Goal: Task Accomplishment & Management: Manage account settings

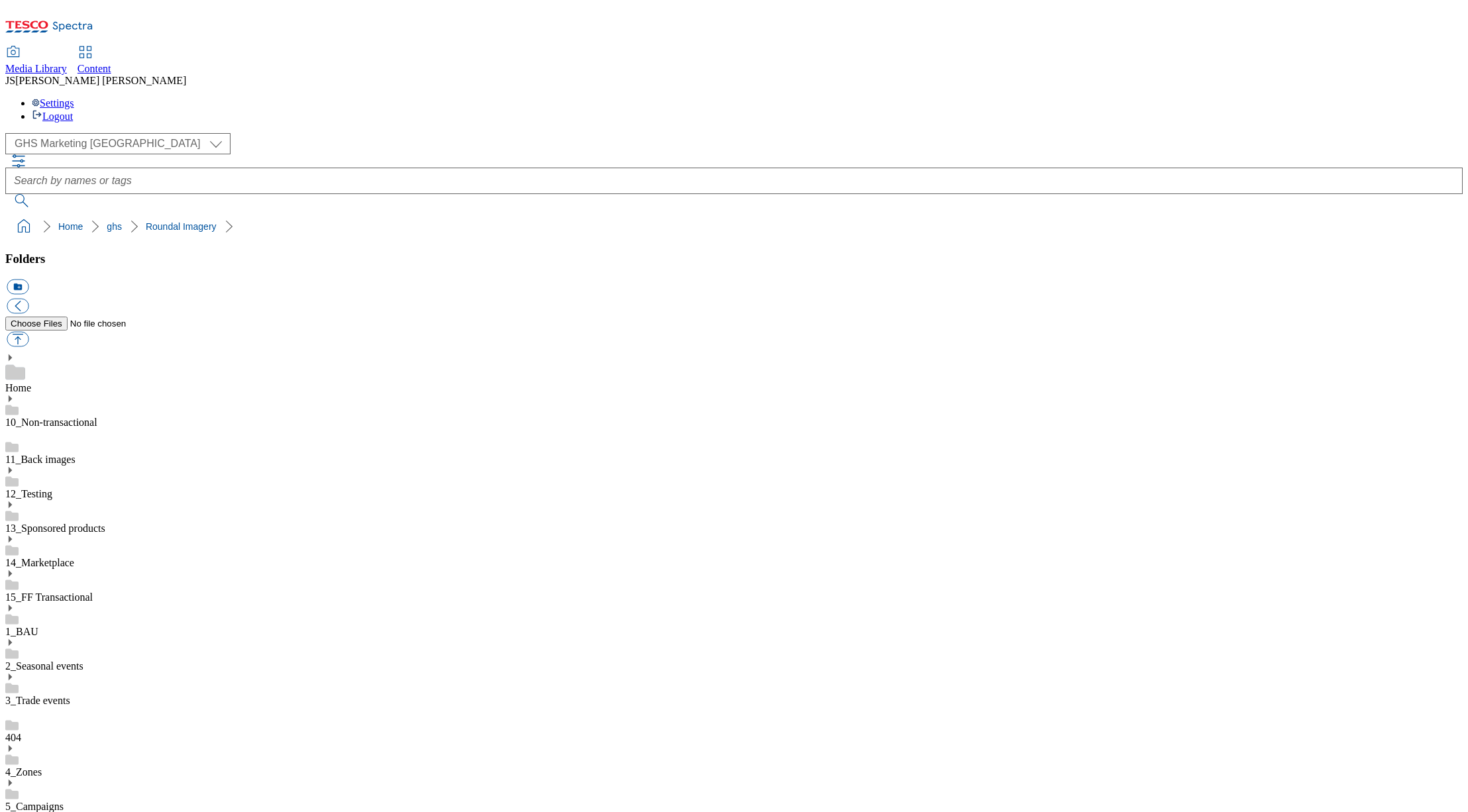
select select "flare-ghs-mktg"
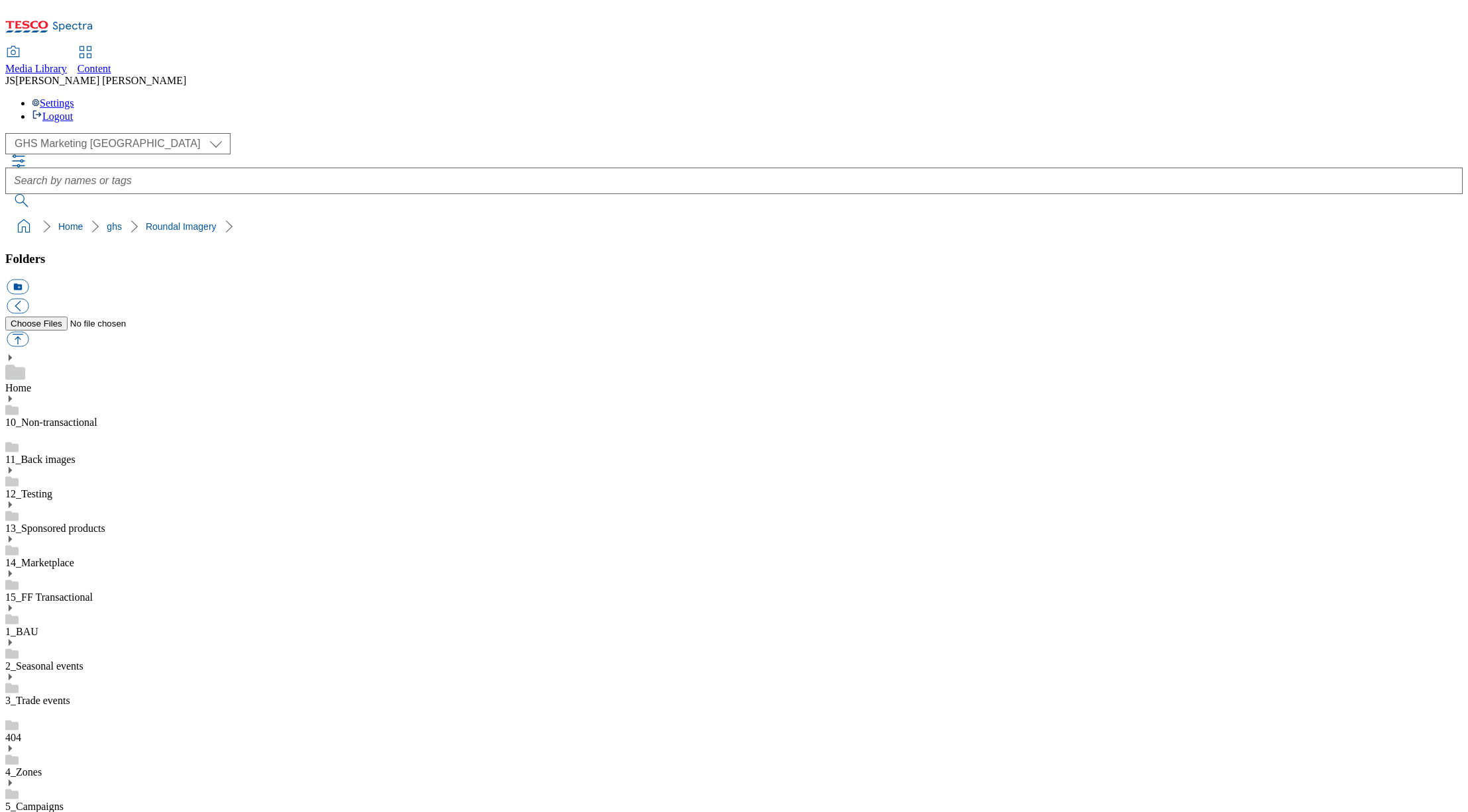
scroll to position [0, 0]
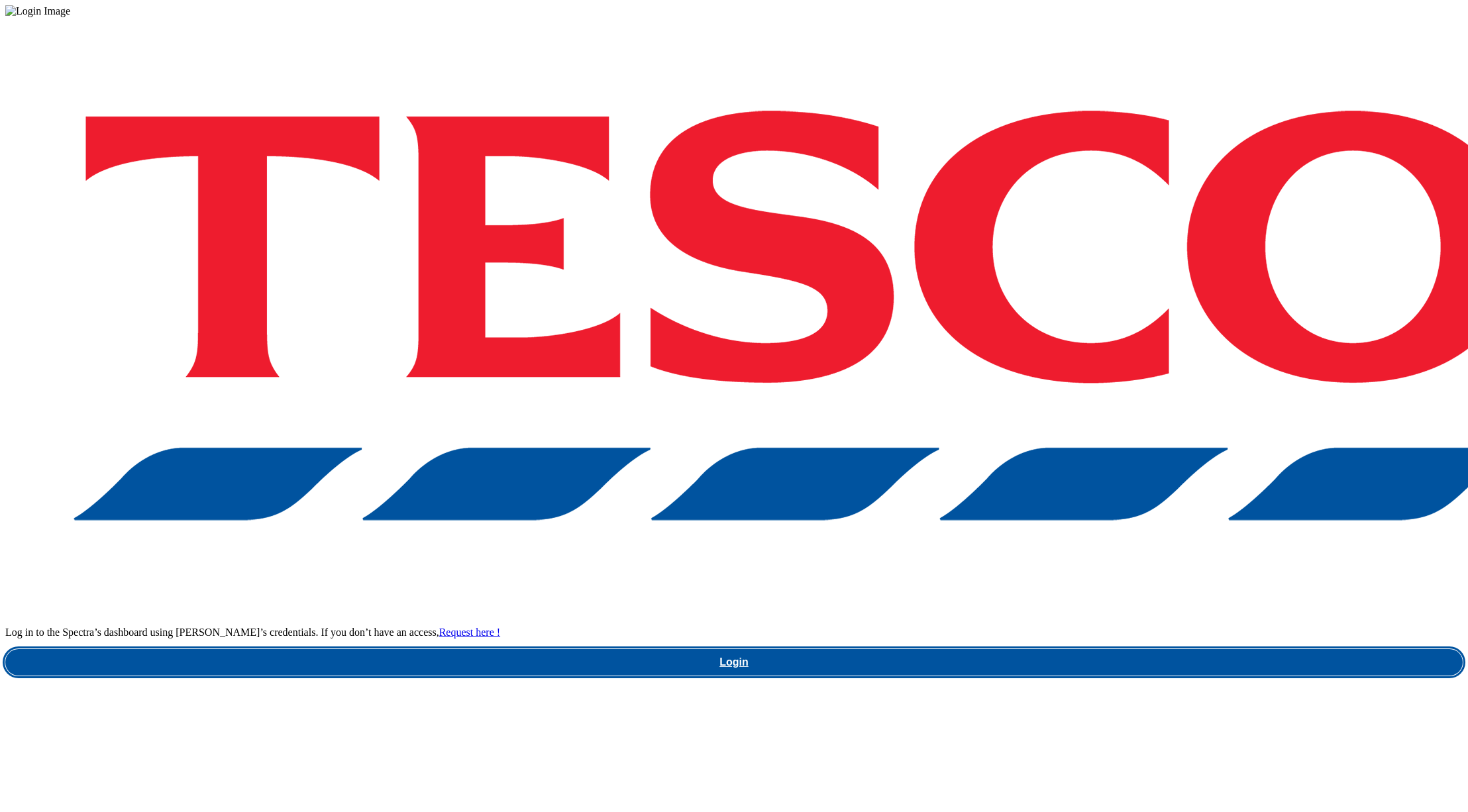
click at [1121, 649] on link "Login" at bounding box center [734, 662] width 1458 height 27
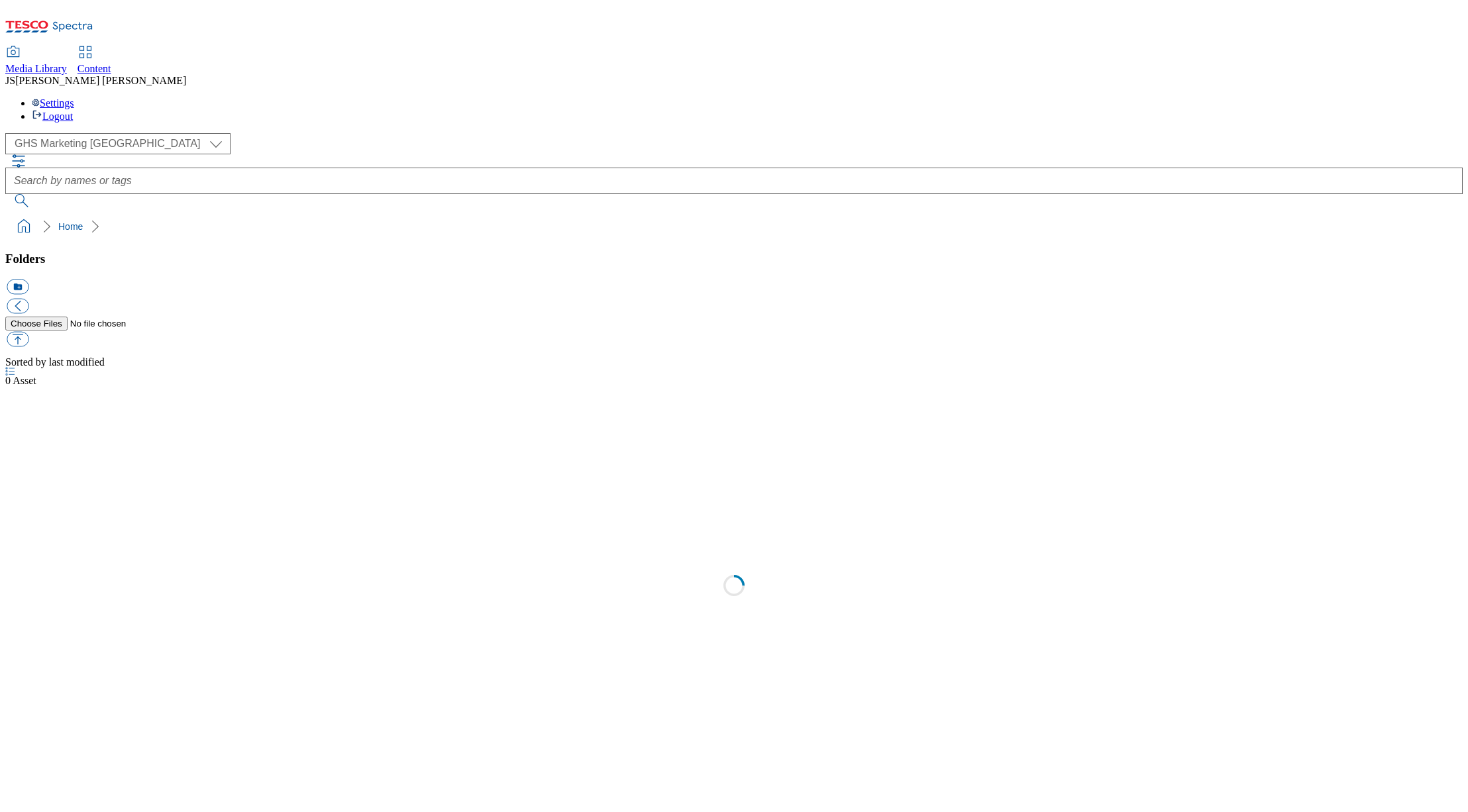
select select "flare-ghs-mktg"
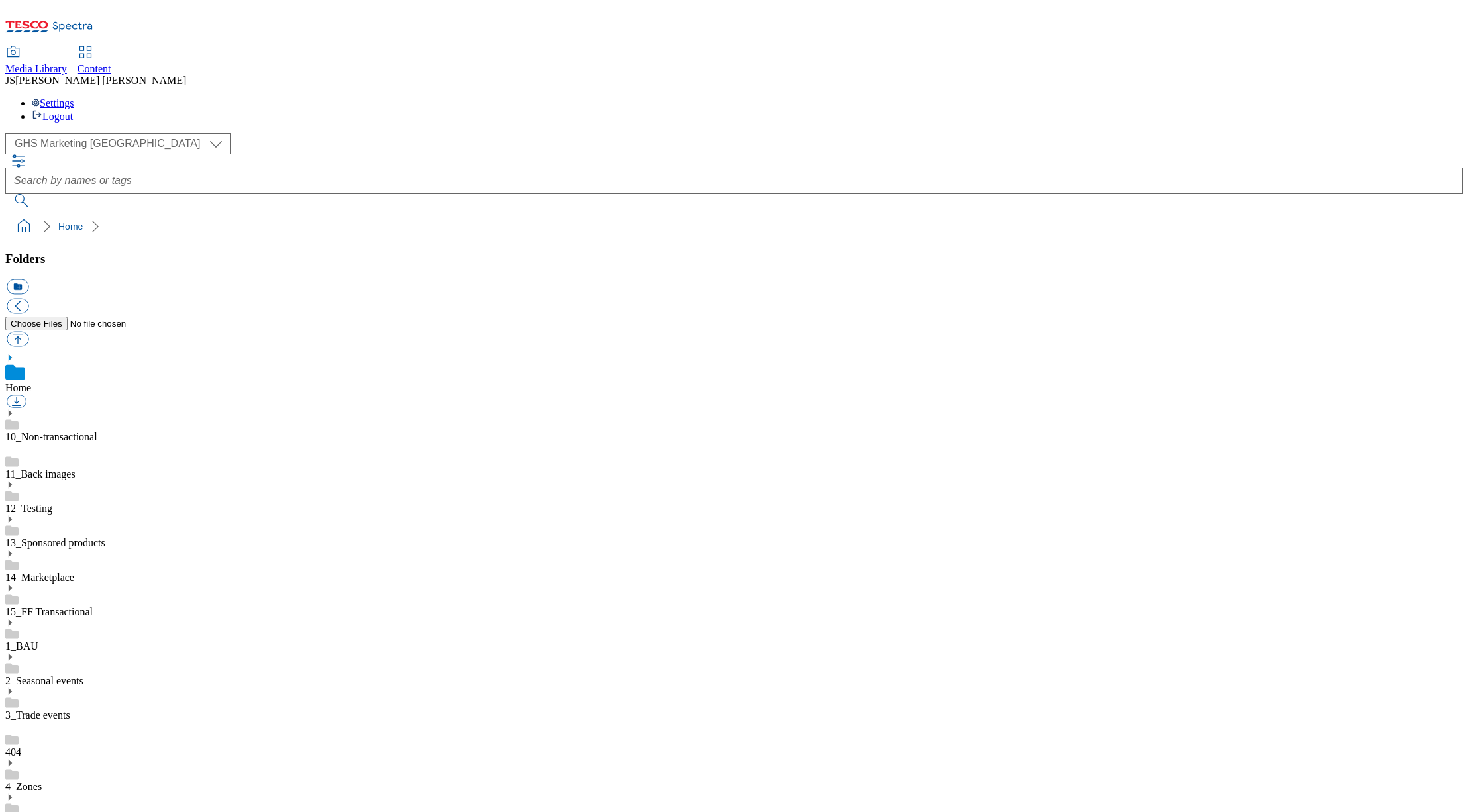
scroll to position [196, 0]
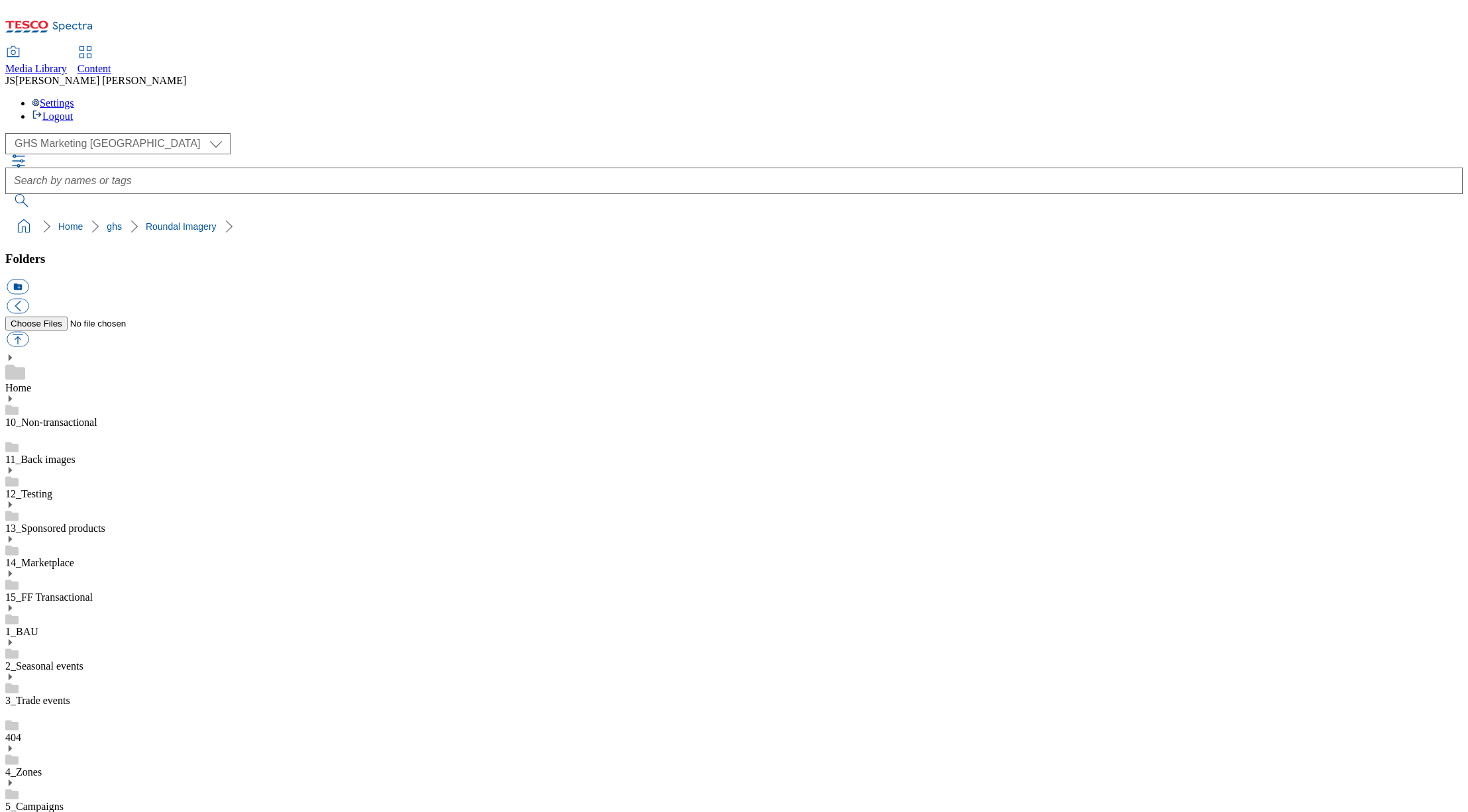
scroll to position [362, 0]
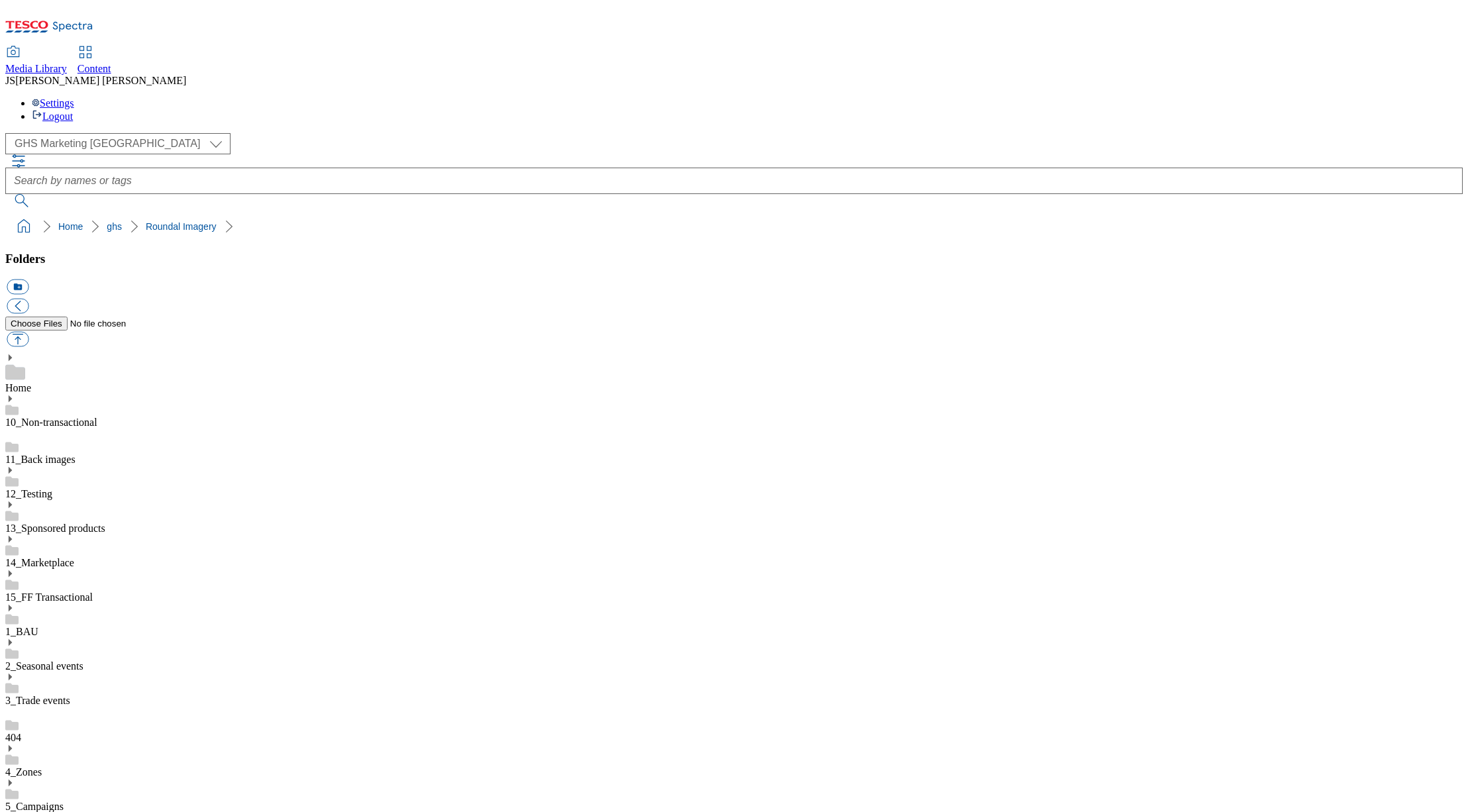
scroll to position [362, 0]
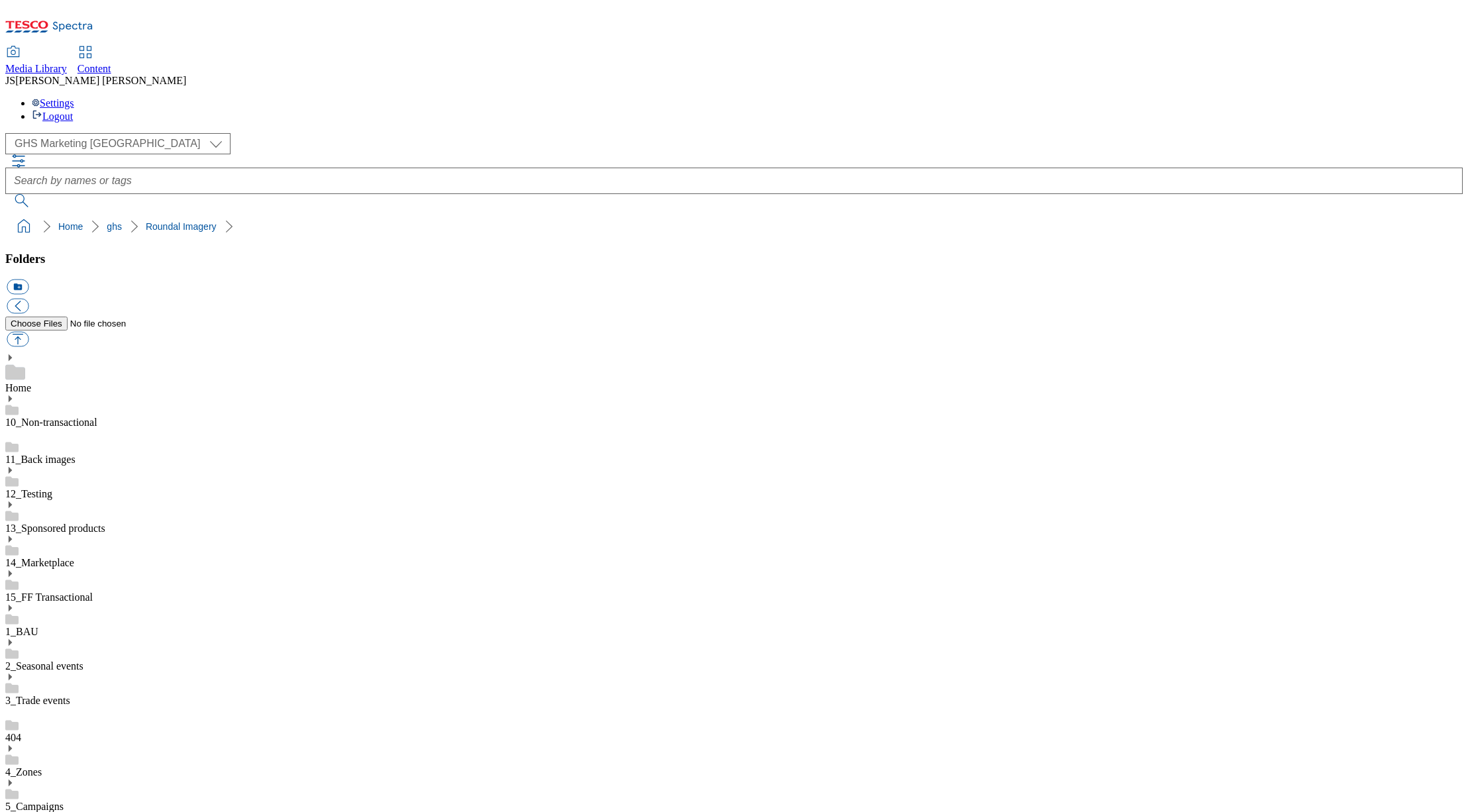
scroll to position [0, 0]
click at [94, 44] on icon at bounding box center [84, 51] width 16 height 16
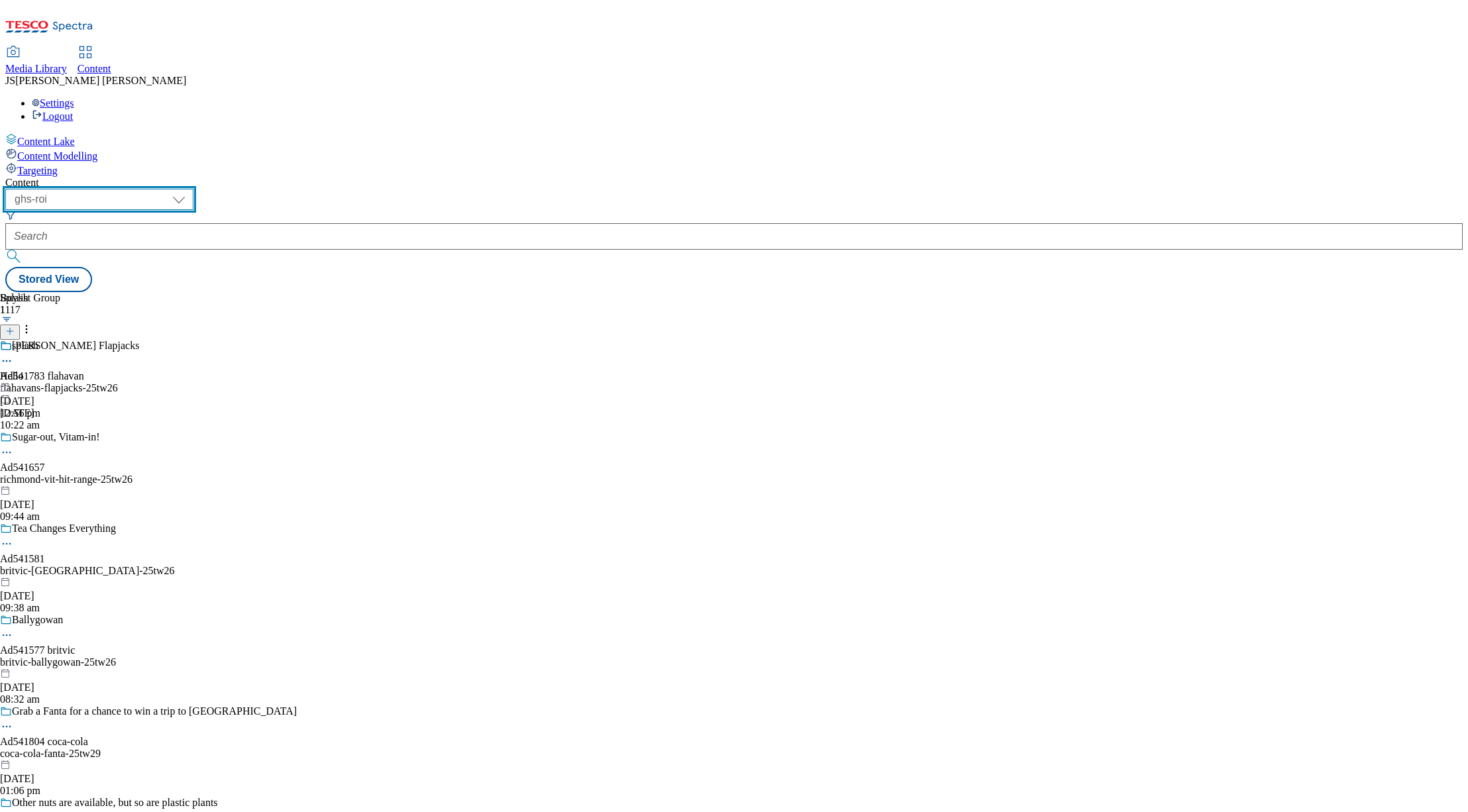
click at [194, 189] on select "ghs-roi ghs-uk ighs-cz ighs-hu ighs-sk phones-uk" at bounding box center [99, 199] width 188 height 21
select select "ghs-uk"
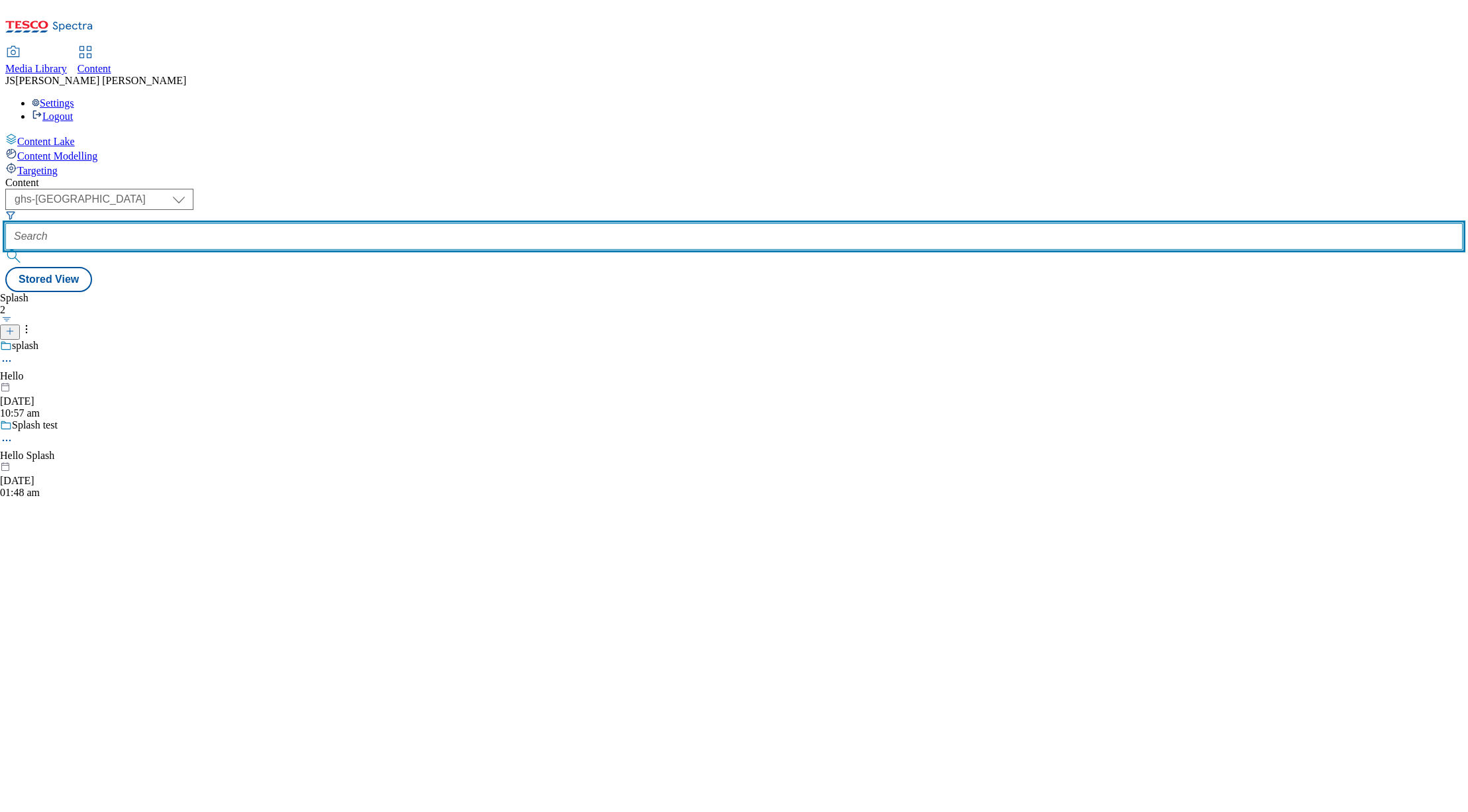
click at [332, 223] on input "text" at bounding box center [734, 236] width 1458 height 27
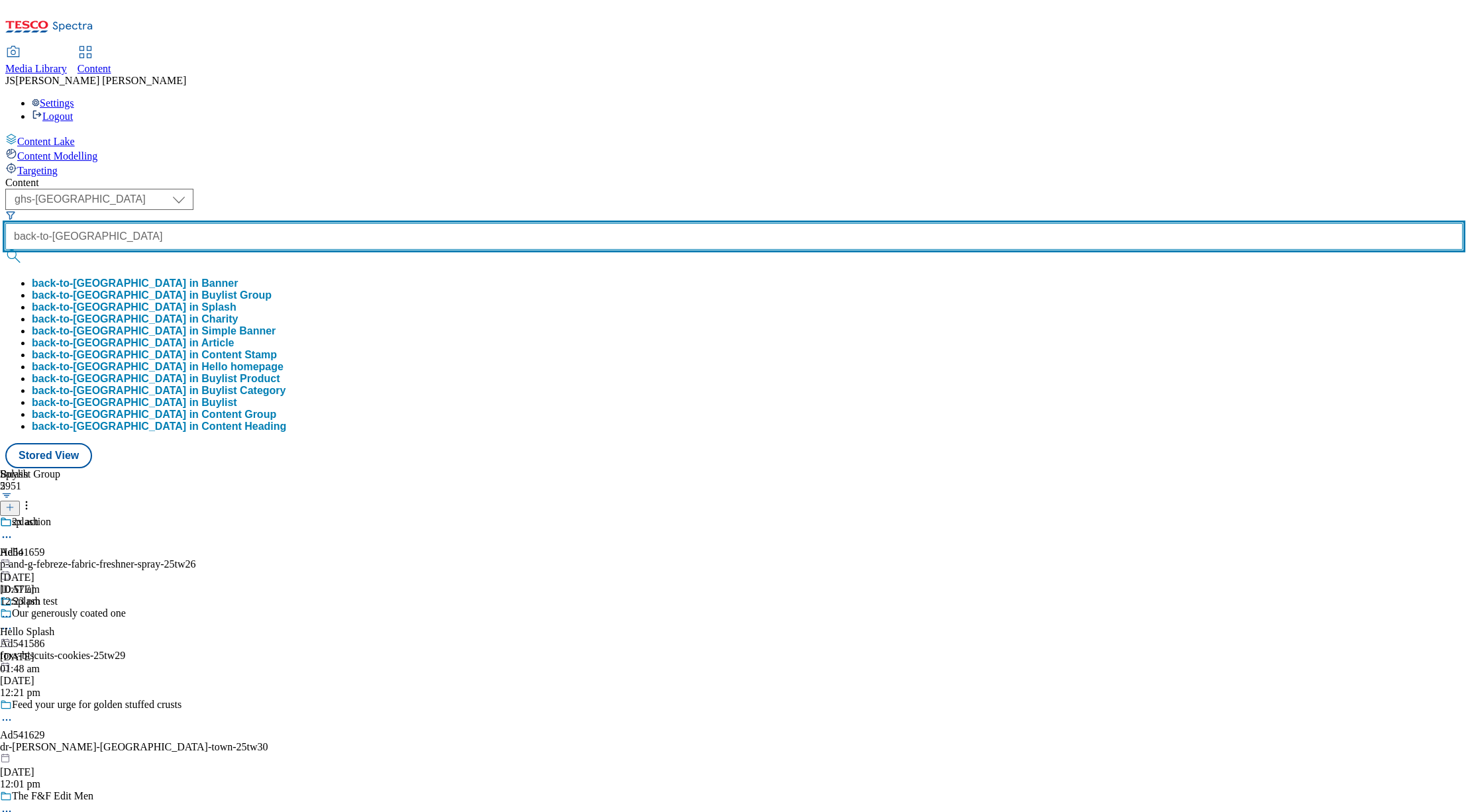
type input "back-to-uni"
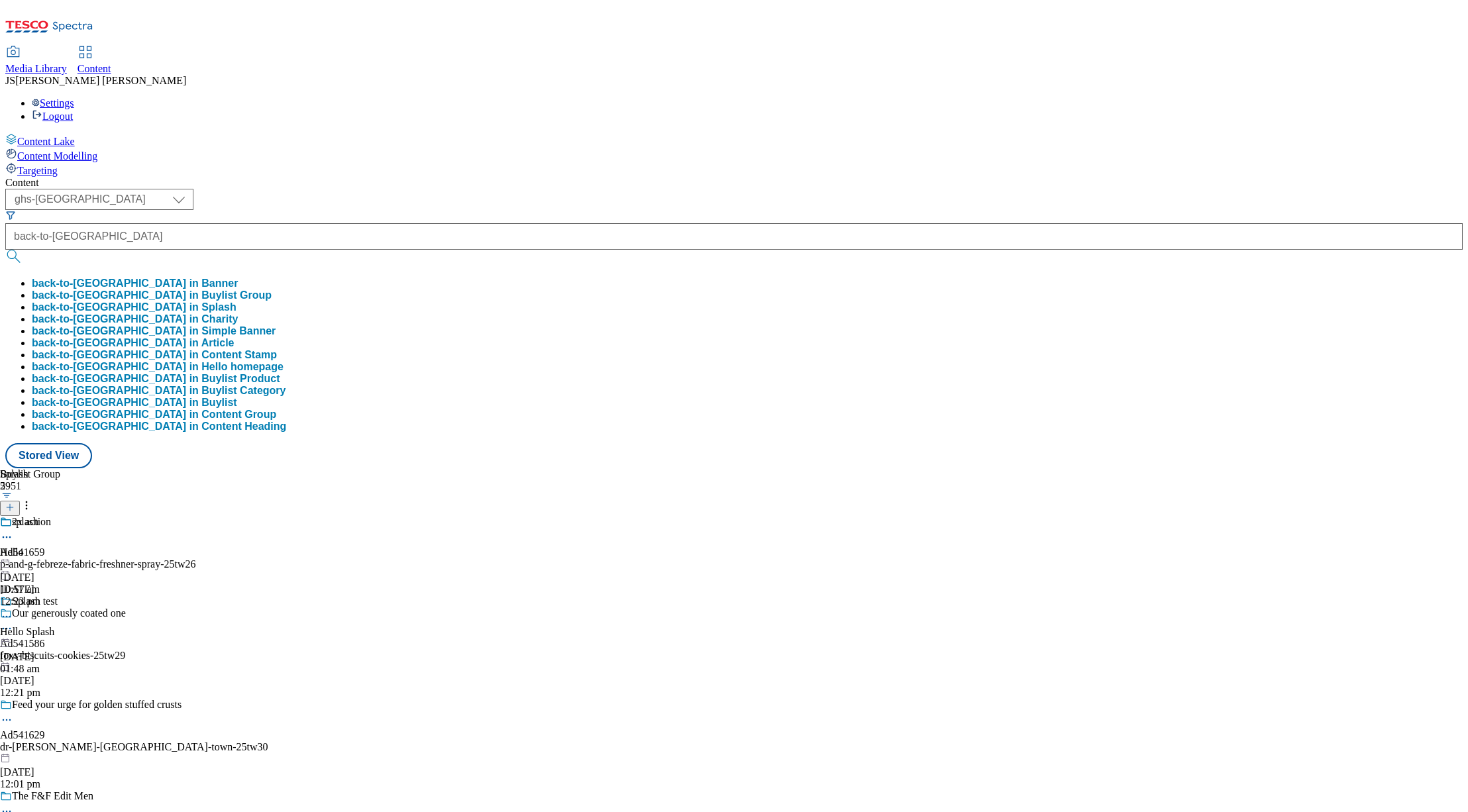
click at [272, 289] on button "back-to-uni in Buylist Group" at bounding box center [151, 295] width 240 height 12
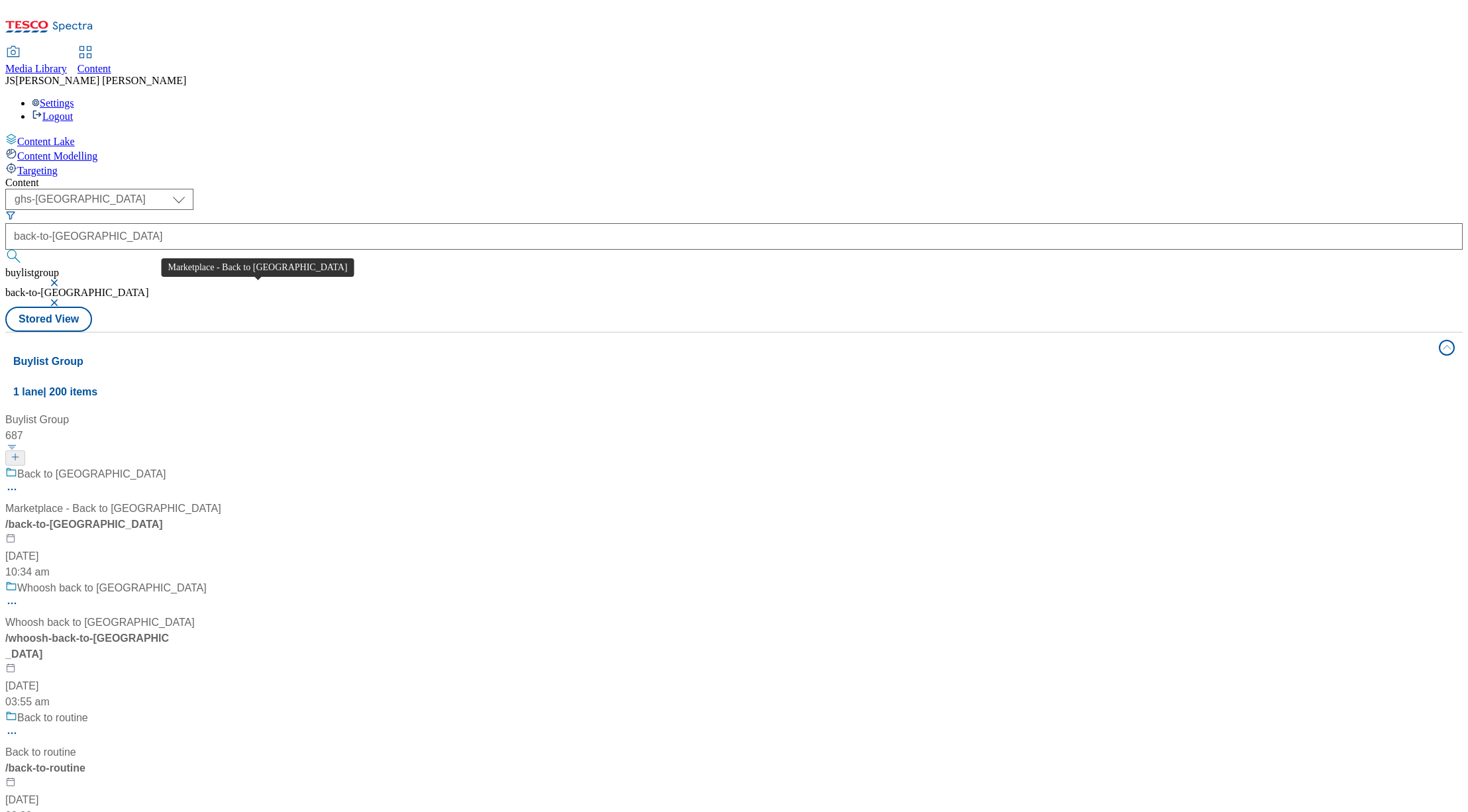
click at [221, 501] on span "Marketplace - Back to uni" at bounding box center [113, 508] width 216 height 16
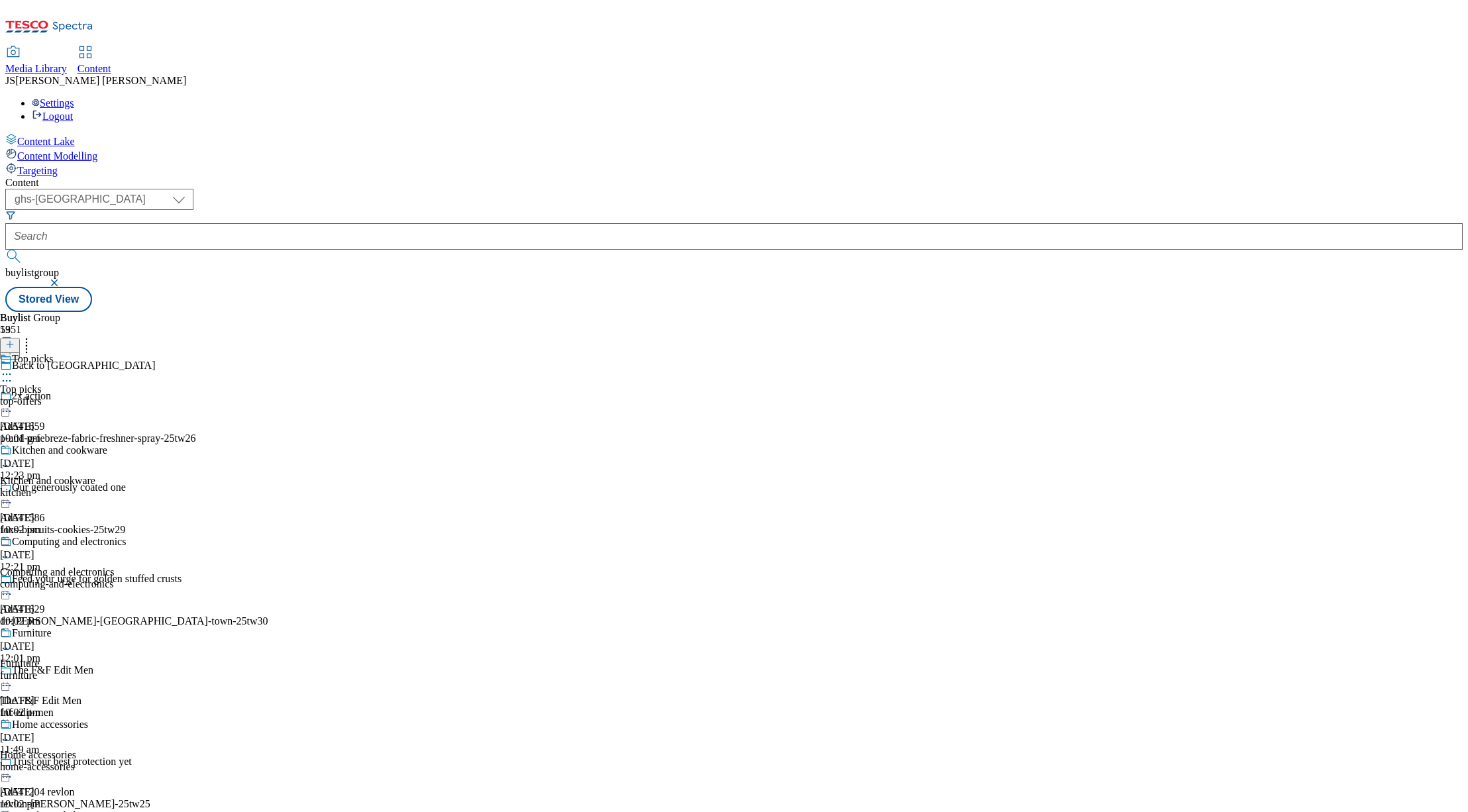
click at [141, 353] on div "Top picks Top picks top-offers 6 Aug 2025 10:01 pm" at bounding box center [71, 399] width 141 height 92
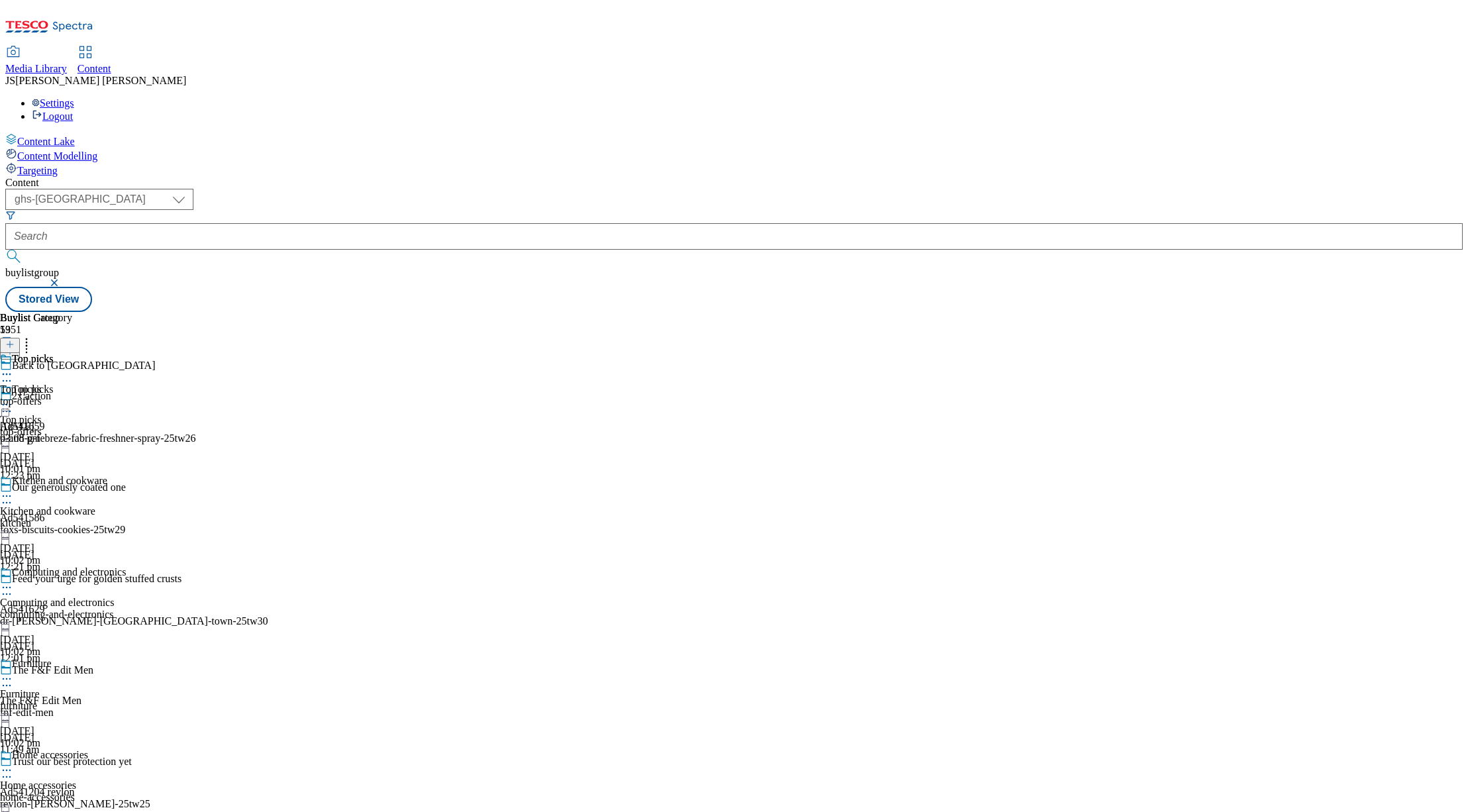
click at [13, 398] on icon at bounding box center [6, 405] width 13 height 13
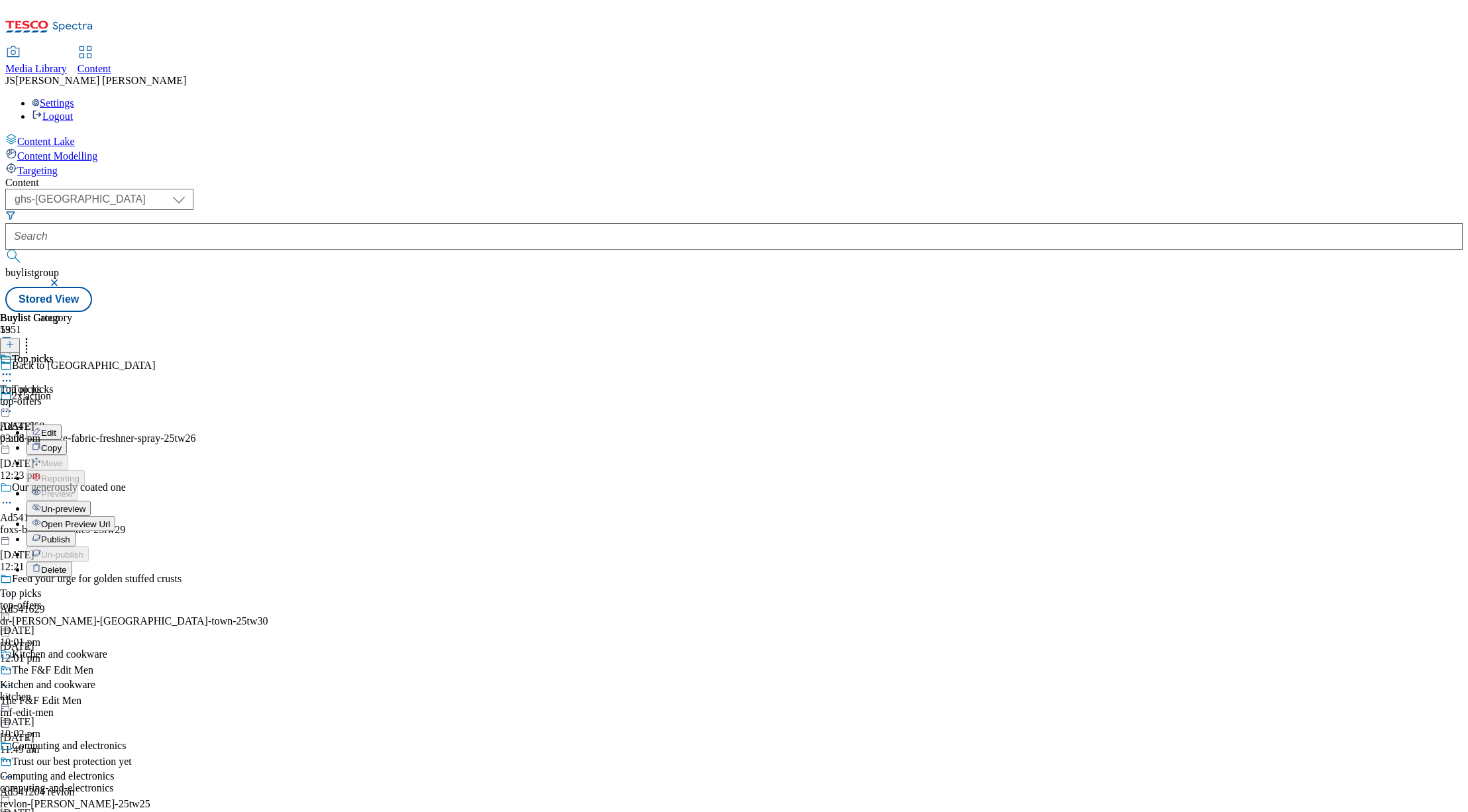
click at [62, 425] on button "Edit" at bounding box center [44, 432] width 35 height 16
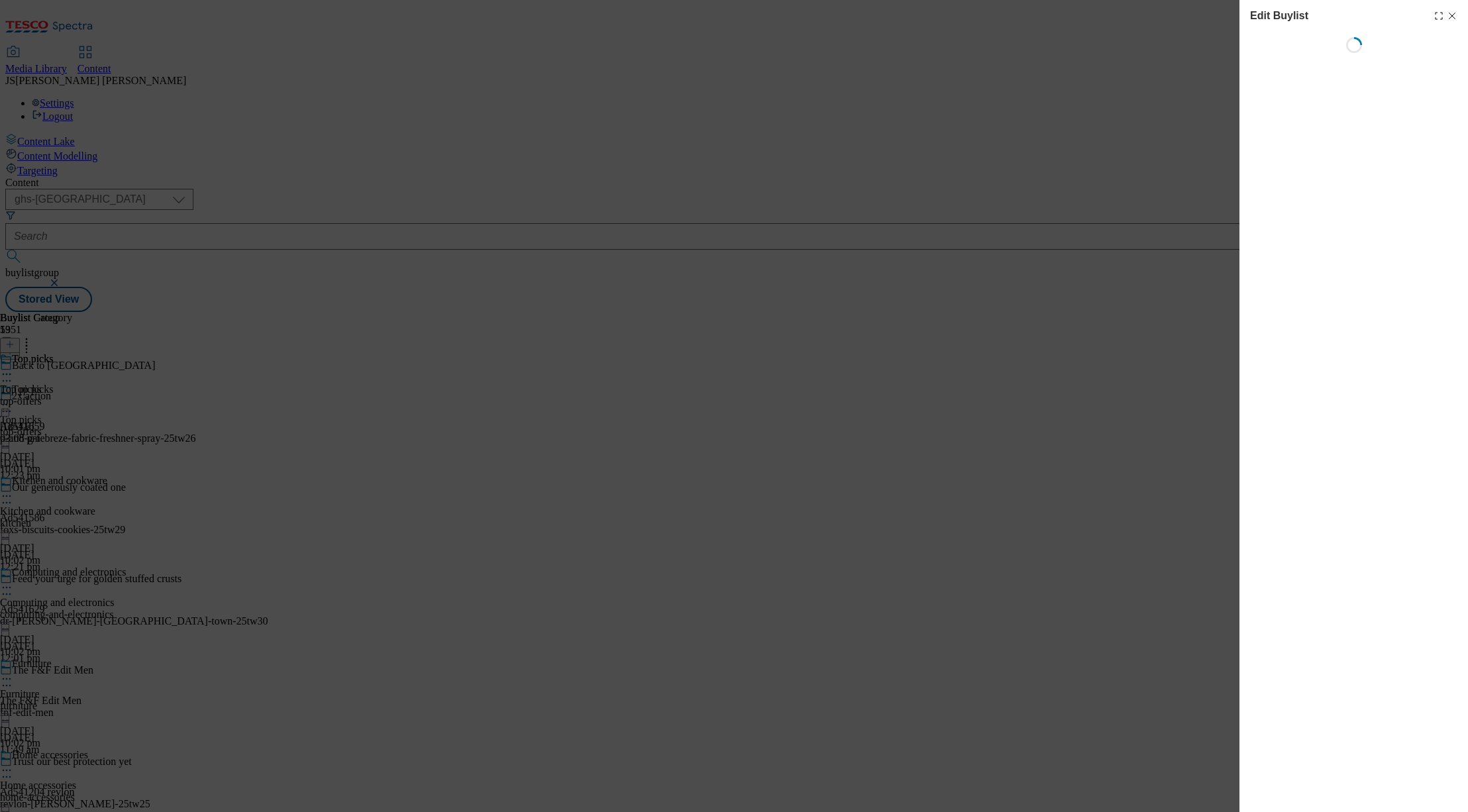
select select "evergreen"
select select "Banner"
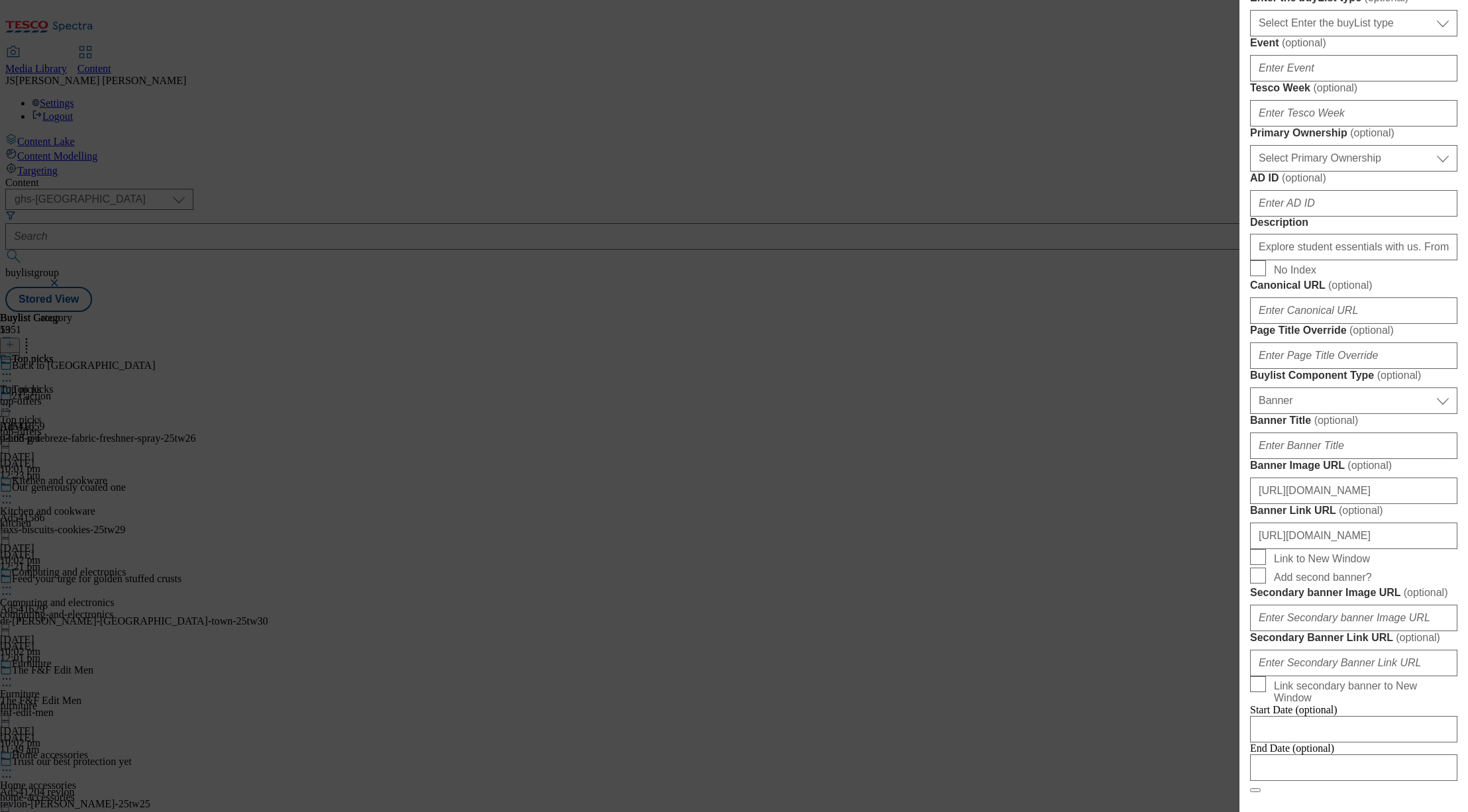
scroll to position [1174, 0]
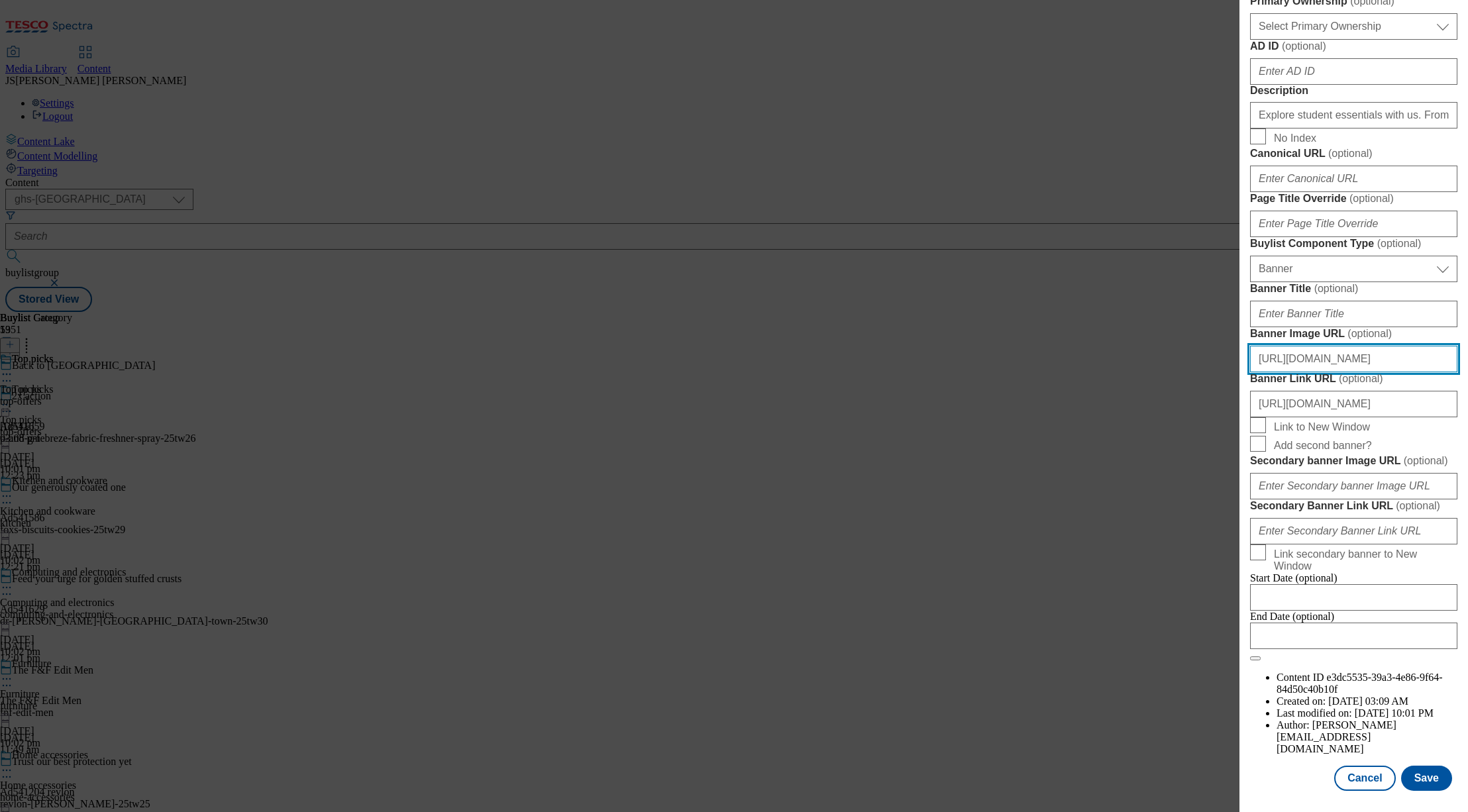
click at [1313, 346] on input "https://digitalcontent.api.tesco.com/v2/media/ghs-mktg/9c959411-9652-429f-a43b-…" at bounding box center [1354, 359] width 207 height 27
paste input "https://digitalcontent.api.tesco.com/v2/media/ghs-mktg/ad2e6e5c-3de0-4b0e-ad9d-…"
type input "https://digitalcontent.api.tesco.com/v2/media/ghs-mktg/ad2e6e5c-3de0-4b0e-ad9d-…"
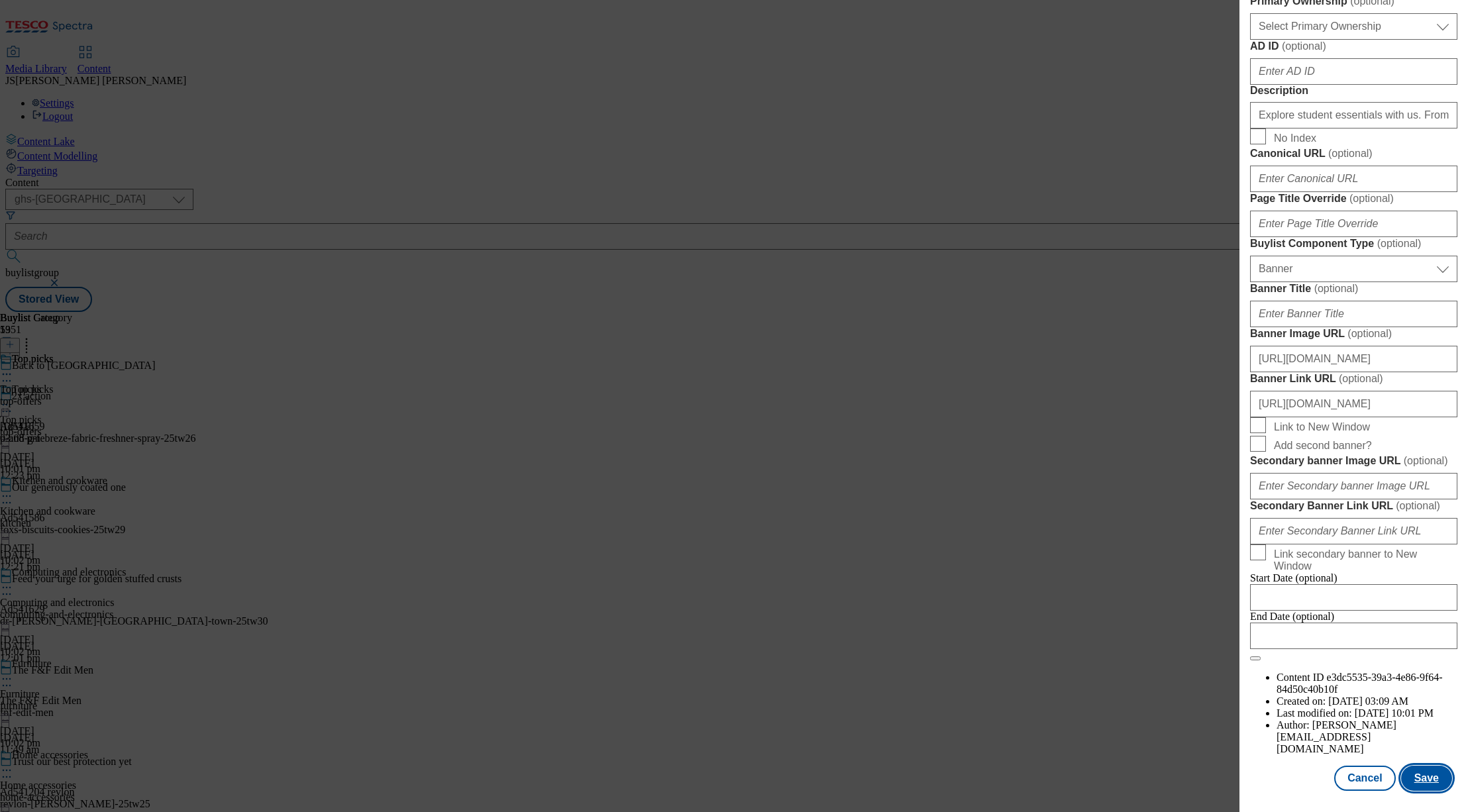
click at [1422, 776] on button "Save" at bounding box center [1427, 777] width 51 height 25
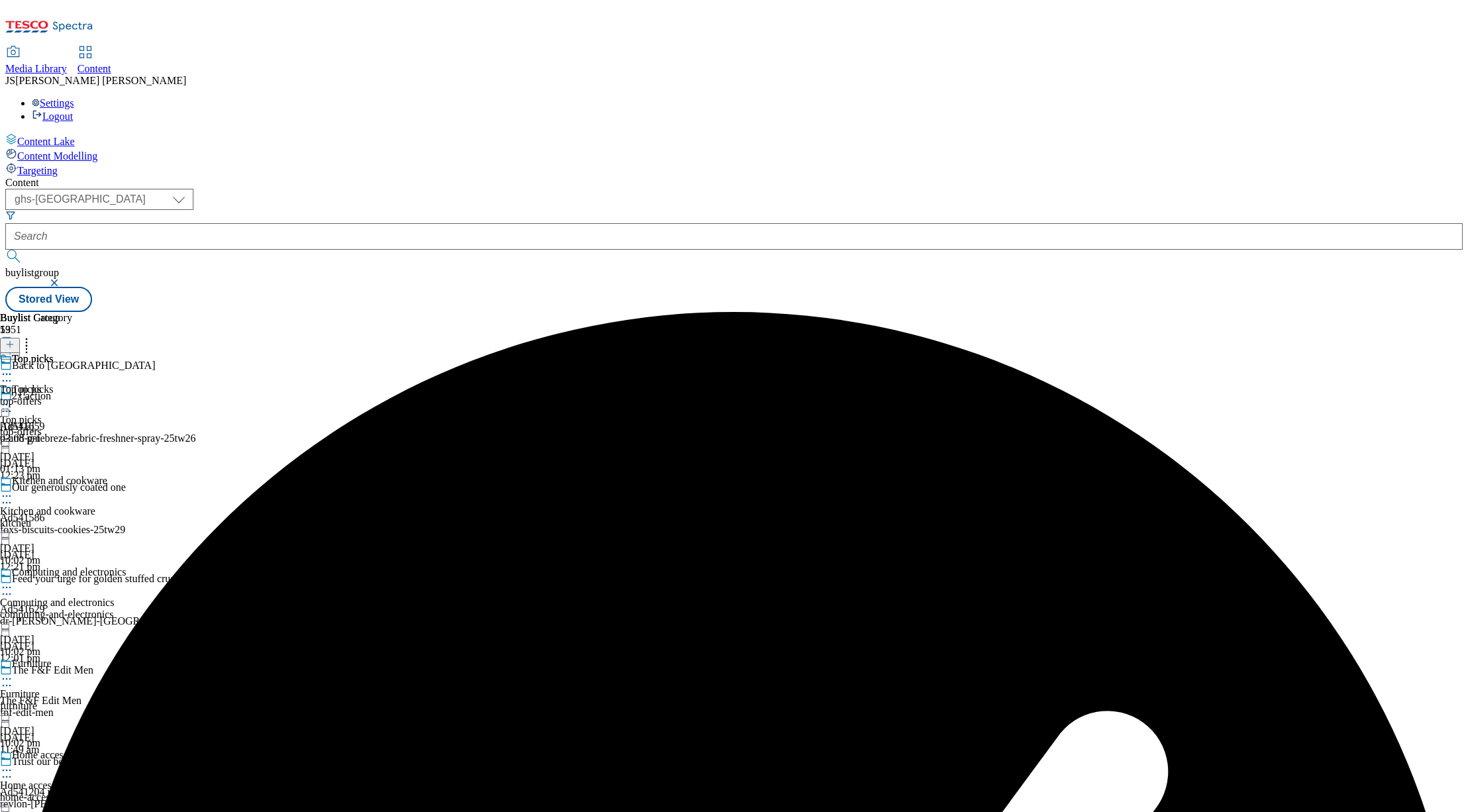
click at [13, 398] on icon at bounding box center [6, 405] width 13 height 13
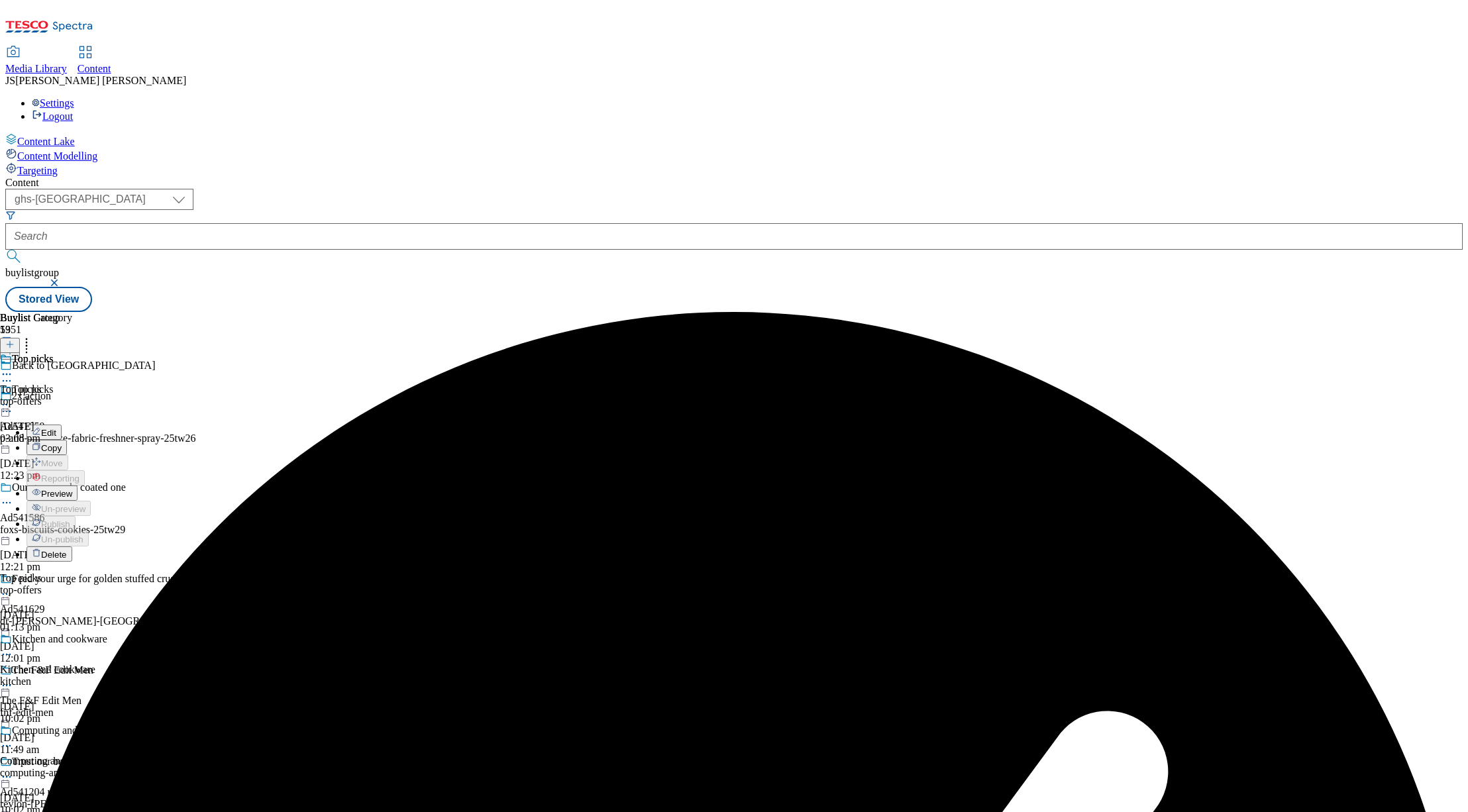
click at [73, 489] on span "Preview" at bounding box center [57, 494] width 31 height 10
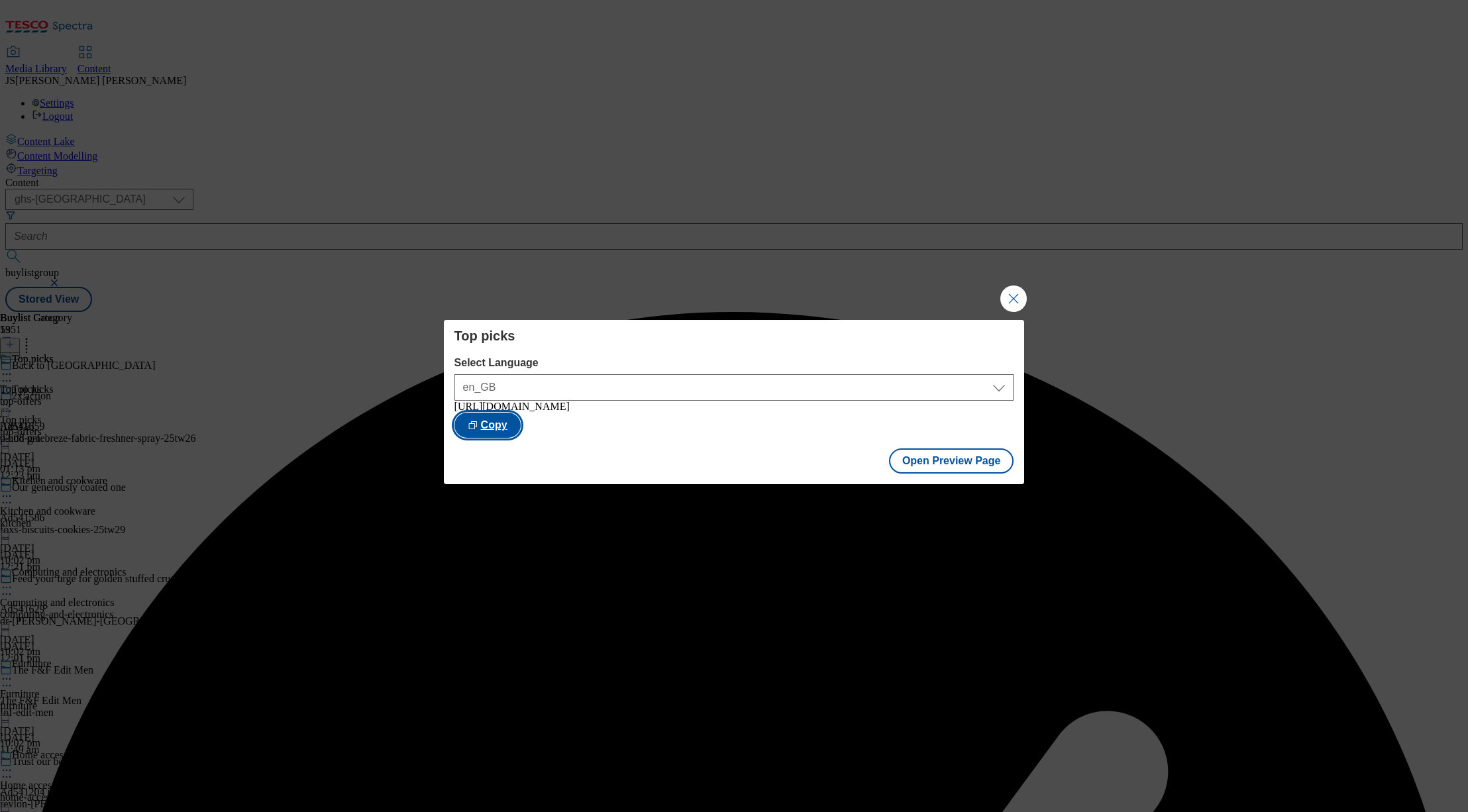
click at [521, 434] on button "Copy" at bounding box center [487, 425] width 66 height 25
click at [934, 467] on button "Open Preview Page" at bounding box center [951, 461] width 125 height 25
click at [1003, 292] on button "Close Modal" at bounding box center [1014, 298] width 27 height 27
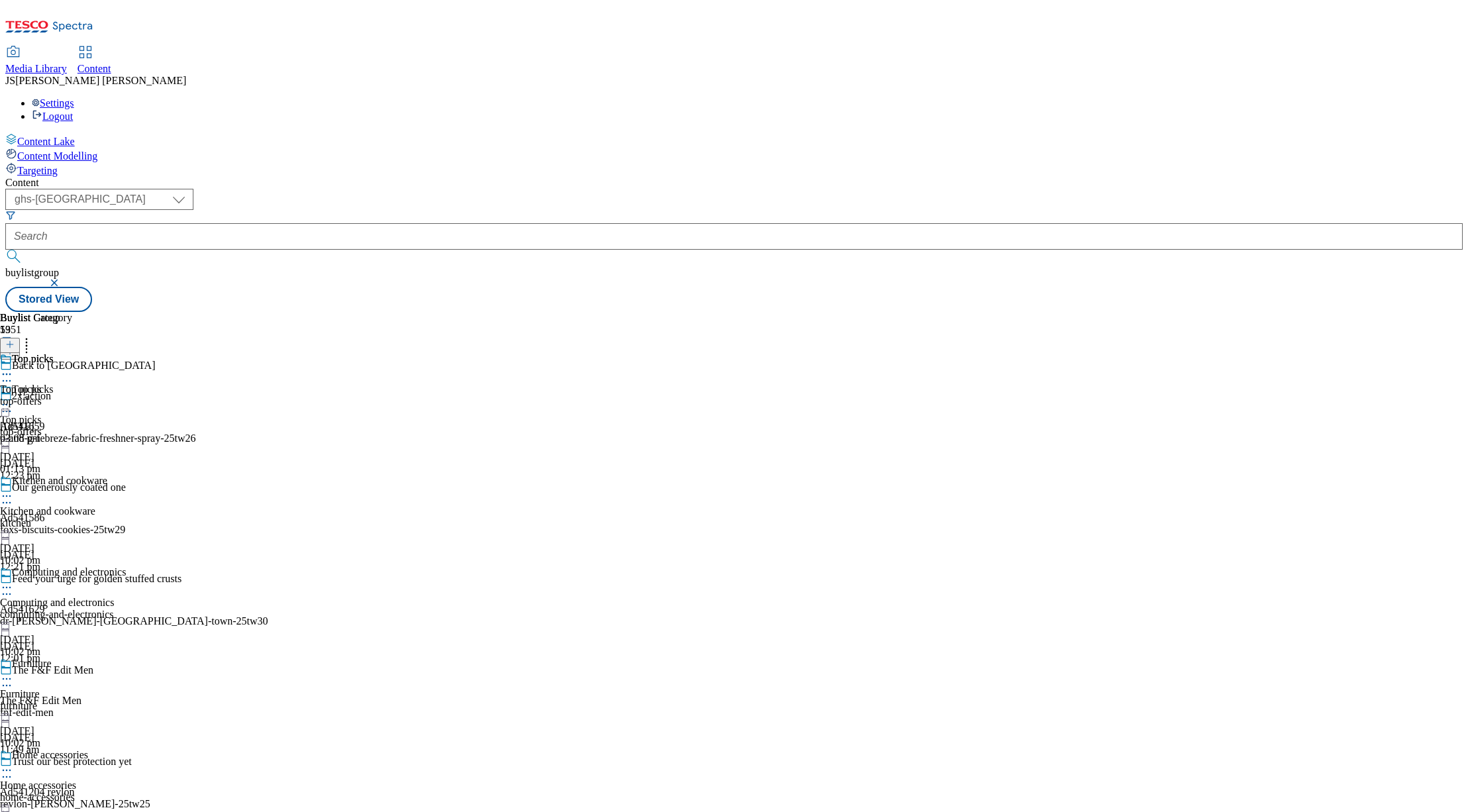
click at [13, 489] on icon at bounding box center [6, 495] width 13 height 13
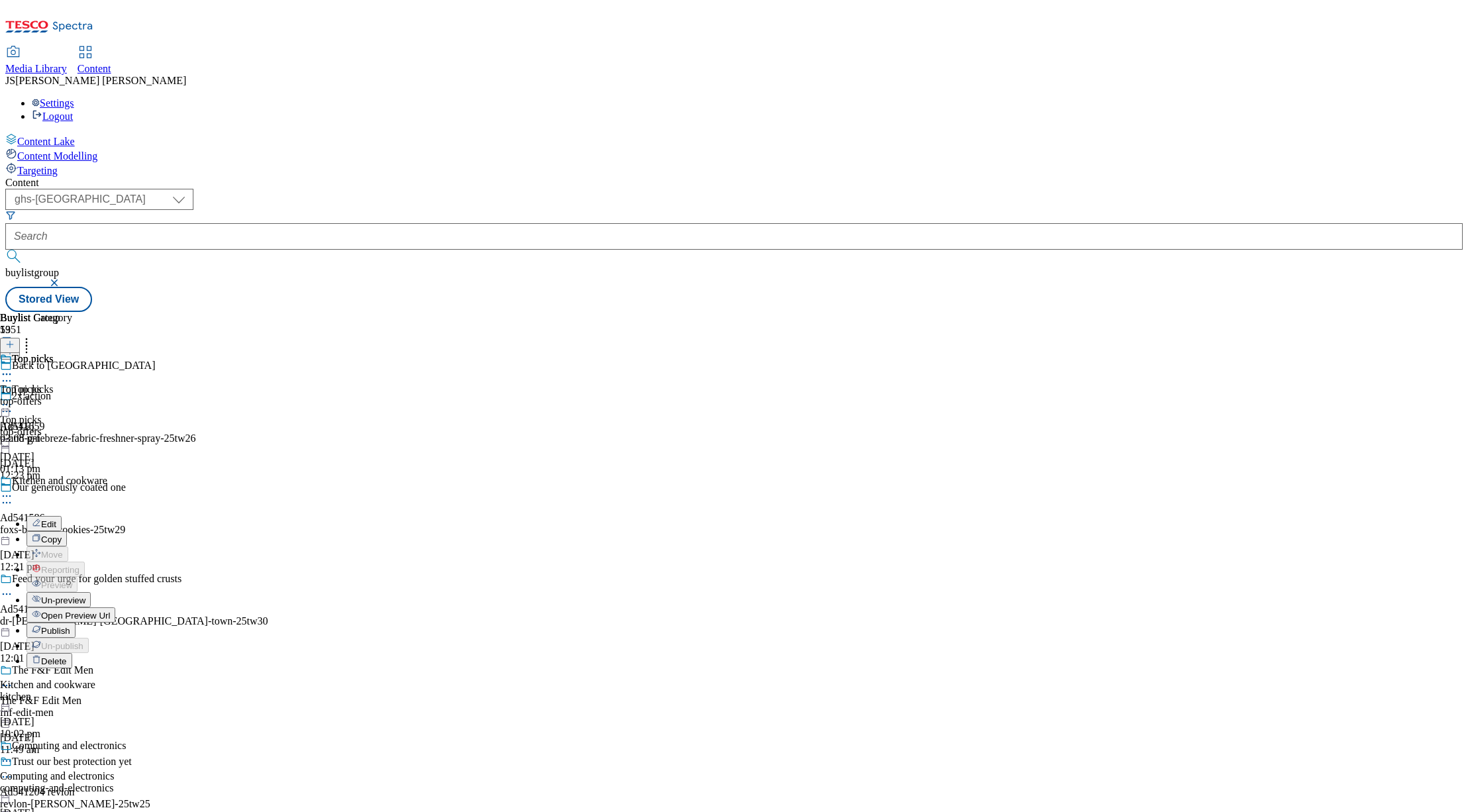
click at [56, 519] on span "Edit" at bounding box center [49, 524] width 16 height 10
select select "evergreen"
select select "Banner"
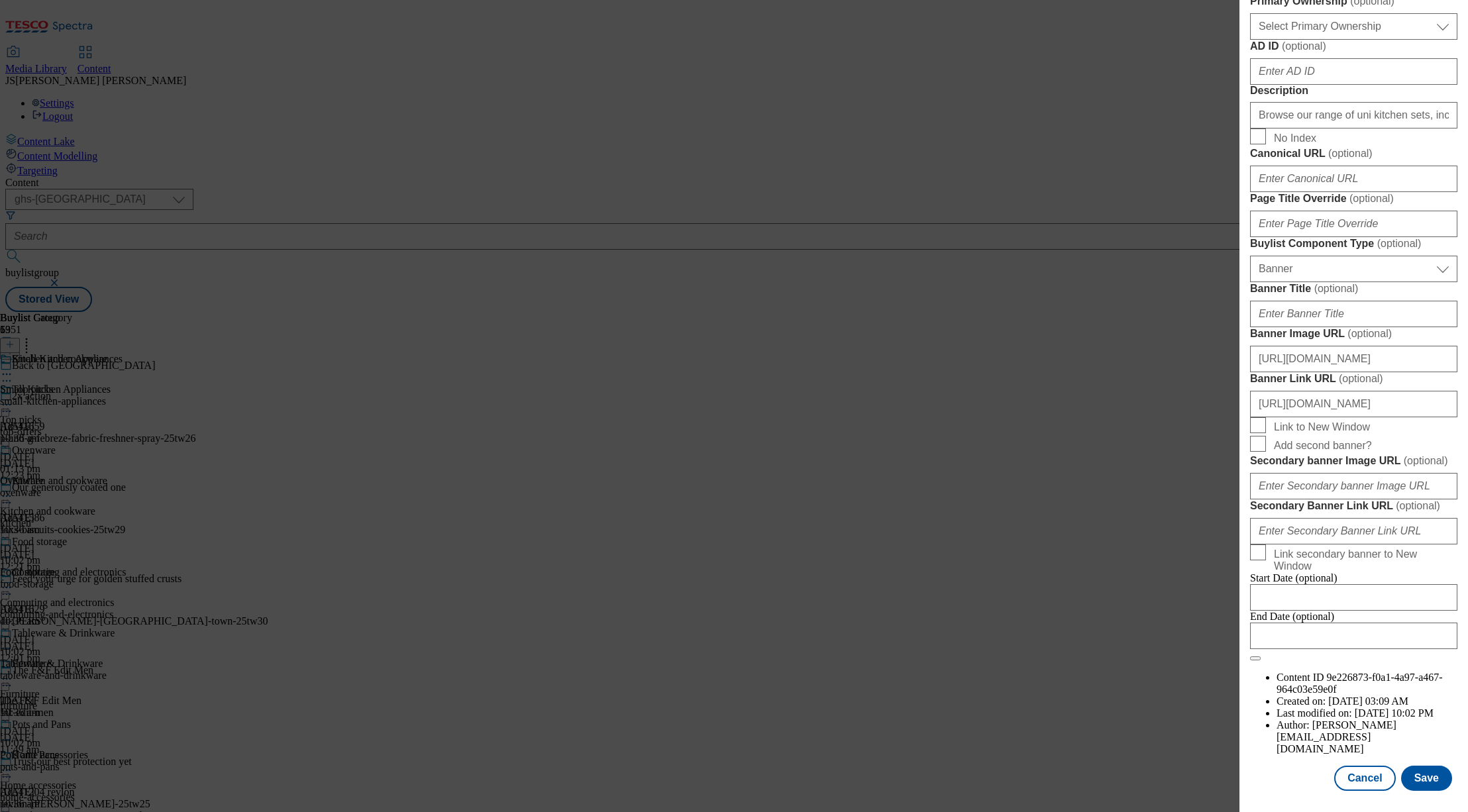
scroll to position [1174, 0]
click at [1304, 346] on input "https://digitalcontent.api.tesco.com/v2/media/ghs-mktg/9c959411-9652-429f-a43b-…" at bounding box center [1354, 359] width 207 height 27
paste input "https://digitalcontent.api.tesco.com/v2/media/ghs-mktg/ad2e6e5c-3de0-4b0e-ad9d-…"
type input "https://digitalcontent.api.tesco.com/v2/media/ghs-mktg/ad2e6e5c-3de0-4b0e-ad9d-…"
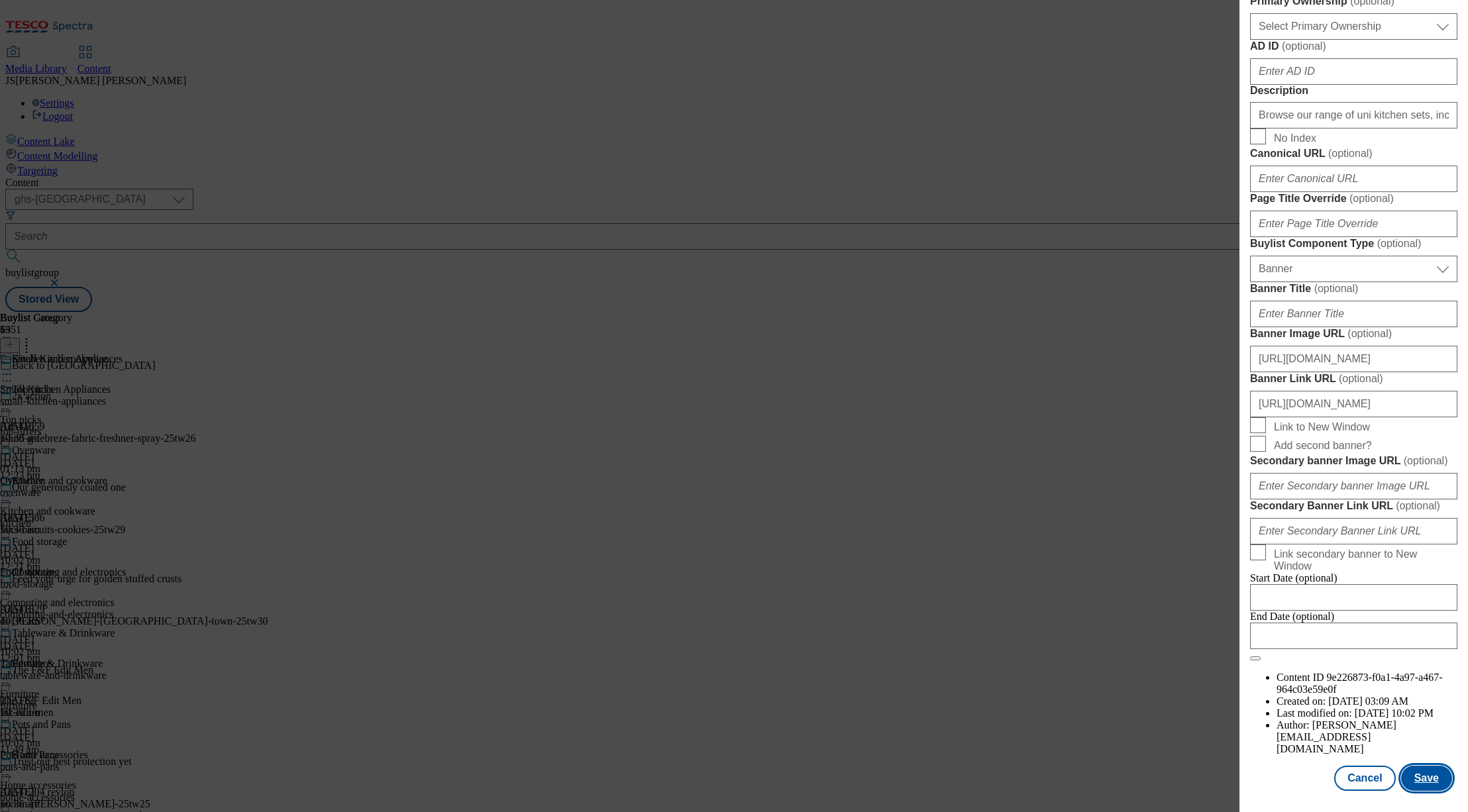
scroll to position [0, 0]
click at [1414, 773] on button "Save" at bounding box center [1427, 777] width 51 height 25
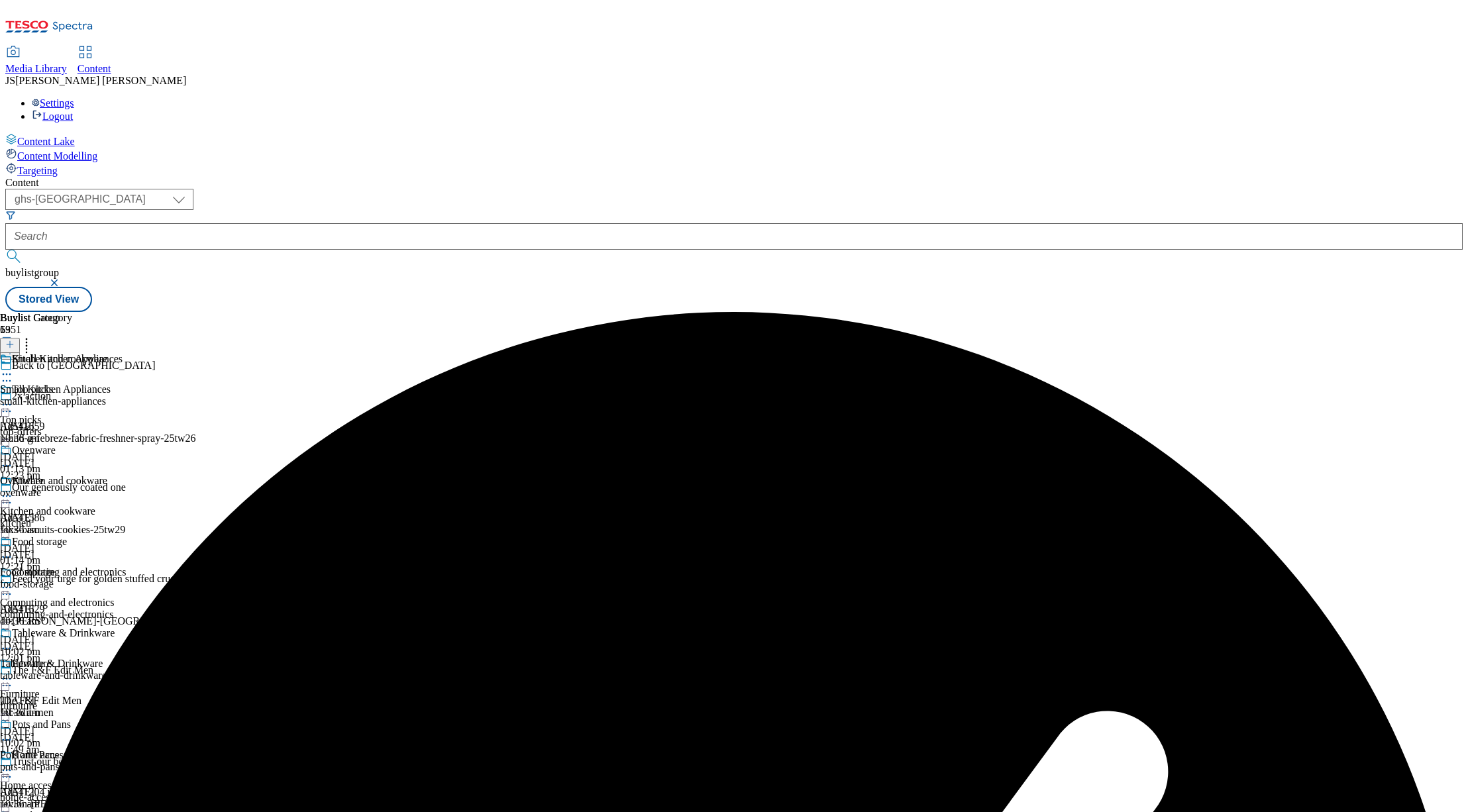
click at [13, 489] on icon at bounding box center [6, 495] width 13 height 13
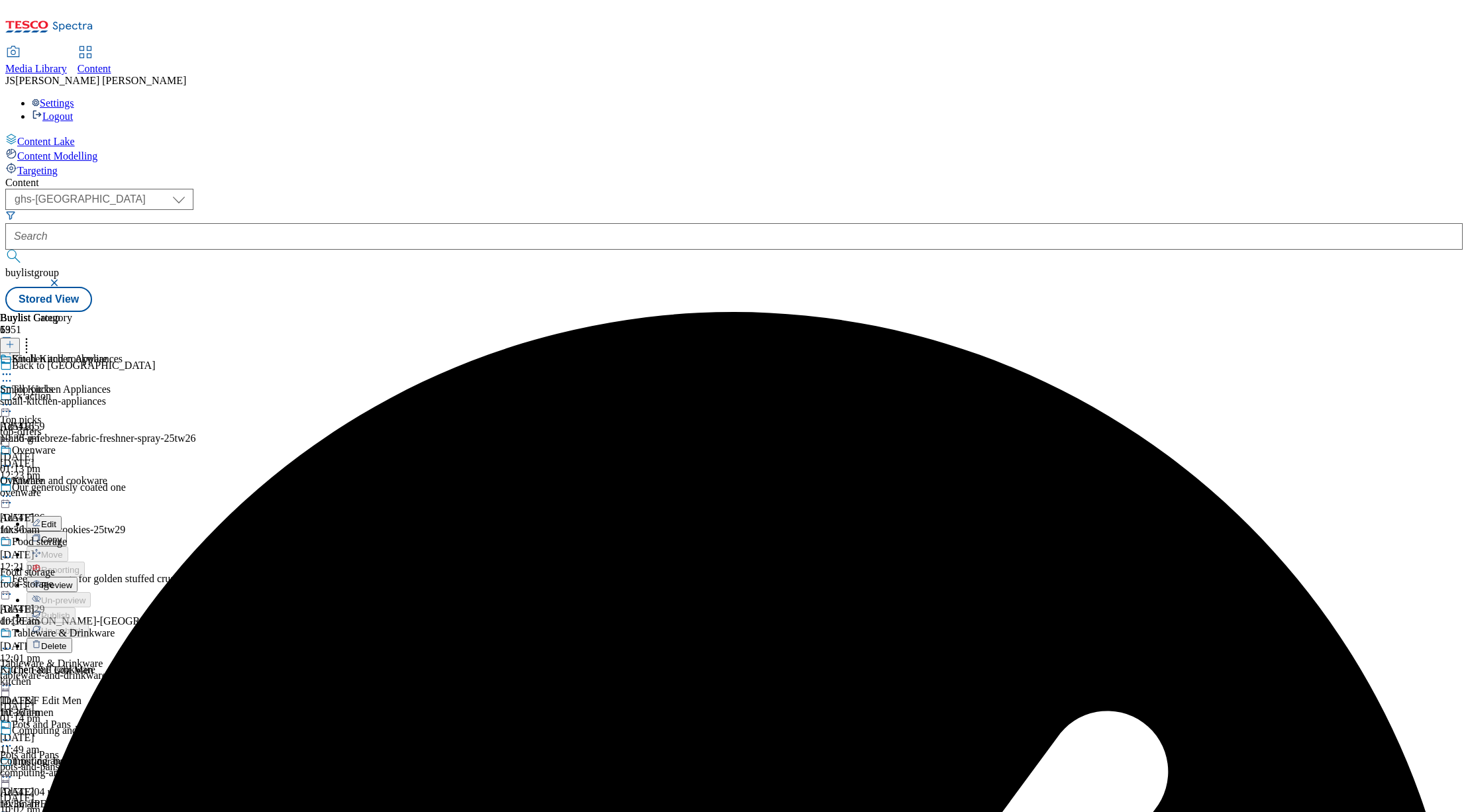
click at [73, 580] on span "Preview" at bounding box center [57, 584] width 31 height 10
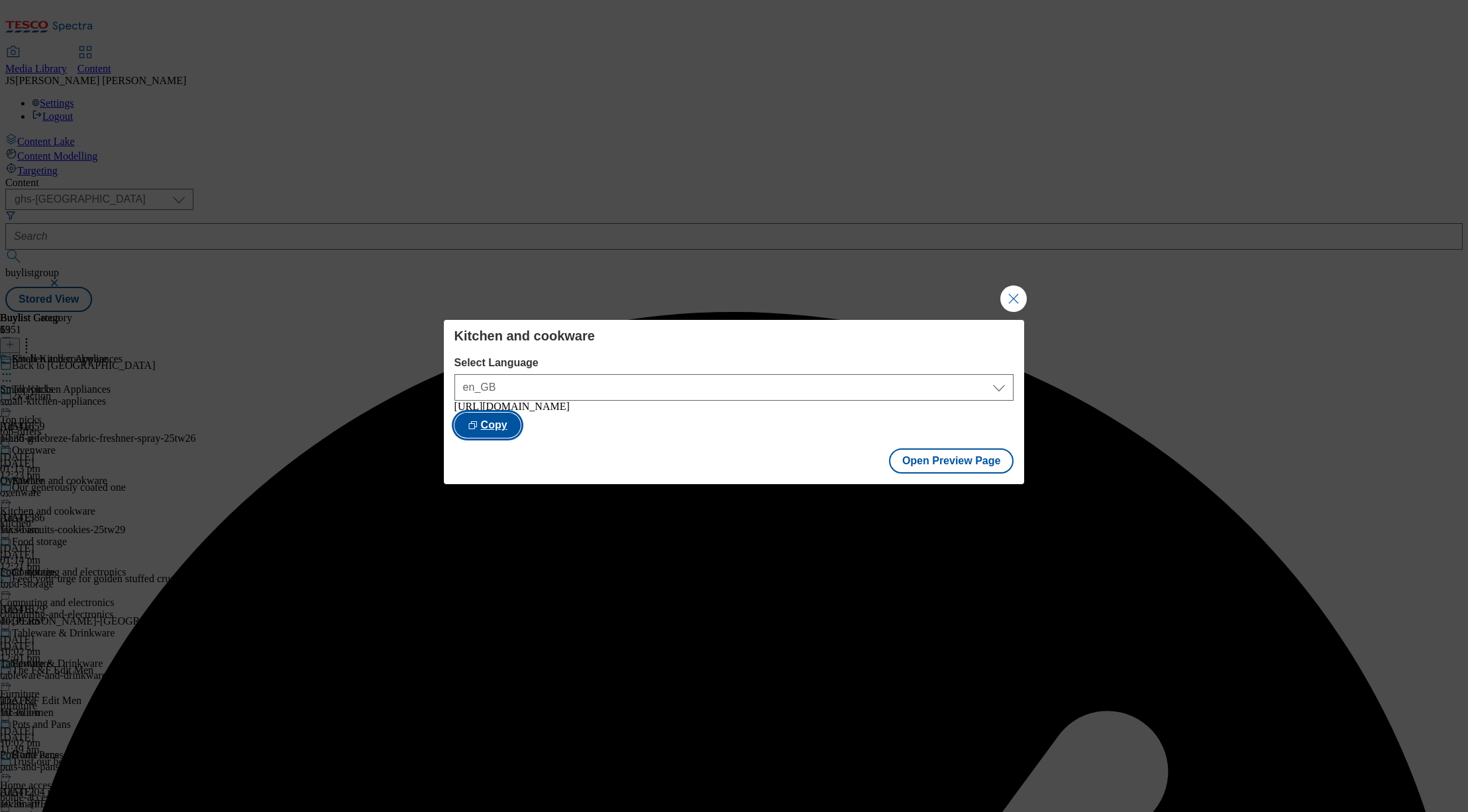
click at [521, 427] on button "Copy" at bounding box center [487, 425] width 66 height 25
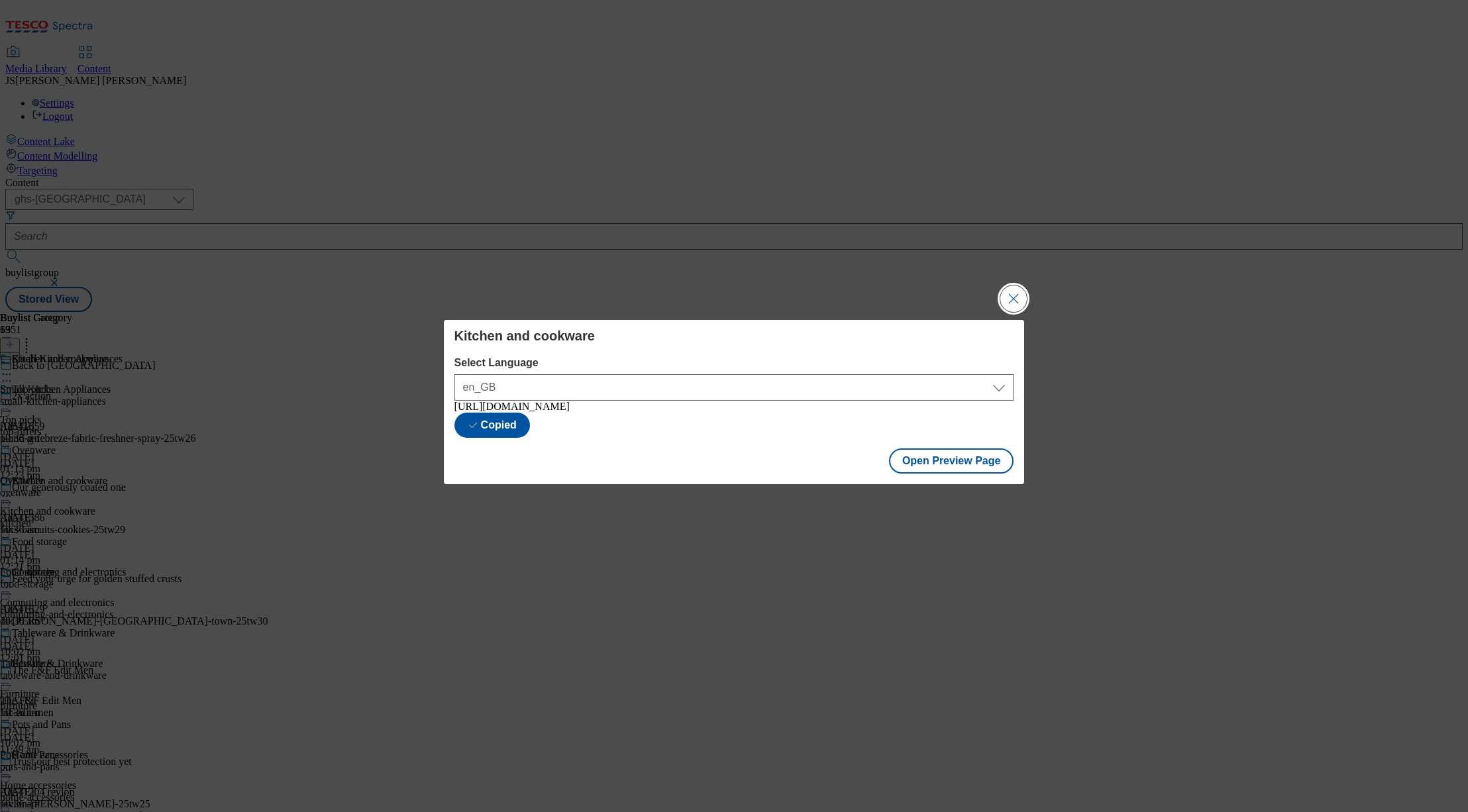
click at [1014, 296] on button "Close Modal" at bounding box center [1014, 298] width 27 height 27
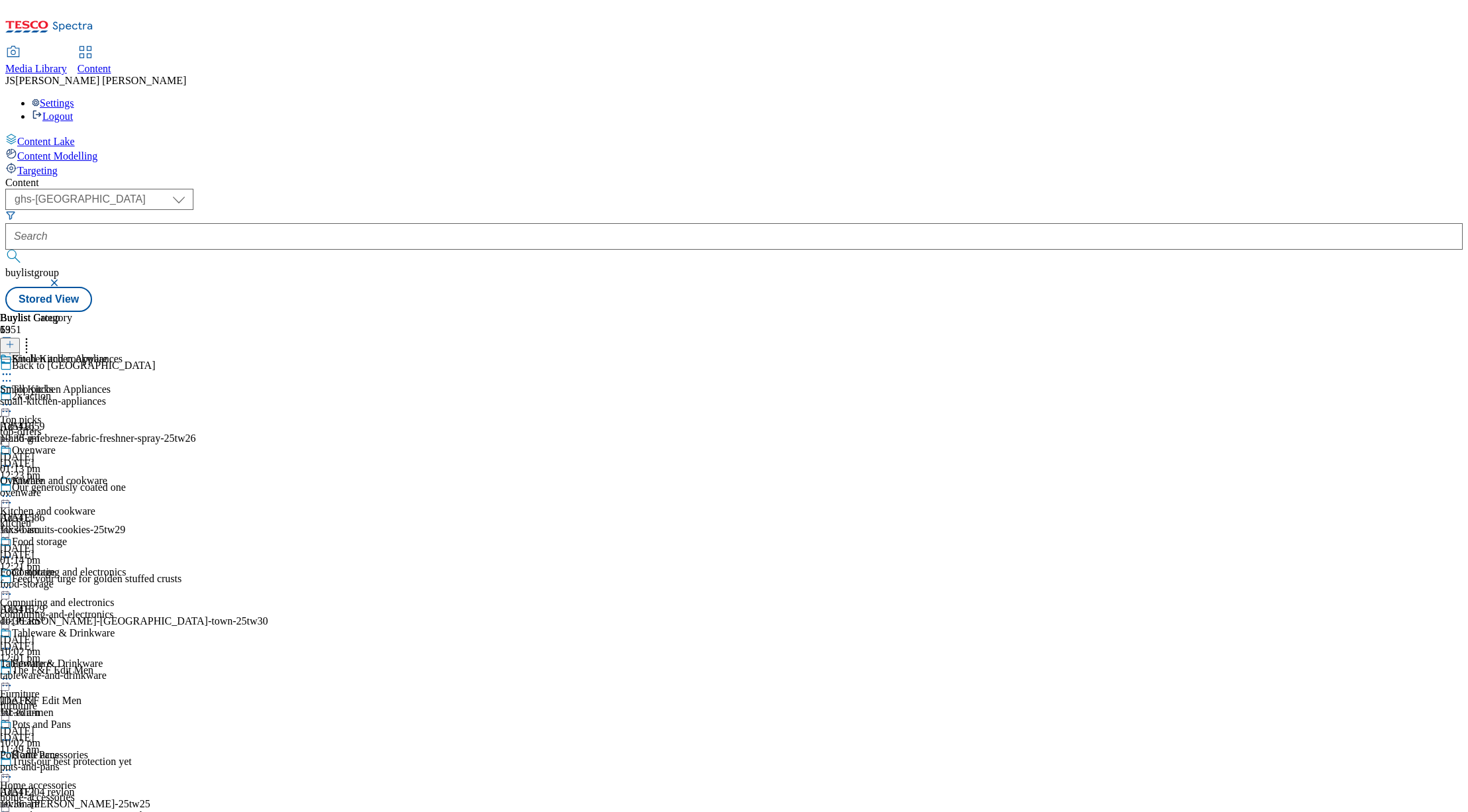
click at [13, 581] on icon at bounding box center [6, 587] width 13 height 13
click at [62, 607] on button "Edit" at bounding box center [44, 615] width 35 height 16
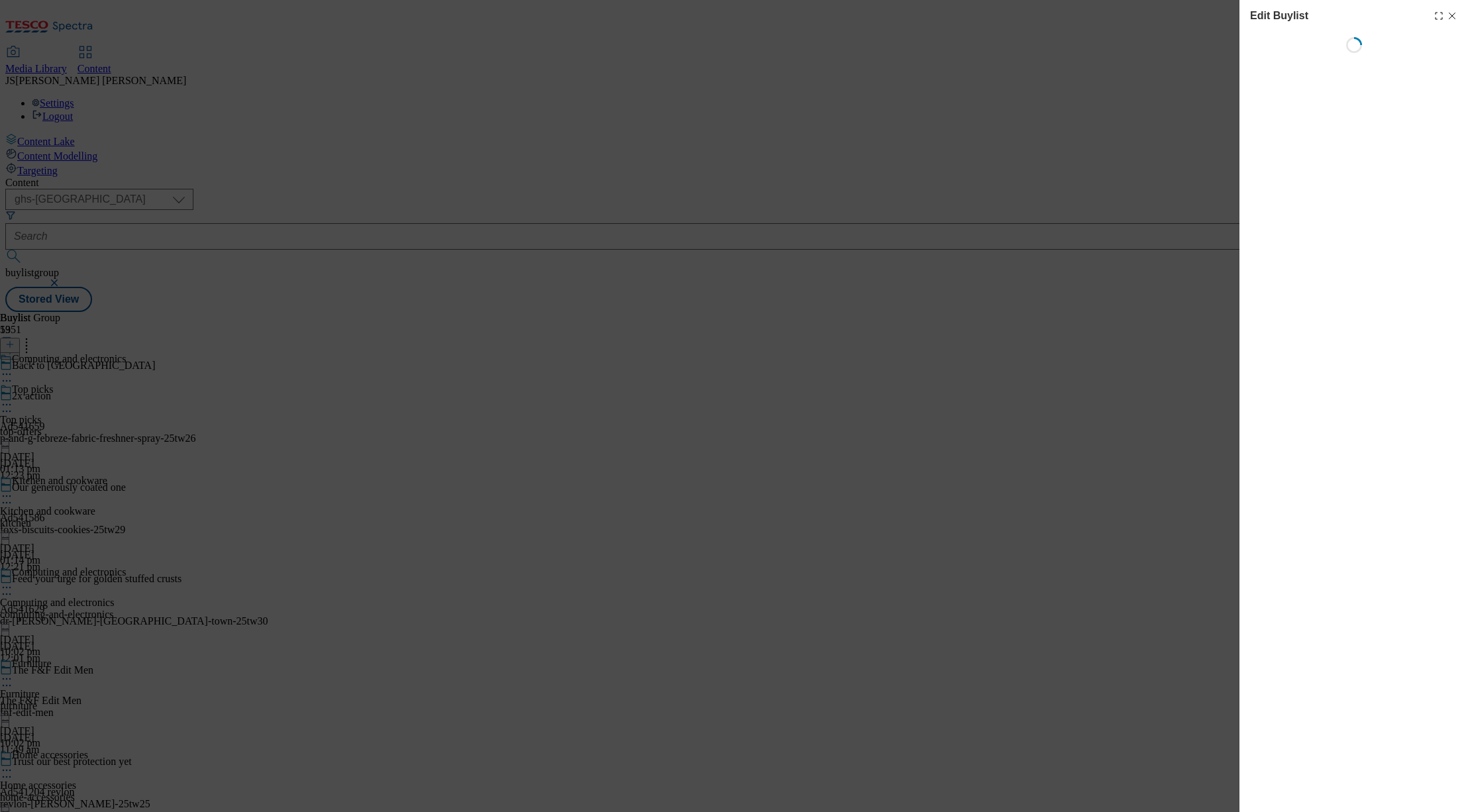
select select "evergreen"
select select "Banner"
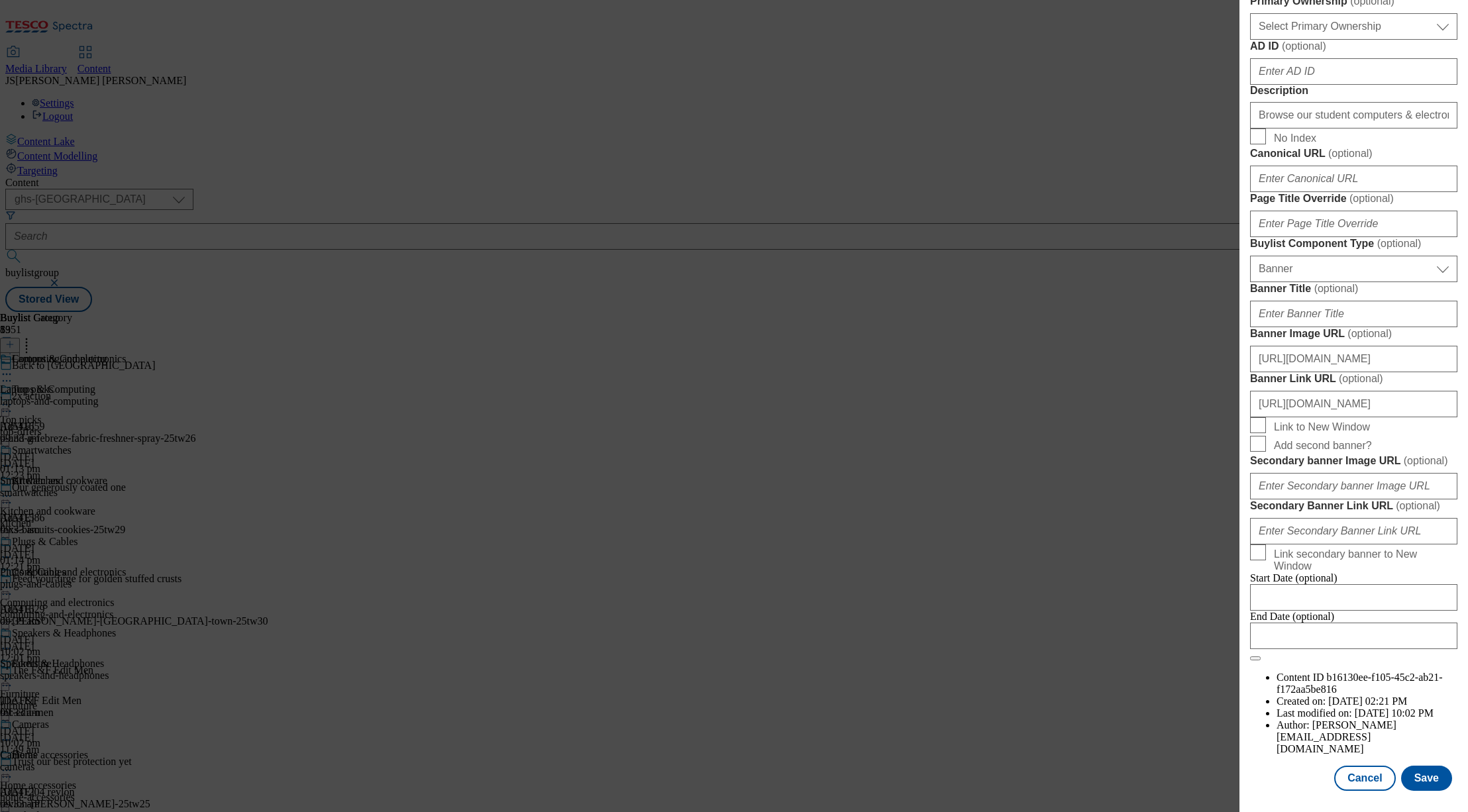
scroll to position [1154, 0]
click at [1308, 346] on input "https://digitalcontent.api.tesco.com/v2/media/ghs-mktg/9c959411-9652-429f-a43b-…" at bounding box center [1354, 359] width 207 height 27
paste input "https://digitalcontent.api.tesco.com/v2/media/ghs-mktg/ad2e6e5c-3de0-4b0e-ad9d-…"
type input "https://digitalcontent.api.tesco.com/v2/media/ghs-mktg/ad2e6e5c-3de0-4b0e-ad9d-…"
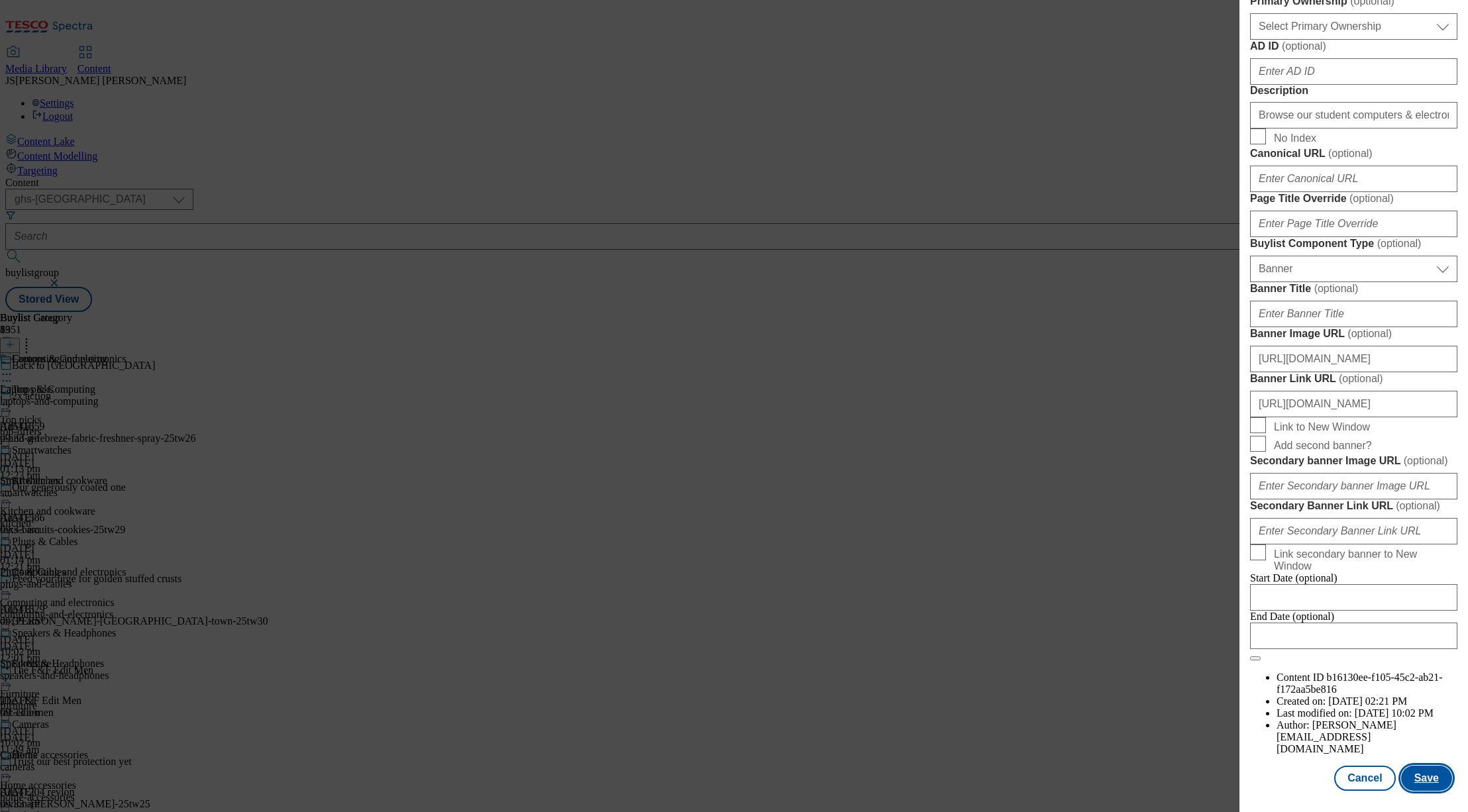
scroll to position [0, 0]
click at [1427, 782] on button "Save" at bounding box center [1427, 777] width 51 height 25
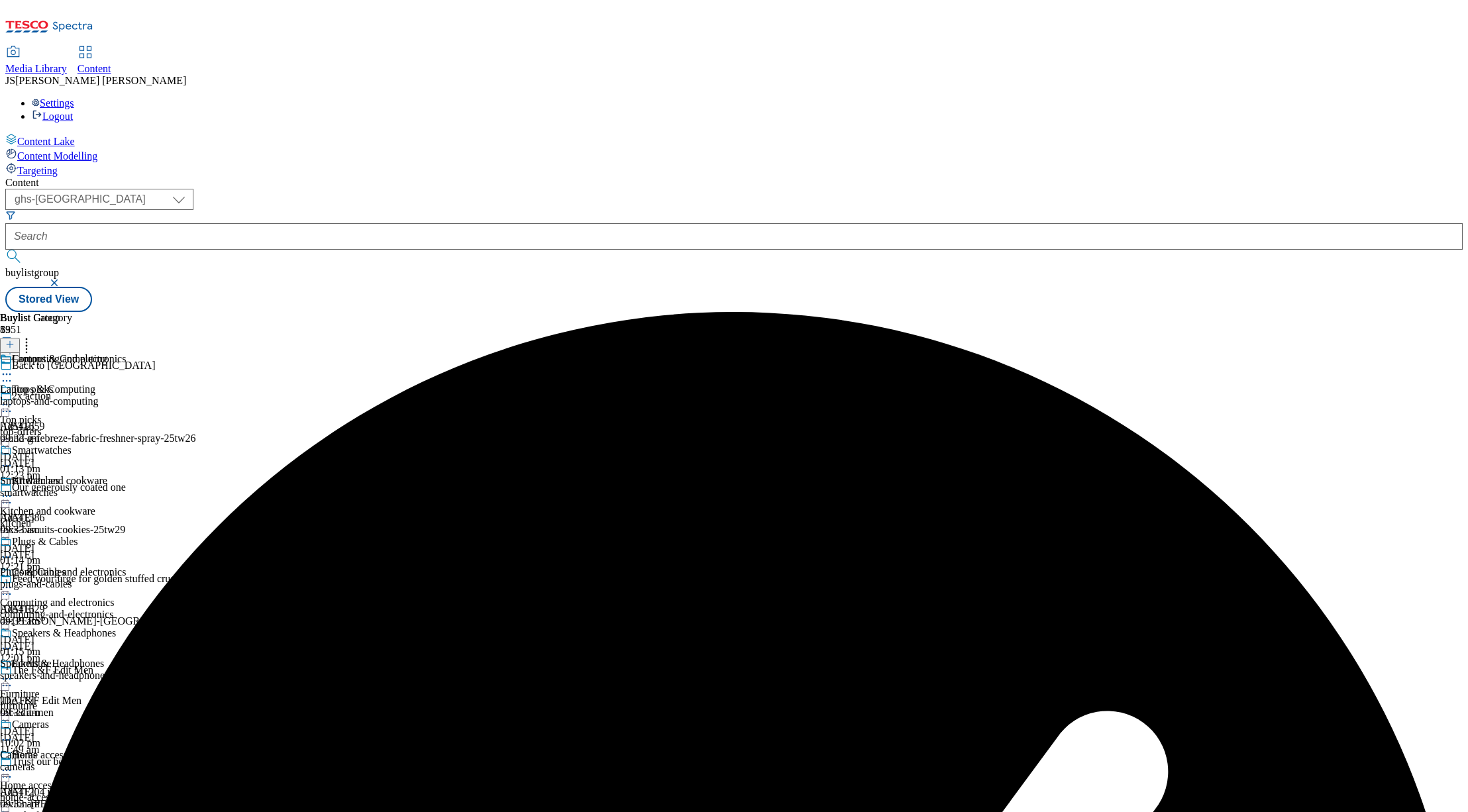
scroll to position [306, 0]
click at [13, 672] on icon at bounding box center [6, 678] width 13 height 13
click at [62, 698] on button "Edit" at bounding box center [44, 706] width 35 height 16
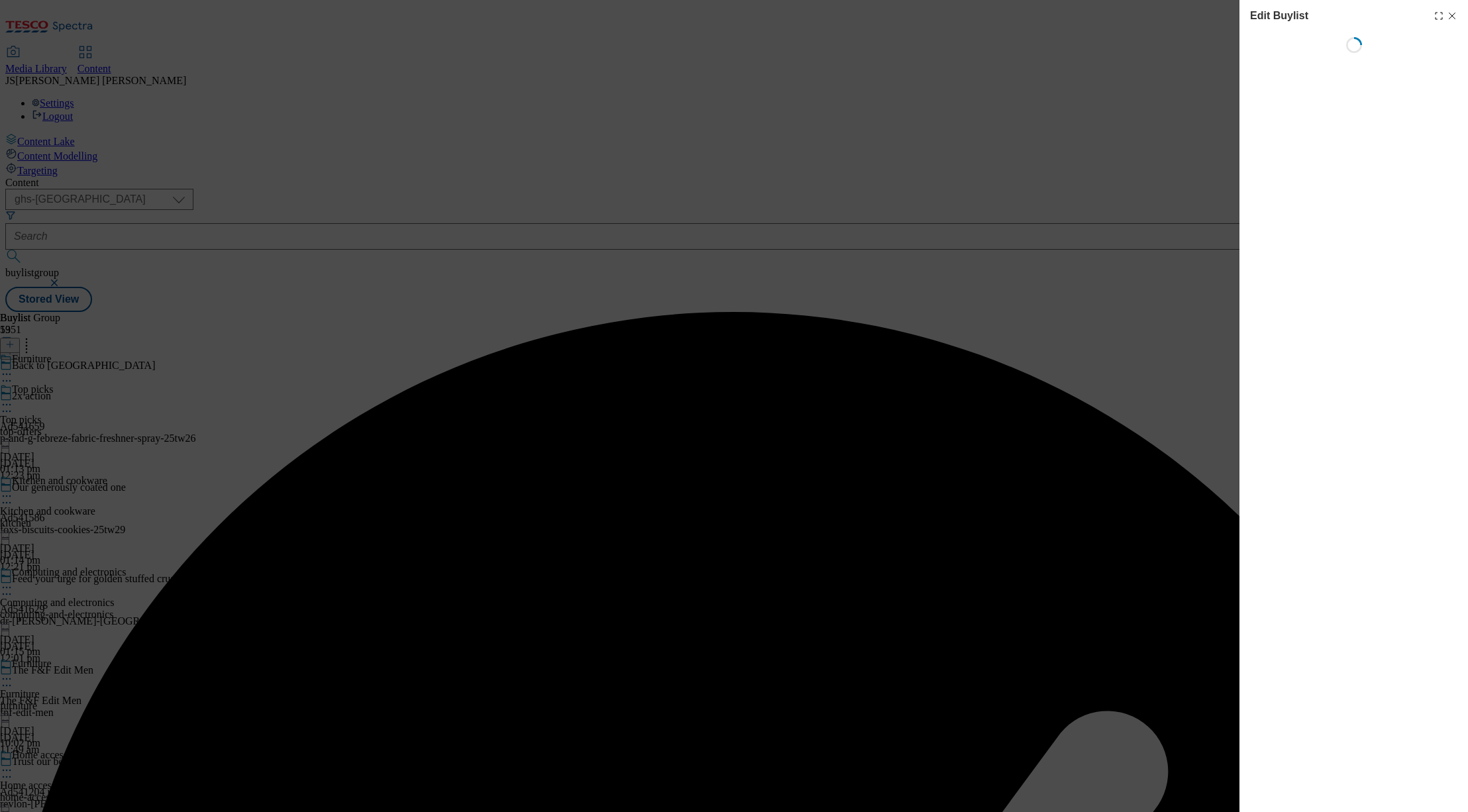
select select "evergreen"
select select "Banner"
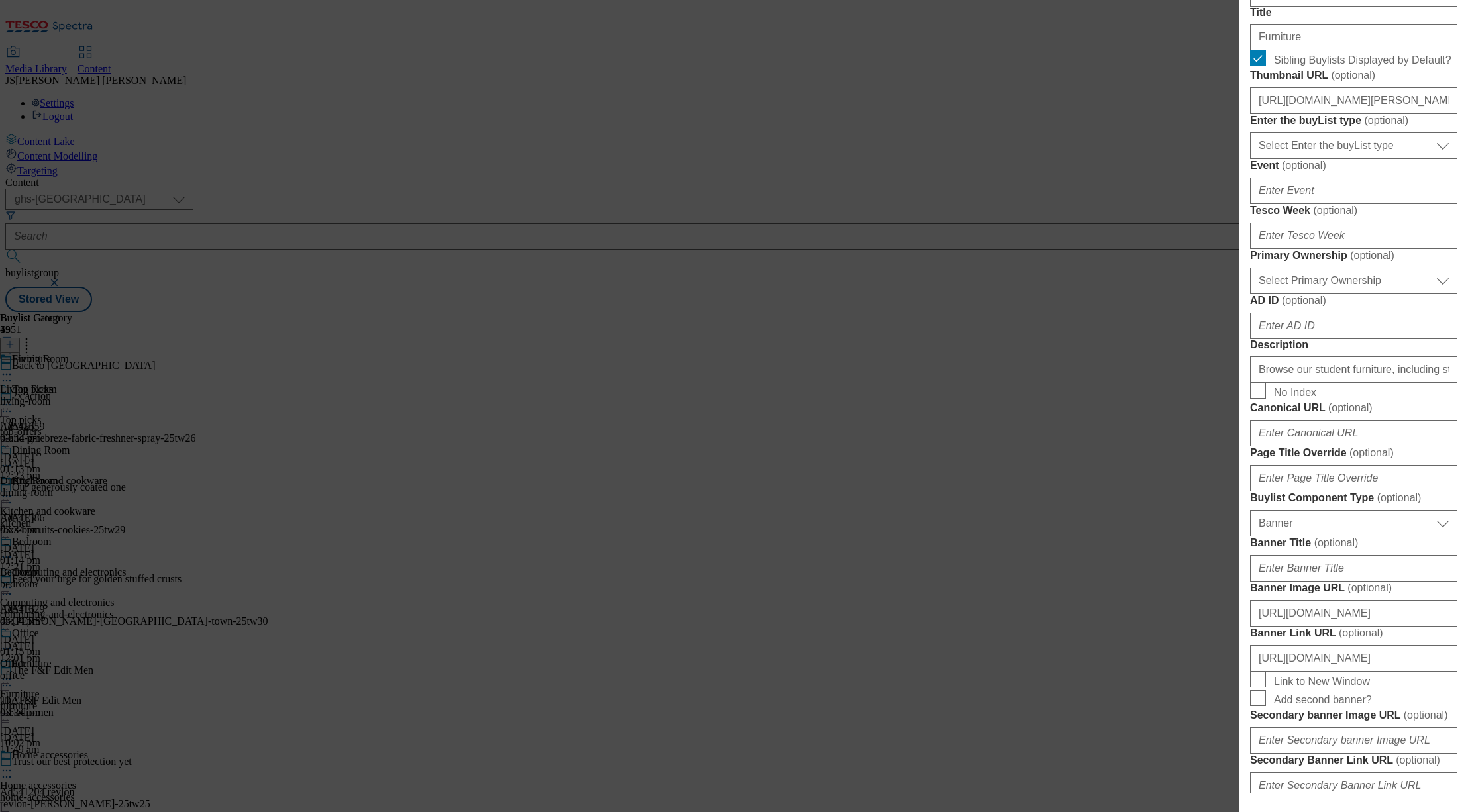
scroll to position [1174, 0]
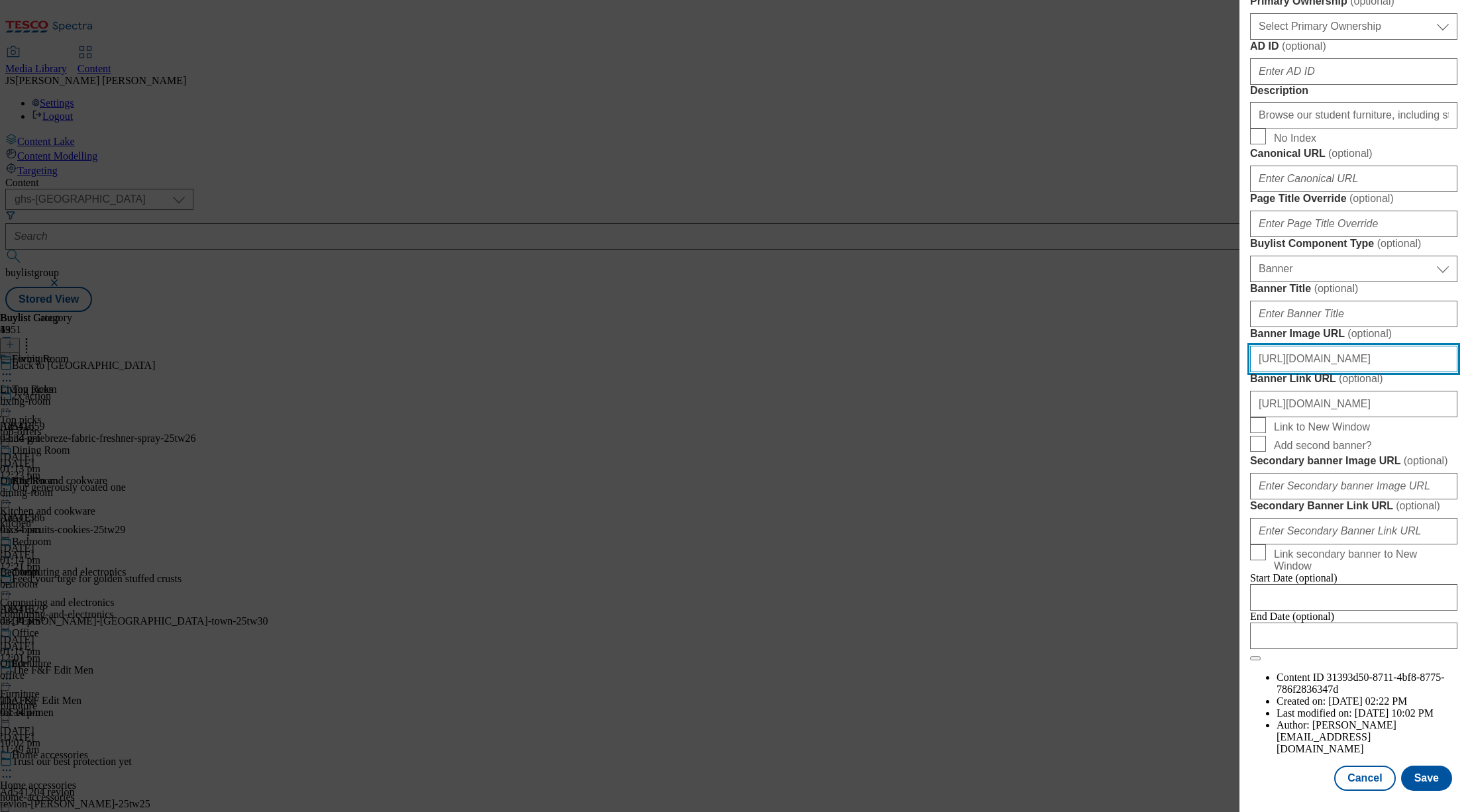
click at [1299, 346] on input "https://digitalcontent.api.tesco.com/v2/media/ghs-mktg/9c959411-9652-429f-a43b-…" at bounding box center [1354, 359] width 207 height 27
paste input "https://digitalcontent.api.tesco.com/v2/media/ghs-mktg/ad2e6e5c-3de0-4b0e-ad9d-…"
type input "https://digitalcontent.api.tesco.com/v2/media/ghs-mktg/ad2e6e5c-3de0-4b0e-ad9d-…"
click at [1429, 784] on button "Save" at bounding box center [1427, 777] width 51 height 25
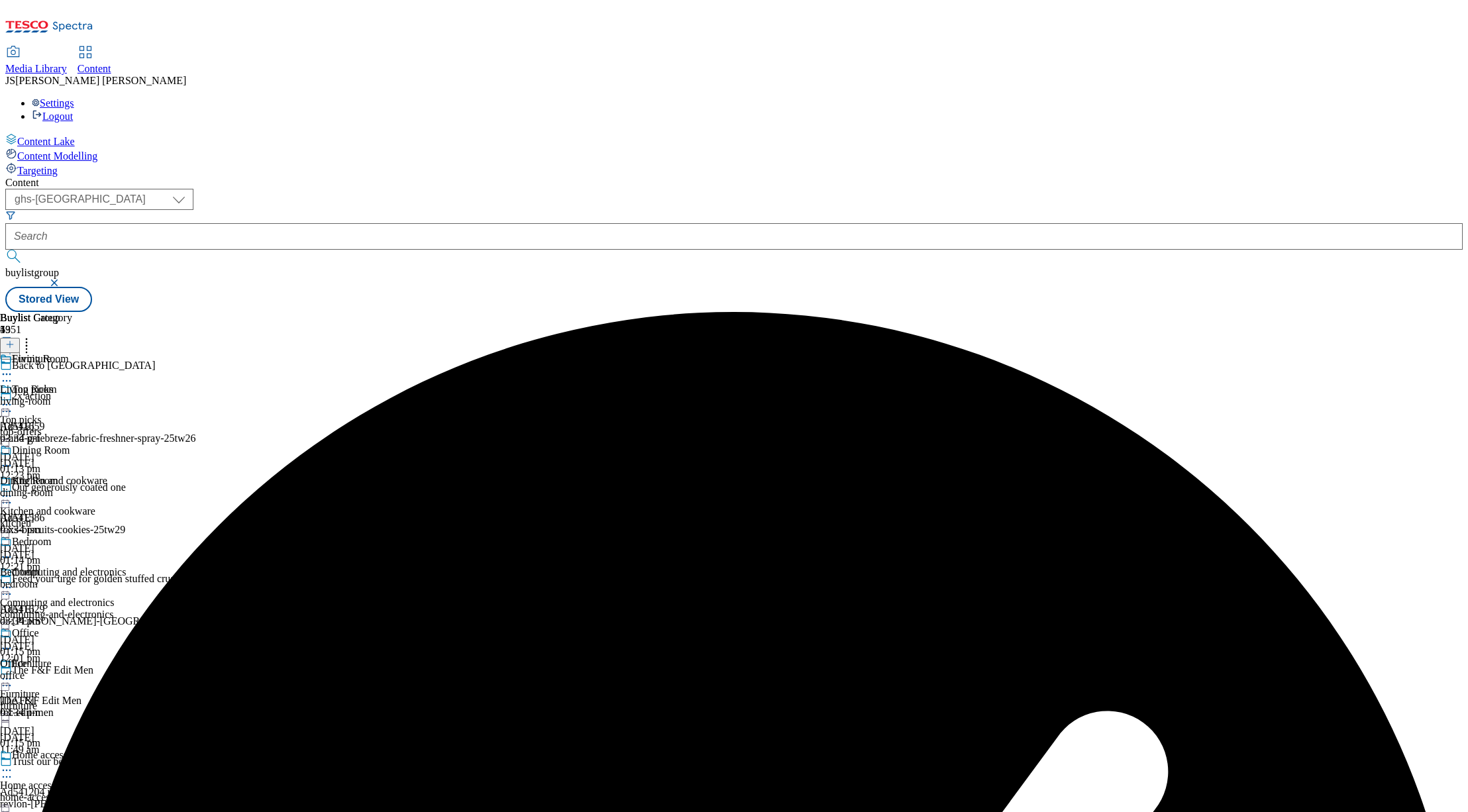
scroll to position [295, 0]
click at [8, 678] on circle at bounding box center [6, 679] width 2 height 2
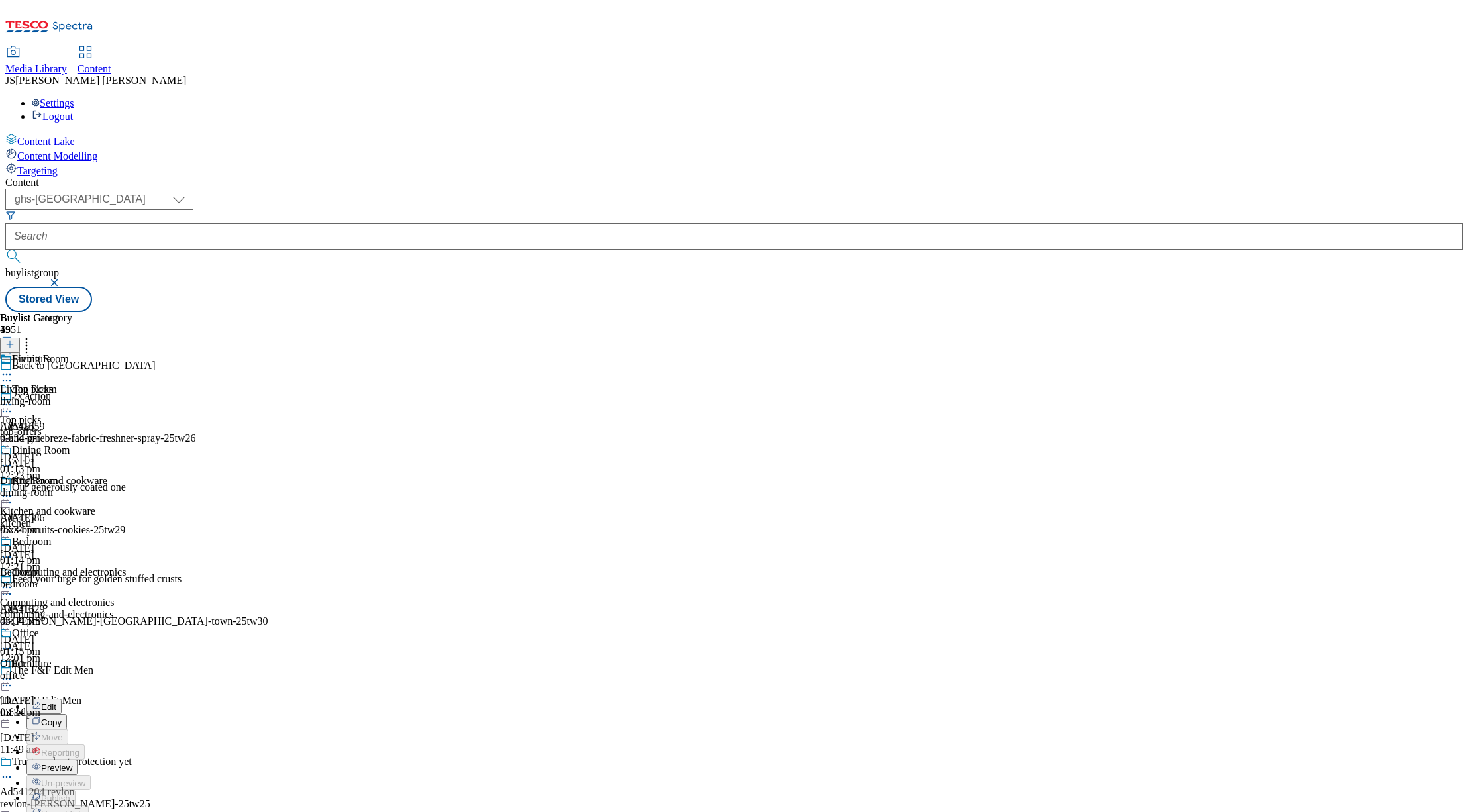
click at [73, 762] on span "Preview" at bounding box center [57, 767] width 31 height 10
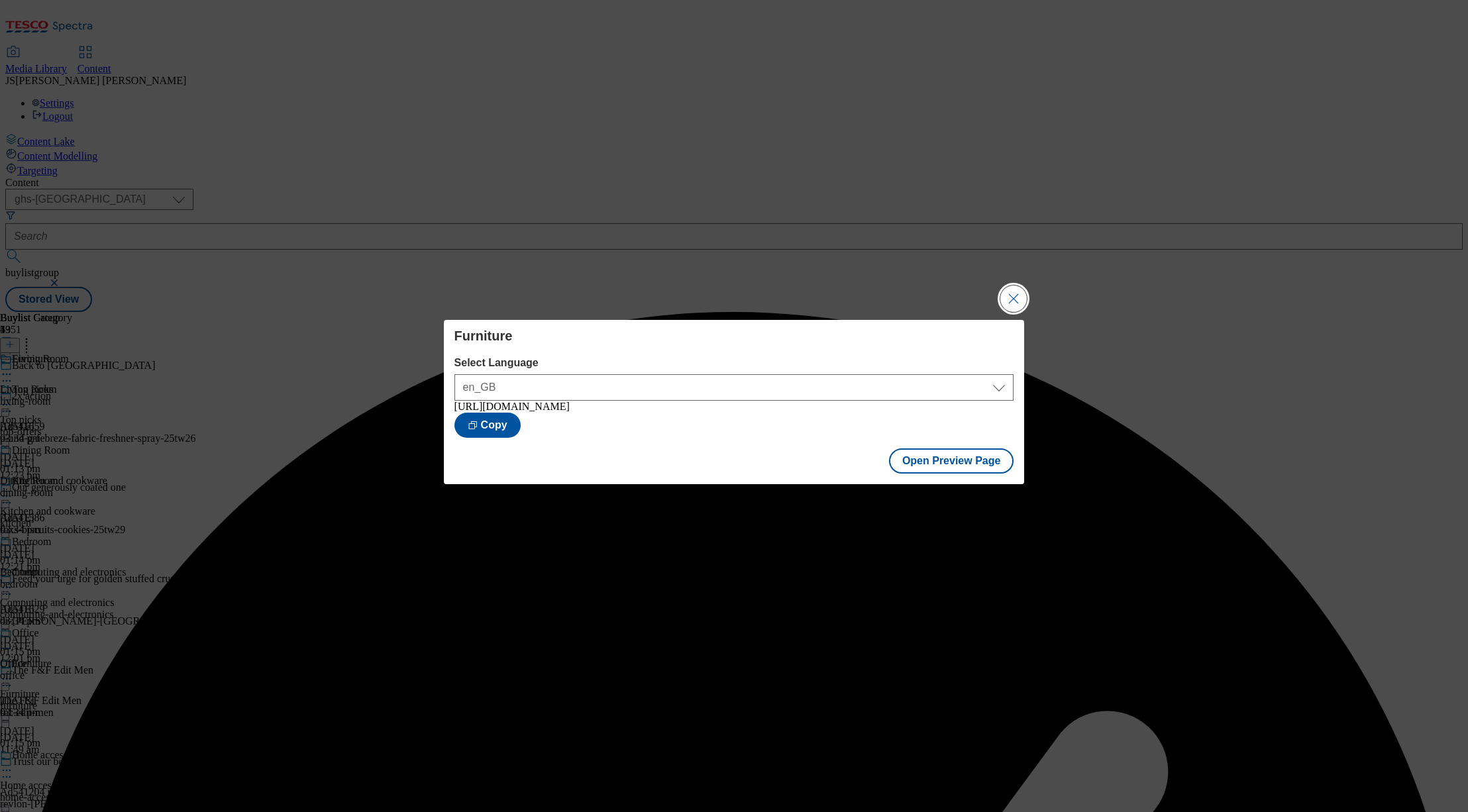
click at [1012, 301] on button "Close Modal" at bounding box center [1014, 298] width 27 height 27
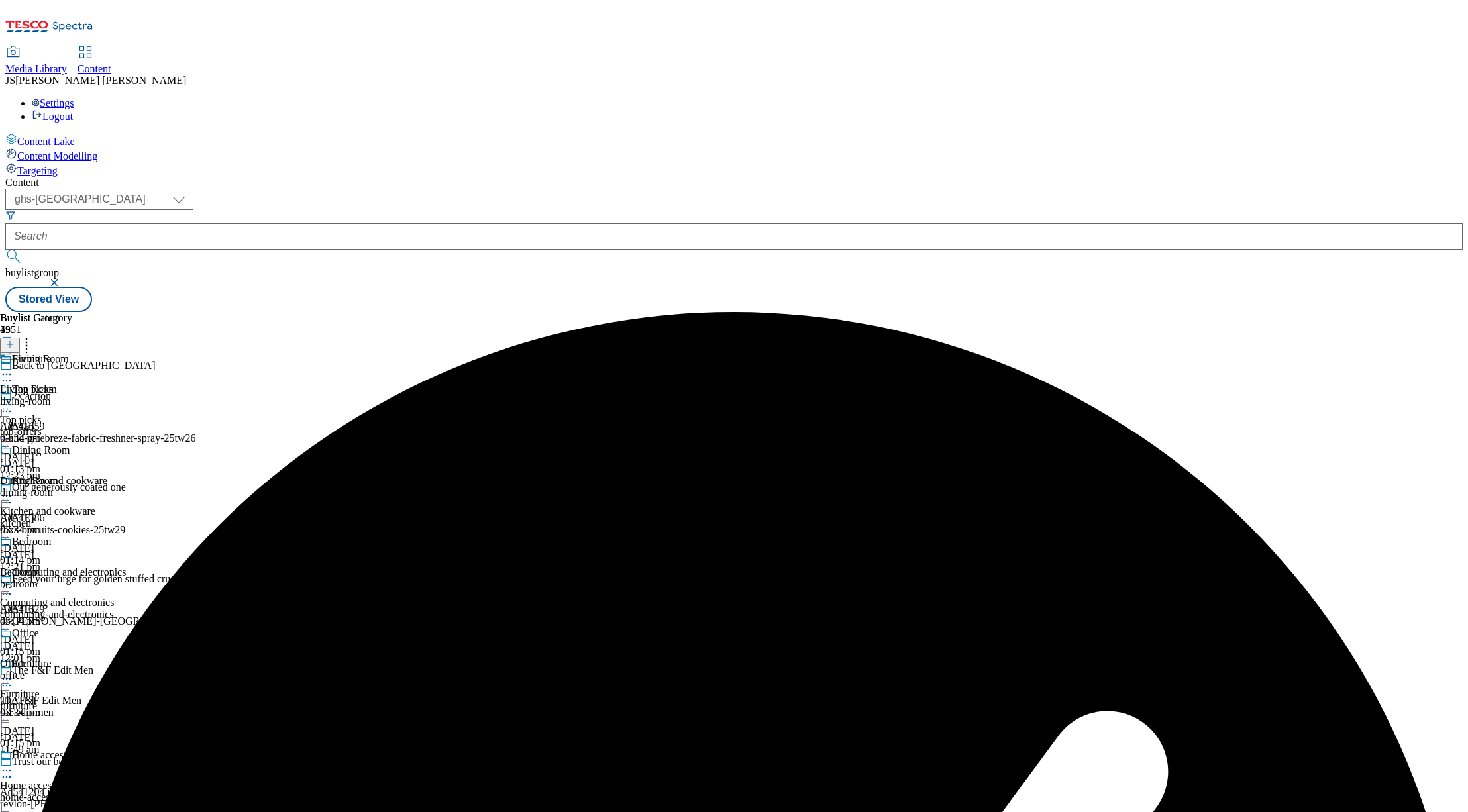
scroll to position [274, 0]
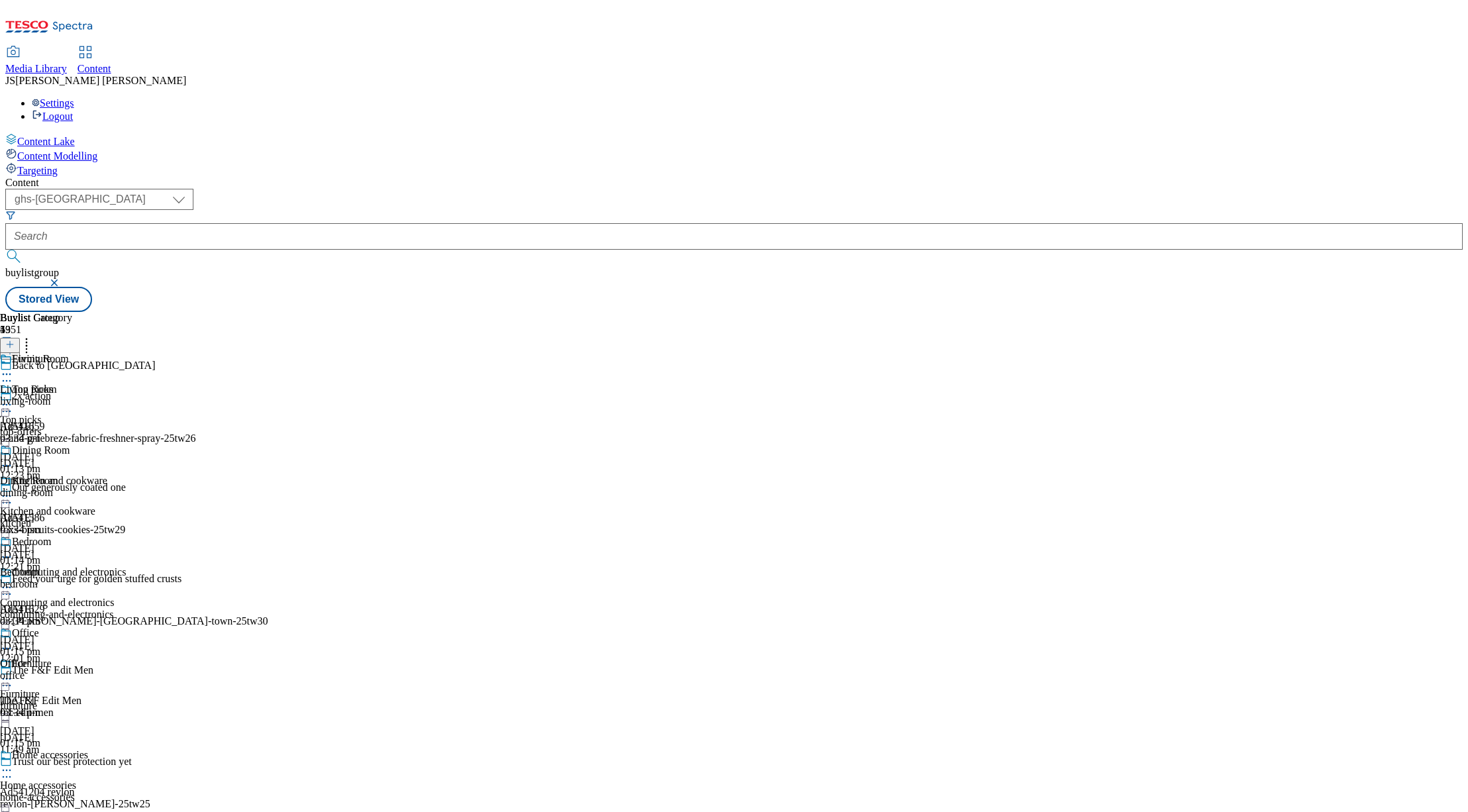
click at [13, 581] on icon at bounding box center [6, 587] width 13 height 13
click at [73, 672] on span "Preview" at bounding box center [57, 676] width 31 height 10
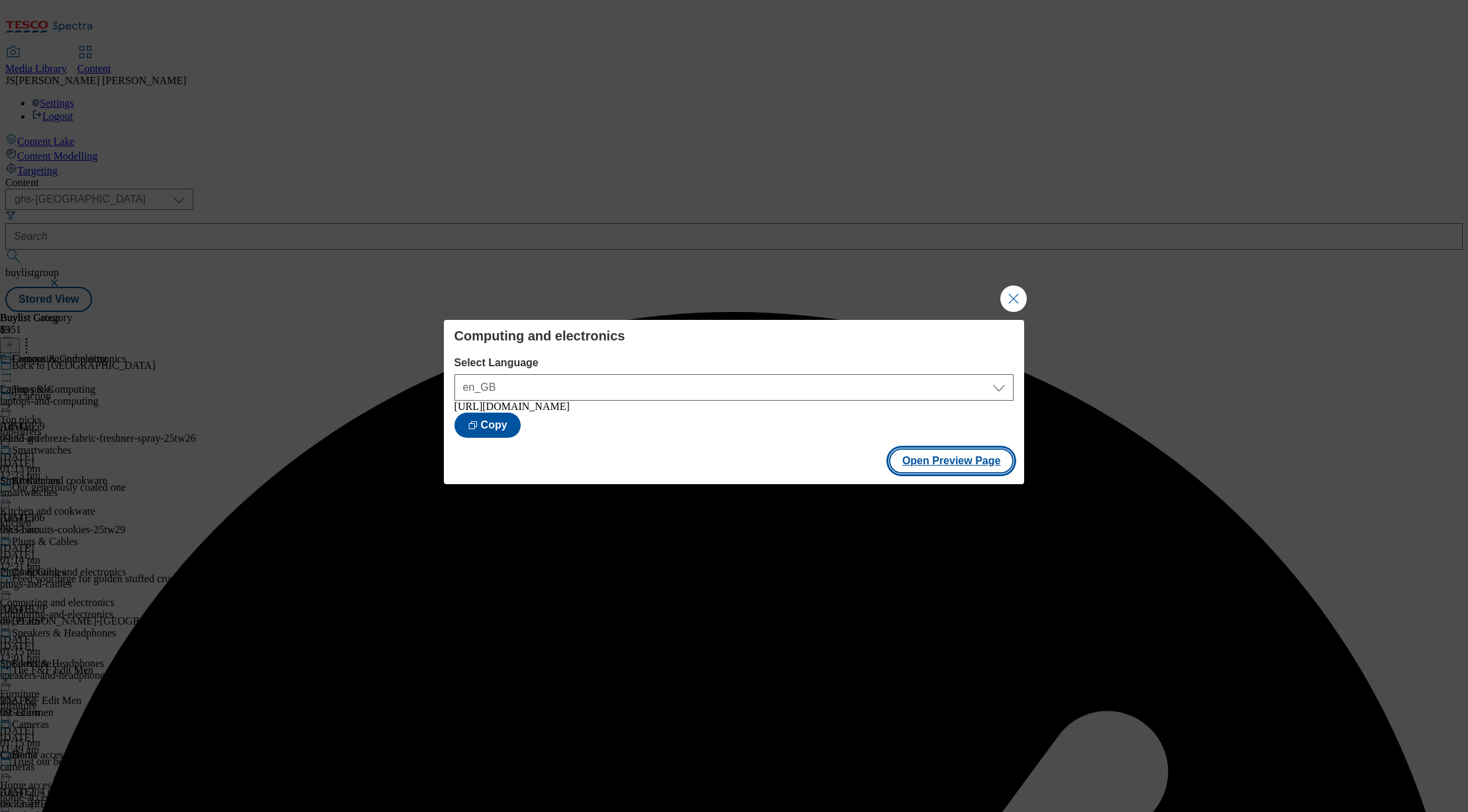
click at [963, 473] on button "Open Preview Page" at bounding box center [951, 461] width 125 height 25
click at [1012, 295] on button "Close Modal" at bounding box center [1014, 298] width 27 height 27
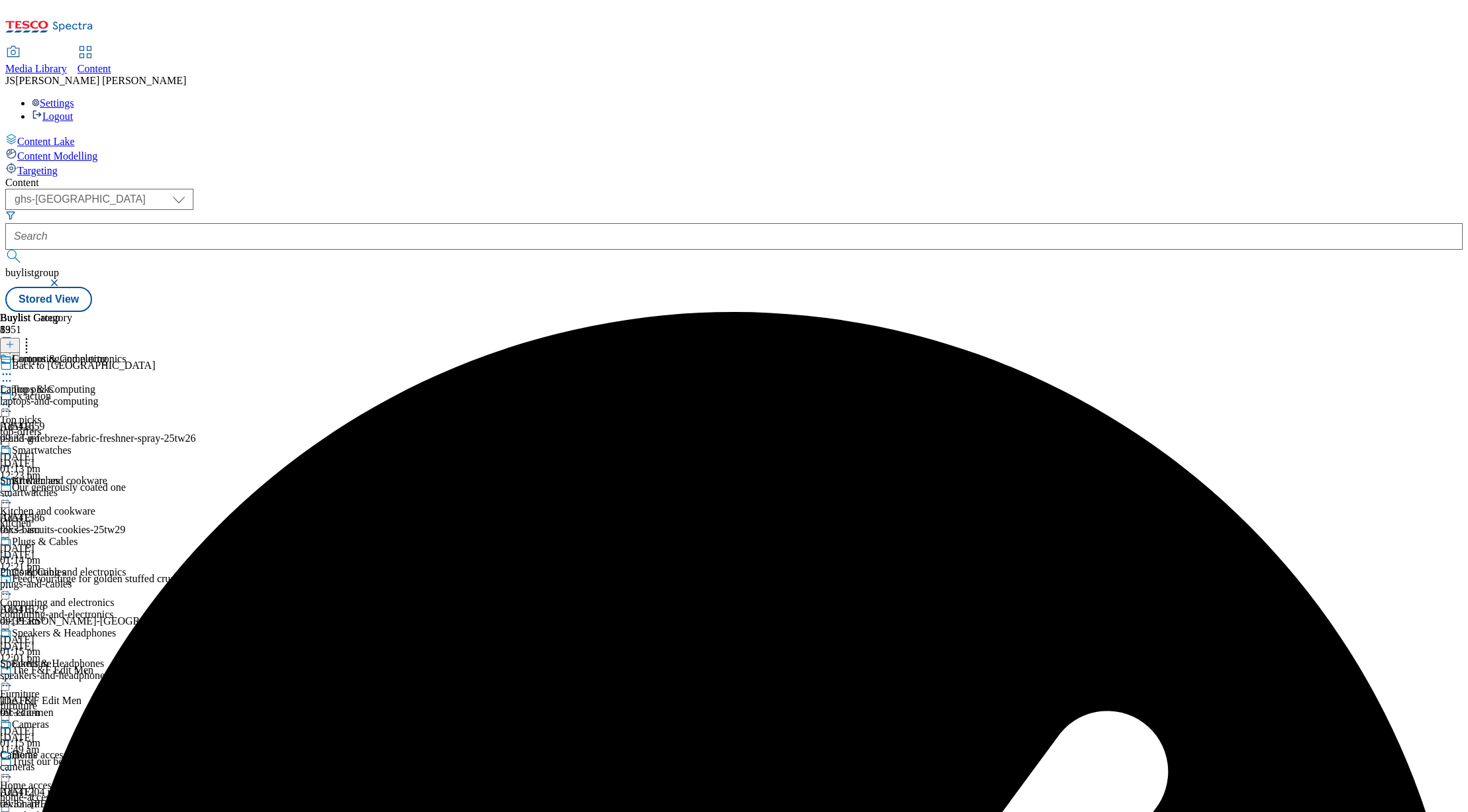
scroll to position [213, 0]
click at [11, 678] on circle at bounding box center [10, 679] width 2 height 2
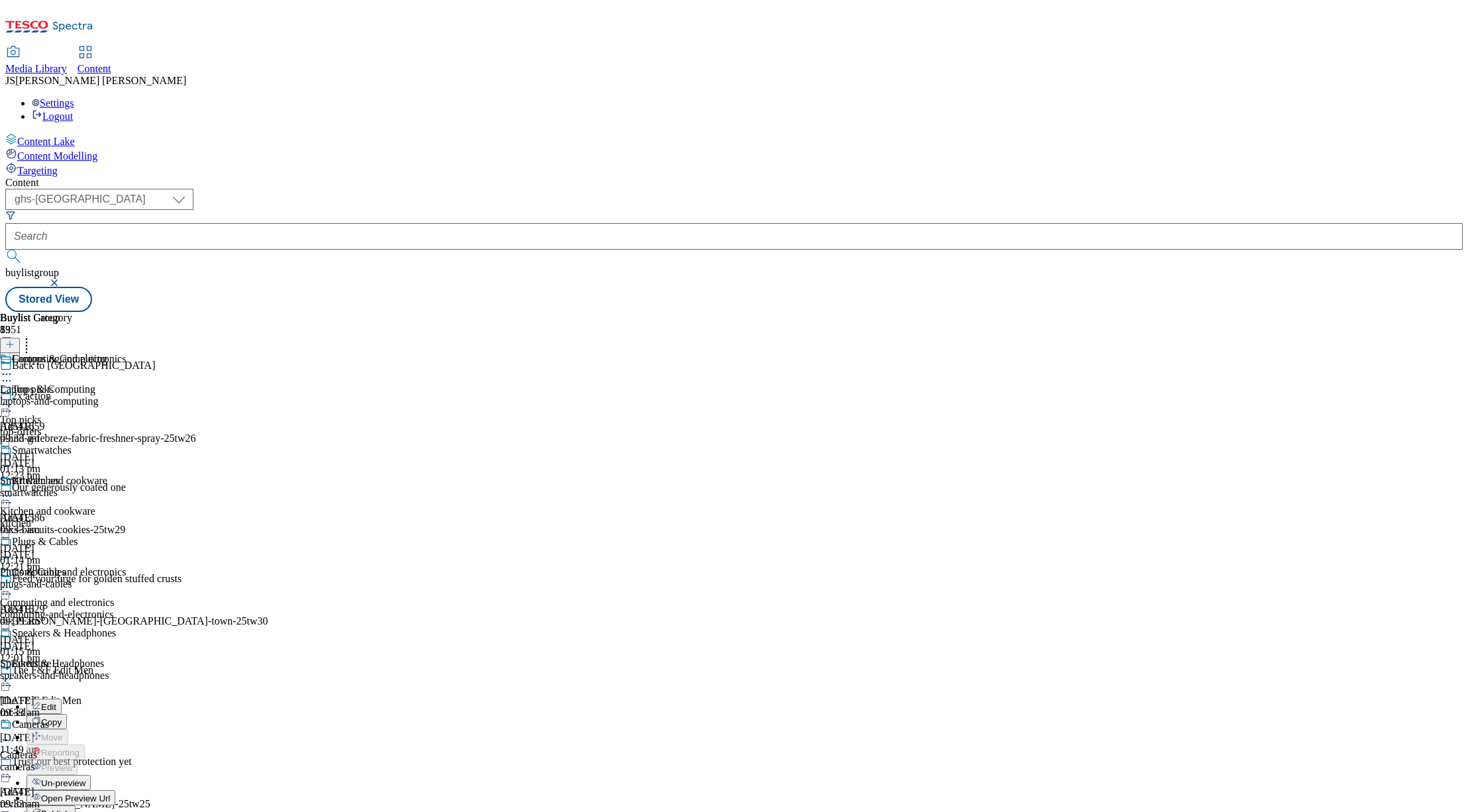
click at [110, 793] on span "Open Preview Url" at bounding box center [75, 797] width 69 height 10
click at [13, 763] on icon at bounding box center [6, 770] width 13 height 13
click at [56, 793] on span "Edit" at bounding box center [49, 797] width 16 height 10
select select "evergreen"
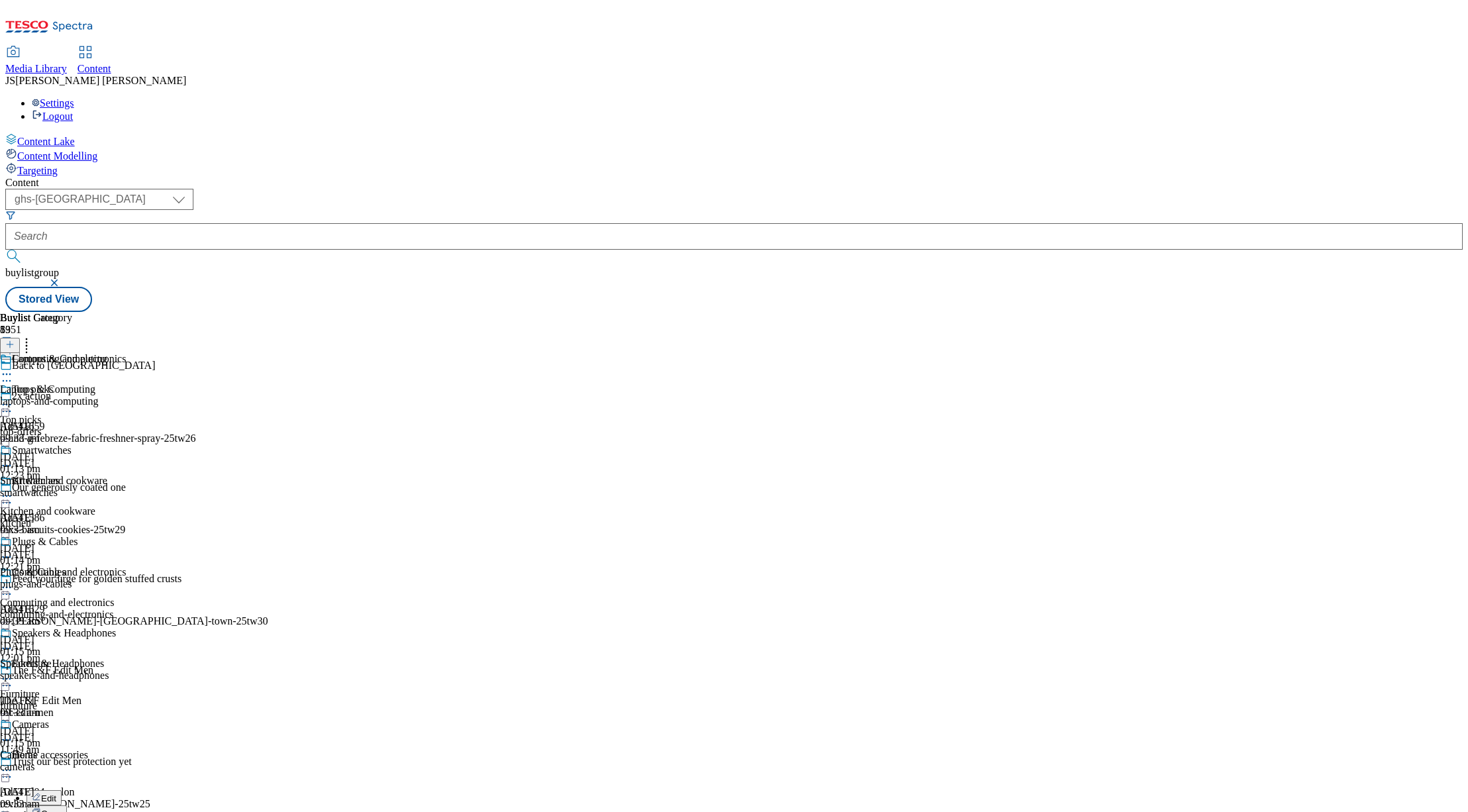
select select "Banner"
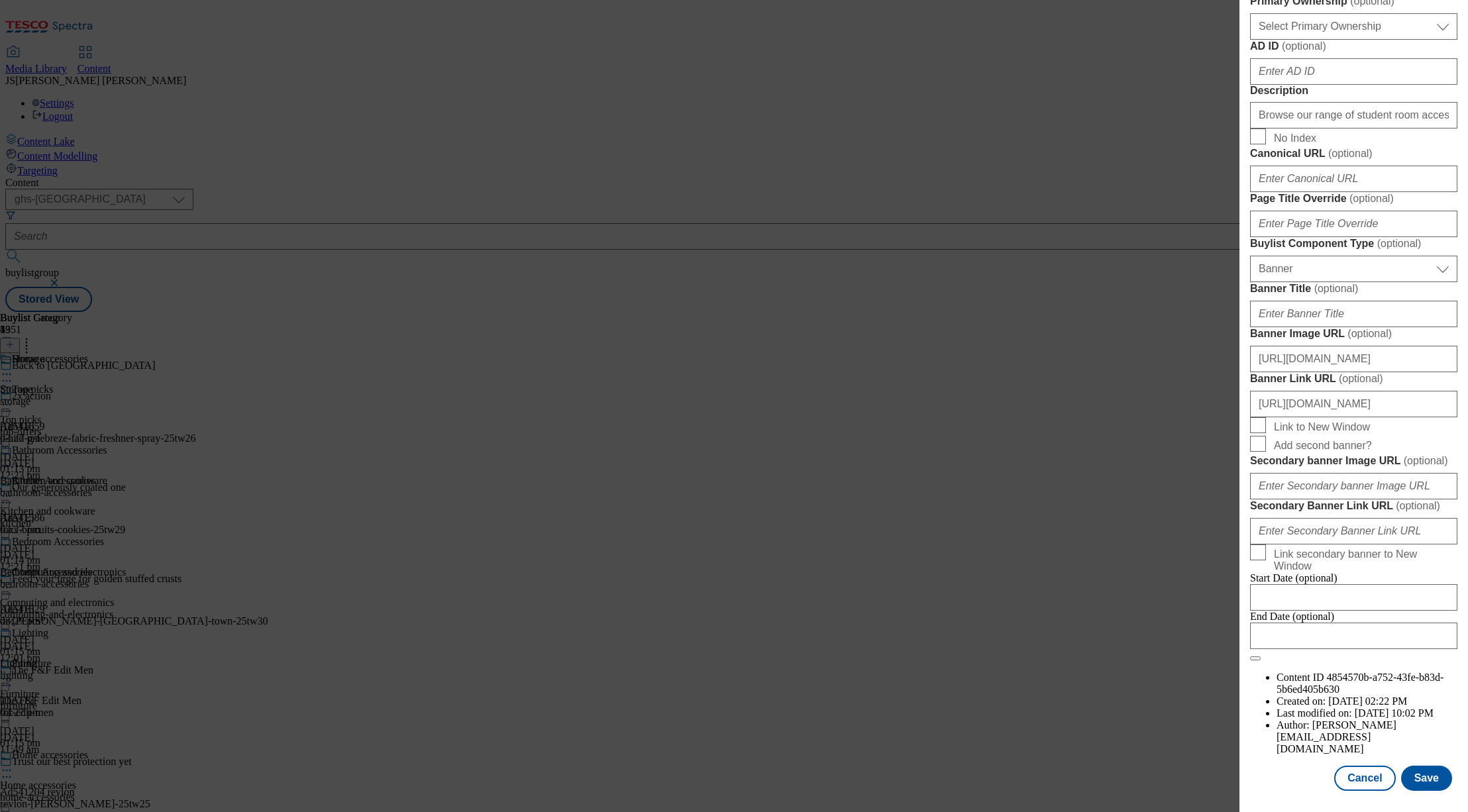
scroll to position [1174, 0]
click at [1307, 346] on input "https://digitalcontent.api.tesco.com/v2/media/ghs-mktg/9c959411-9652-429f-a43b-…" at bounding box center [1354, 359] width 207 height 27
paste input "https://digitalcontent.api.tesco.com/v2/media/ghs-mktg/ad2e6e5c-3de0-4b0e-ad9d-…"
type input "https://digitalcontent.api.tesco.com/v2/media/ghs-mktg/ad2e6e5c-3de0-4b0e-ad9d-…"
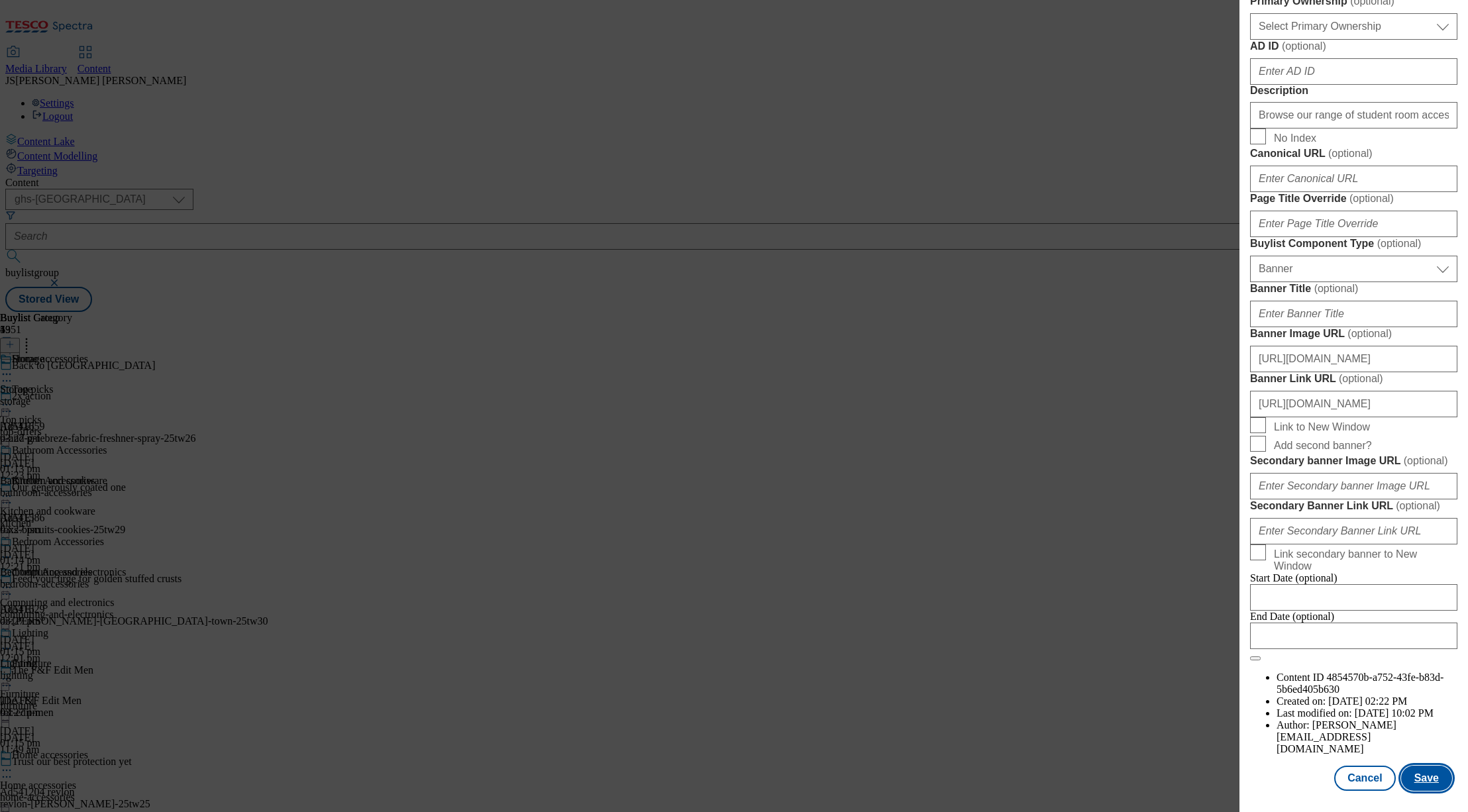
scroll to position [0, 0]
click at [1425, 776] on button "Save" at bounding box center [1427, 777] width 51 height 25
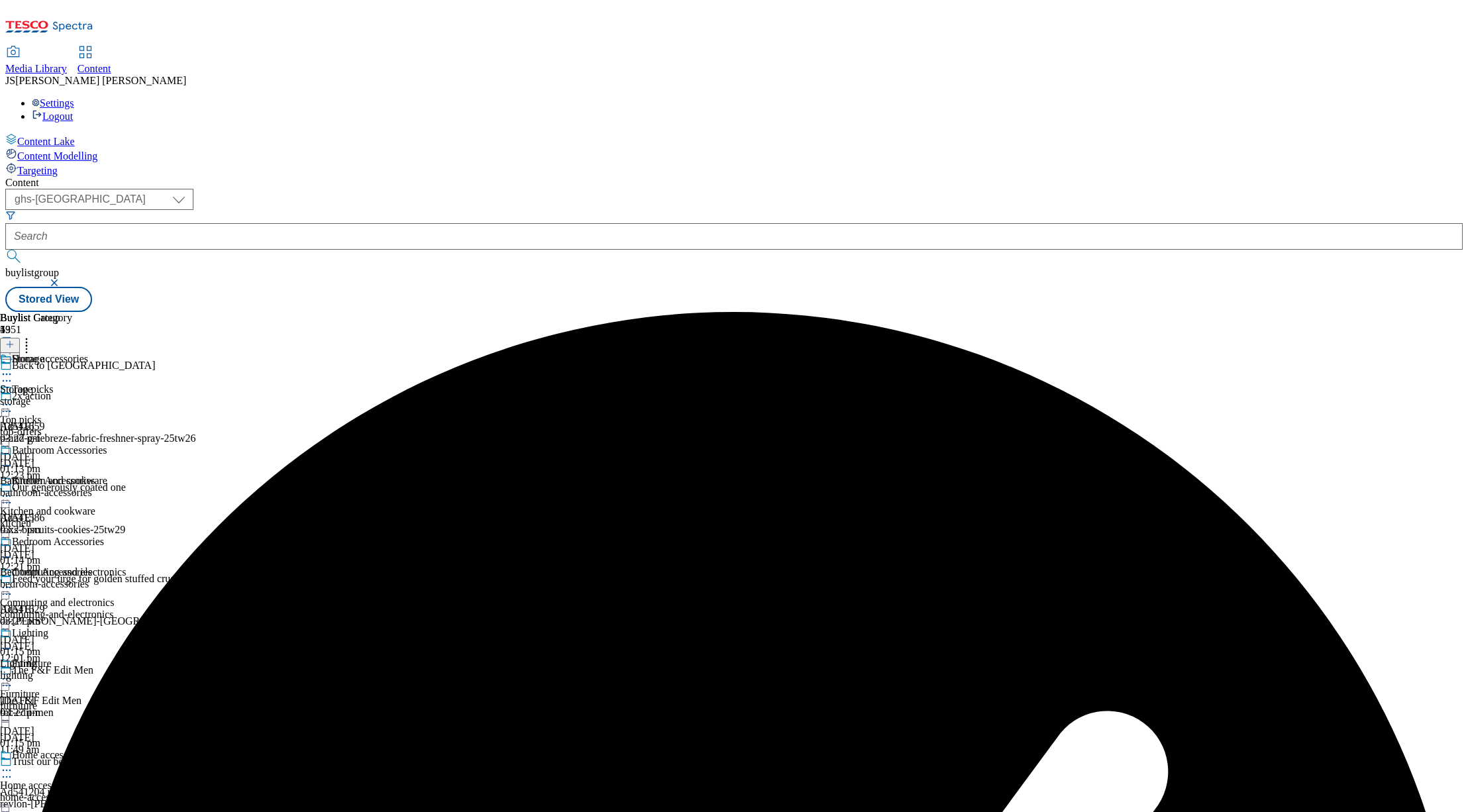
click at [13, 367] on icon at bounding box center [6, 373] width 13 height 13
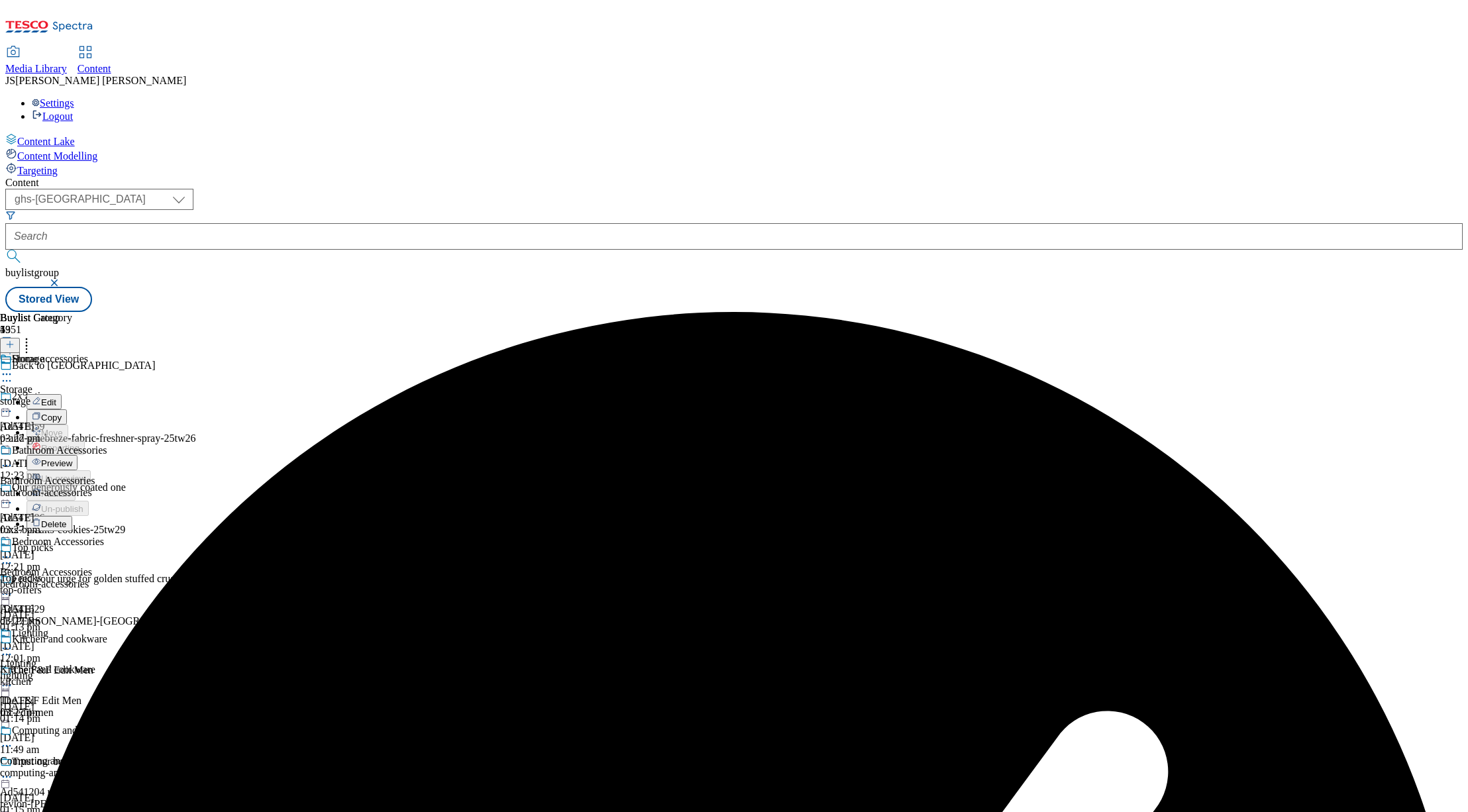
click at [73, 458] on span "Preview" at bounding box center [57, 462] width 31 height 10
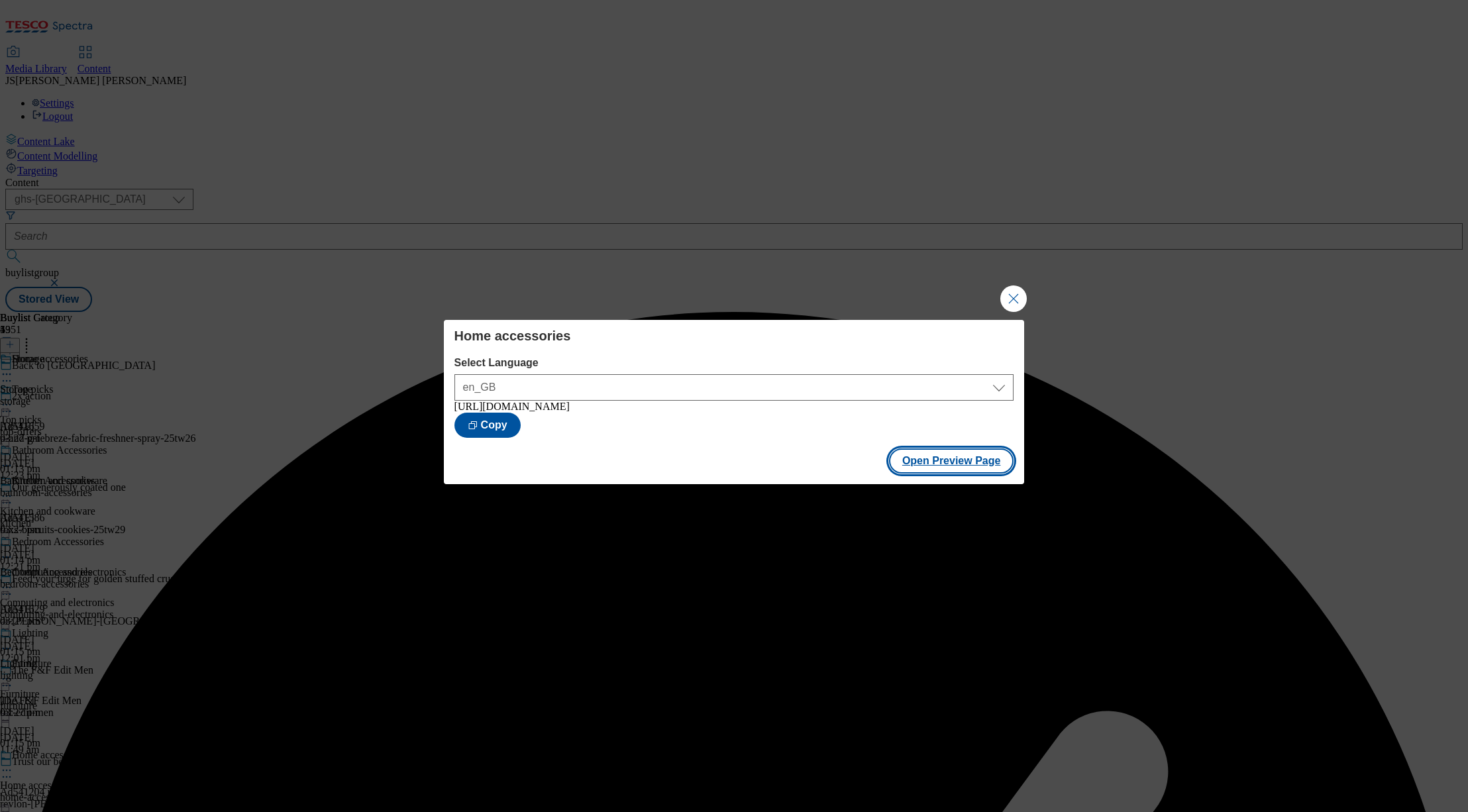
click at [958, 468] on button "Open Preview Page" at bounding box center [951, 461] width 125 height 25
click at [1014, 292] on button "Close Modal" at bounding box center [1014, 298] width 27 height 27
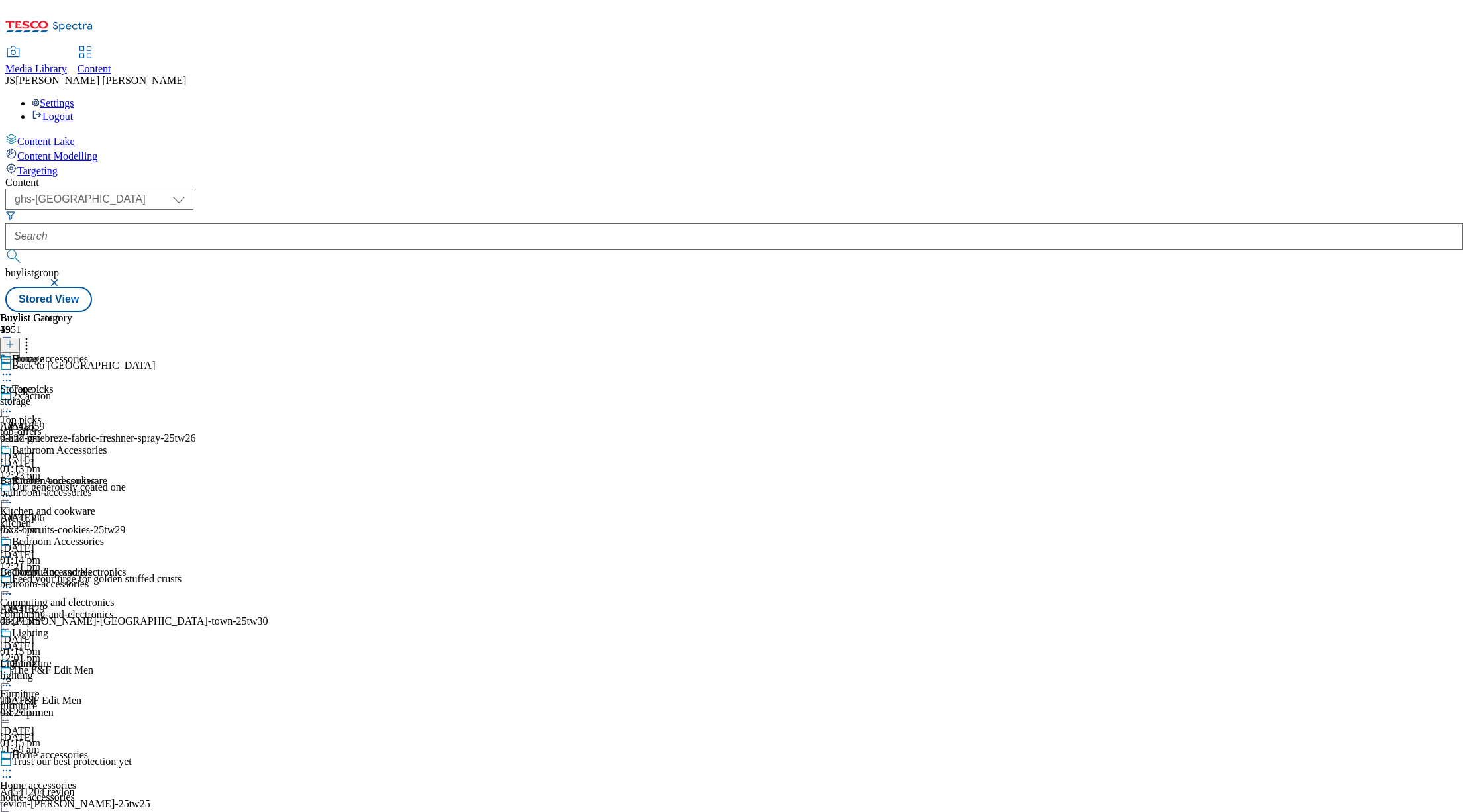
scroll to position [495, 0]
select select "evergreen"
select select "Banner"
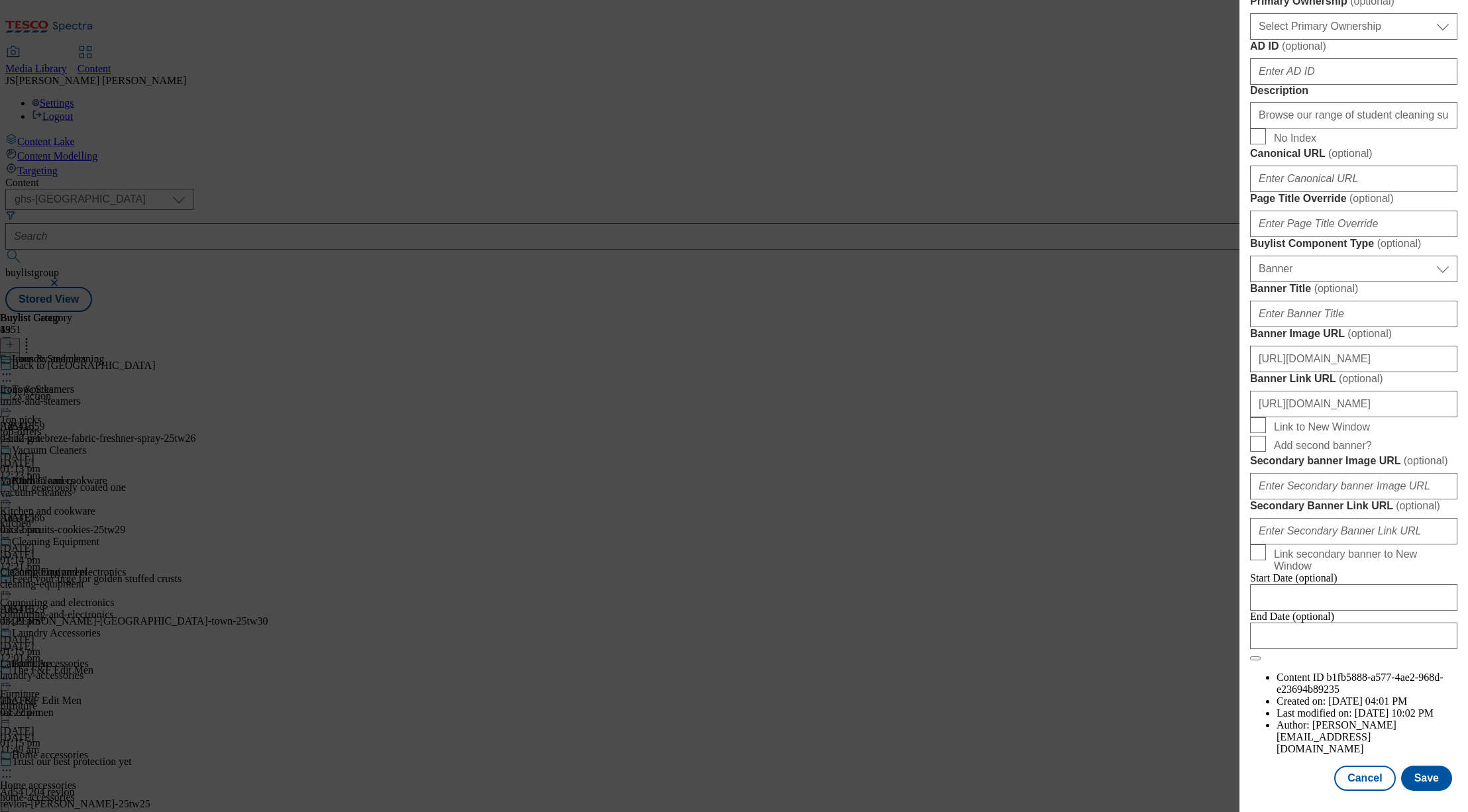
scroll to position [1174, 0]
click at [1309, 346] on input "https://digitalcontent.api.tesco.com/v2/media/ghs-mktg/9c959411-9652-429f-a43b-…" at bounding box center [1354, 359] width 207 height 27
paste input "https://digitalcontent.api.tesco.com/v2/media/ghs-mktg/ad2e6e5c-3de0-4b0e-ad9d-…"
type input "https://digitalcontent.api.tesco.com/v2/media/ghs-mktg/ad2e6e5c-3de0-4b0e-ad9d-…"
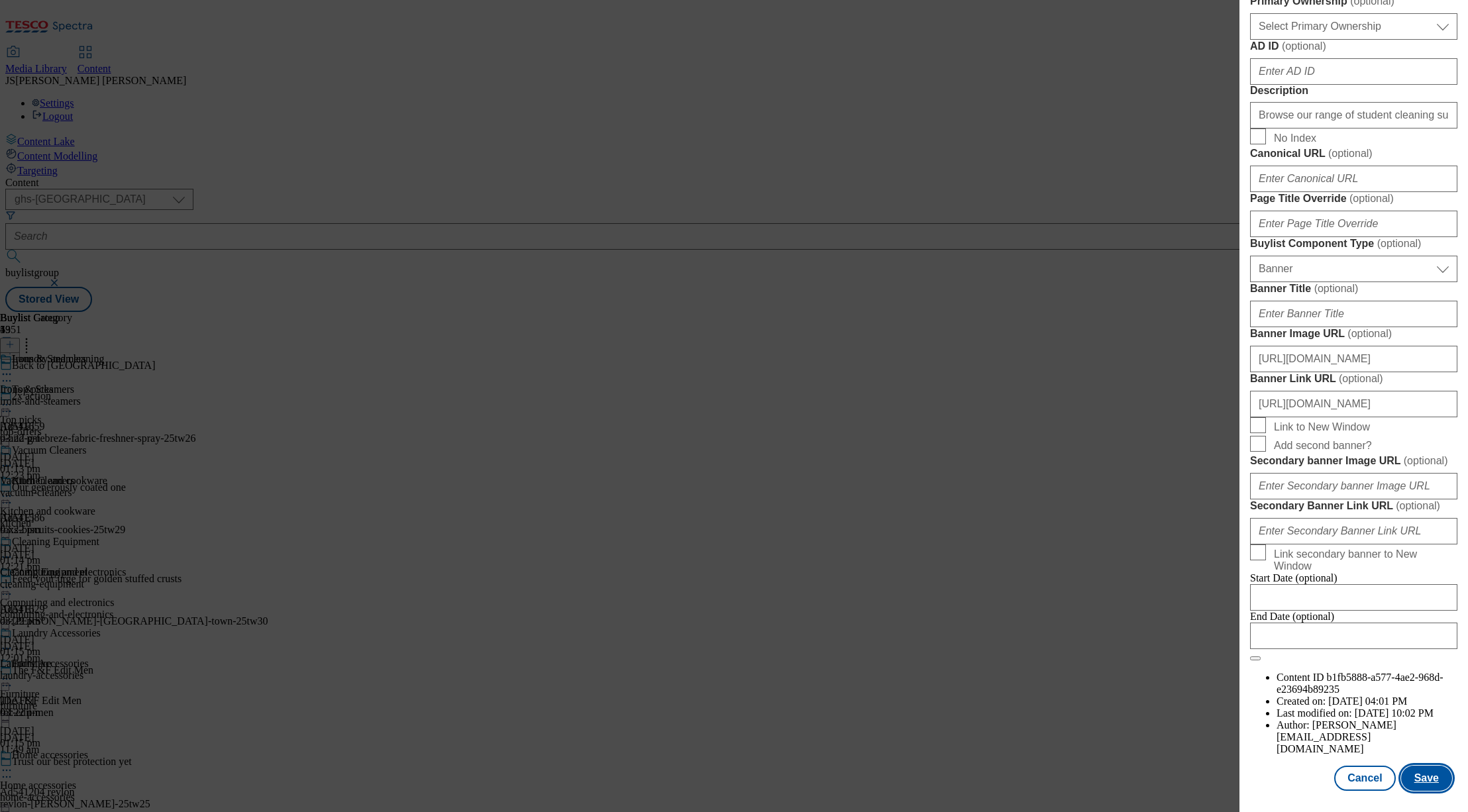
click at [1429, 782] on button "Save" at bounding box center [1427, 777] width 51 height 25
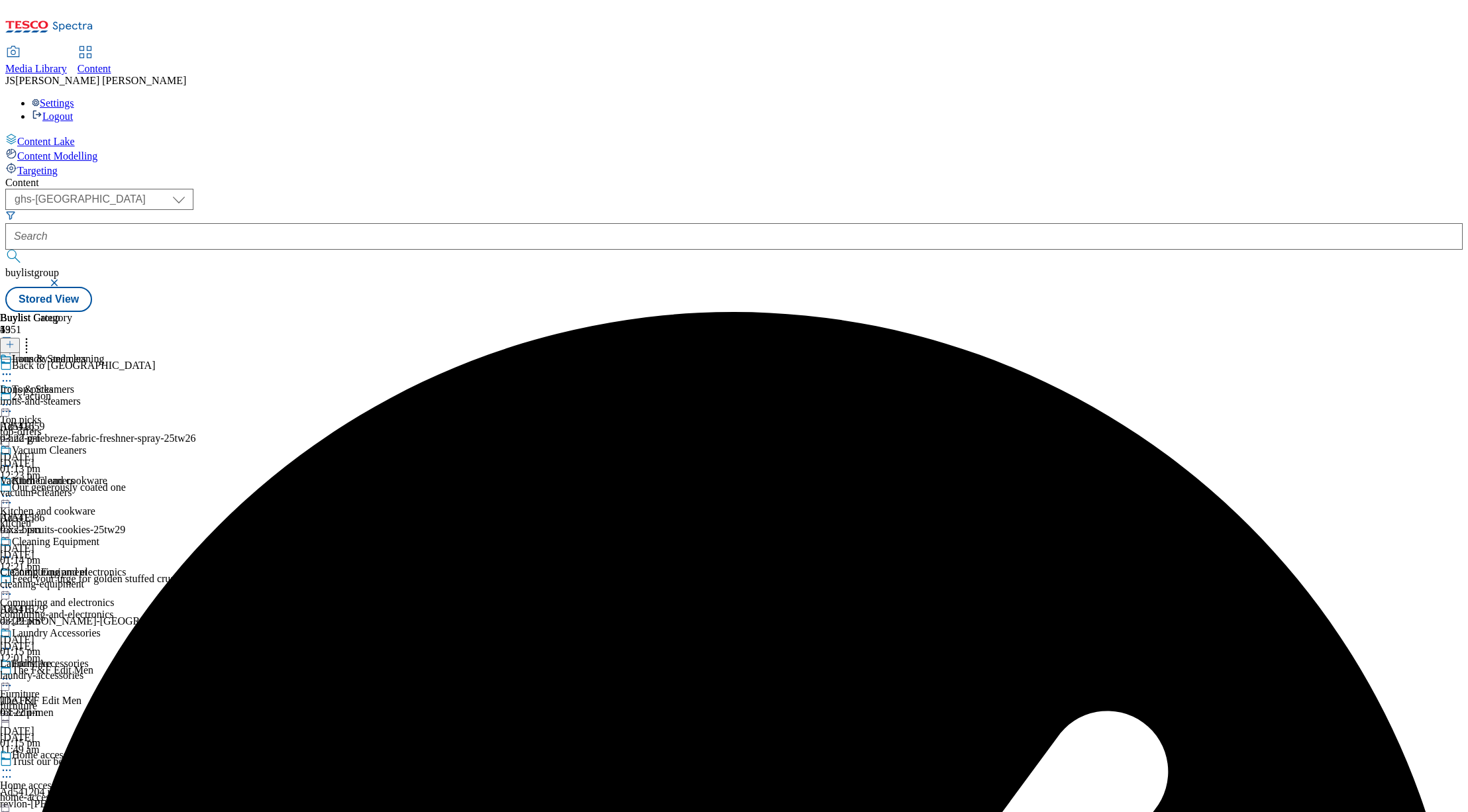
click at [13, 367] on icon at bounding box center [6, 373] width 13 height 13
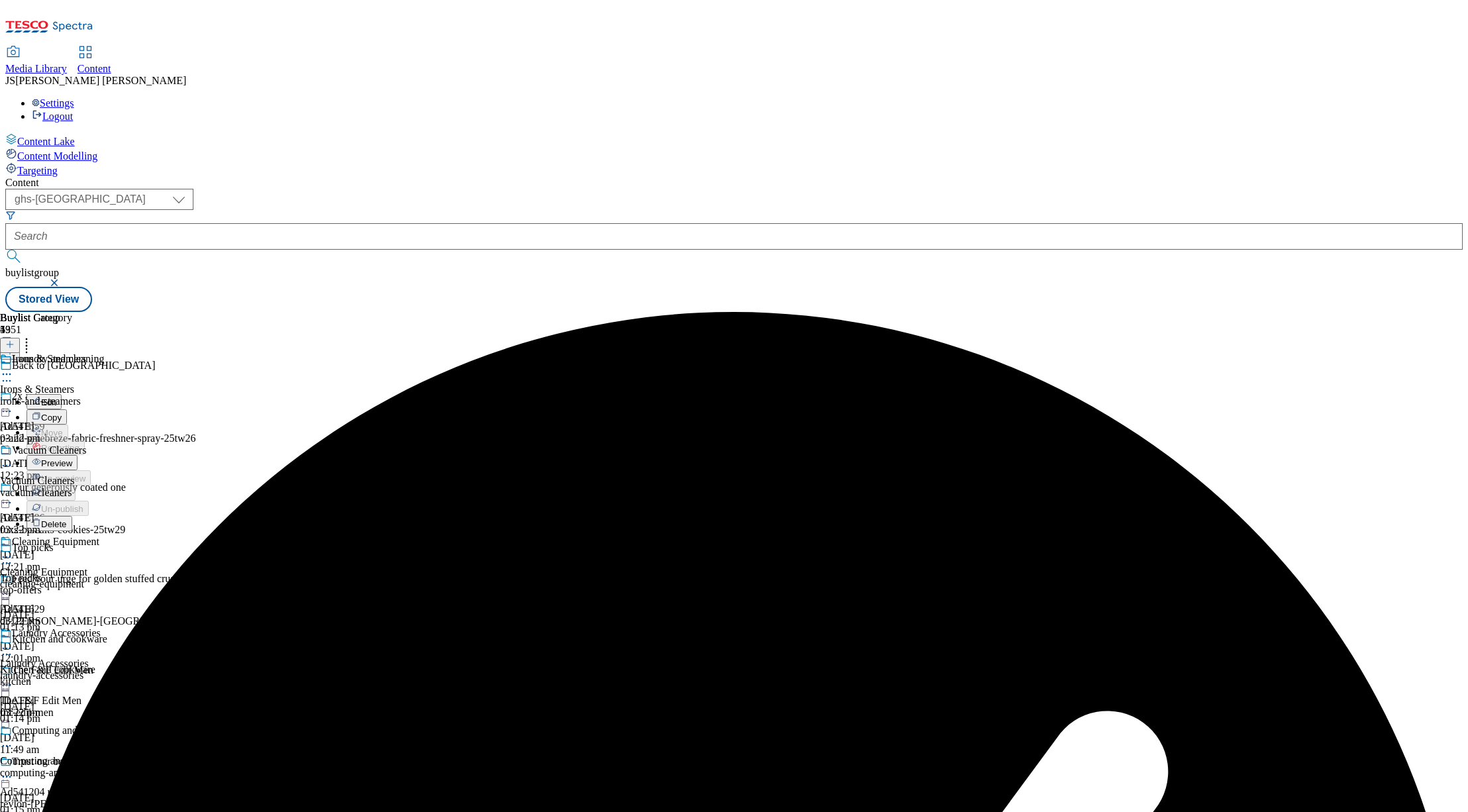
click at [73, 458] on span "Preview" at bounding box center [57, 462] width 31 height 10
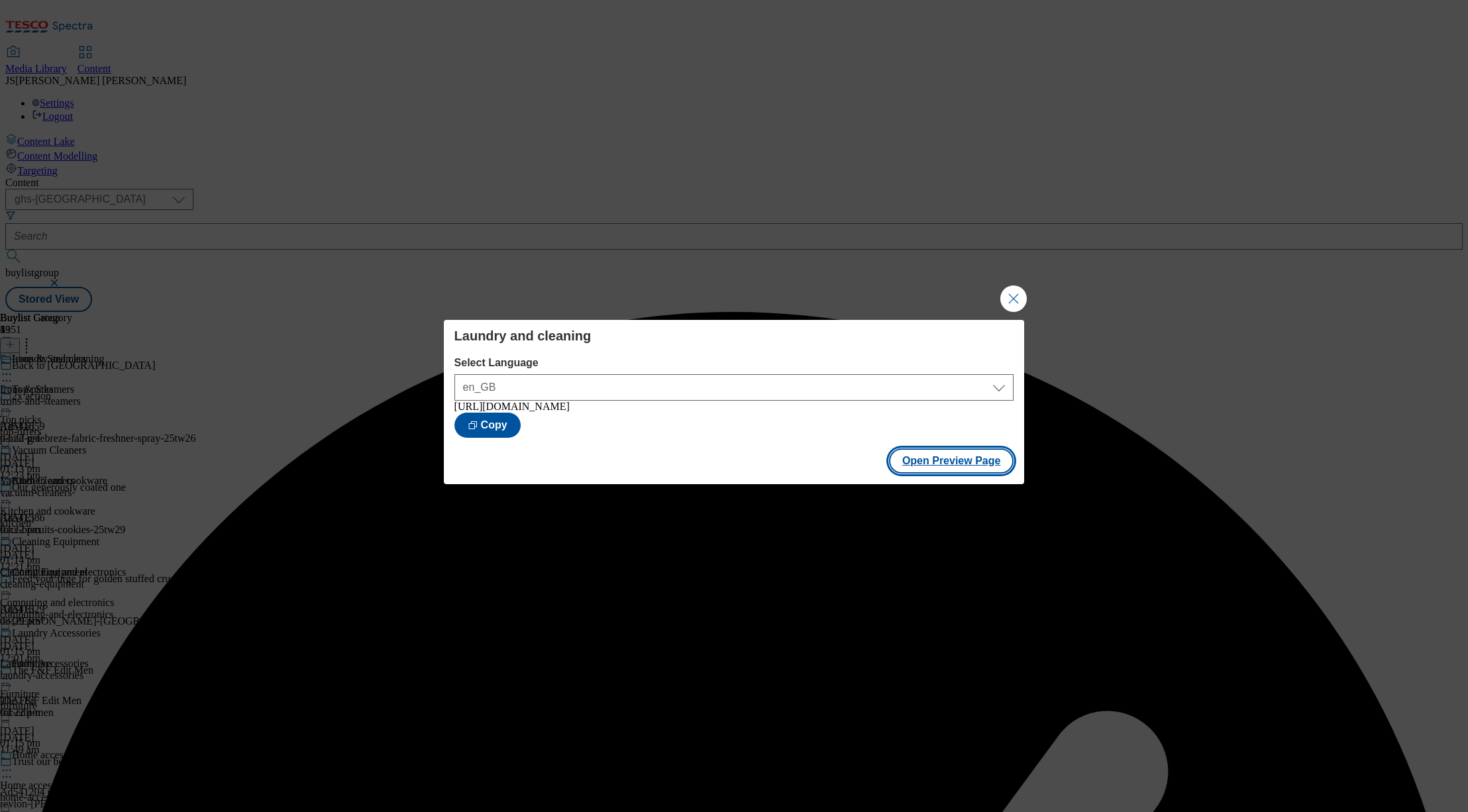
click at [947, 467] on button "Open Preview Page" at bounding box center [951, 461] width 125 height 25
click at [1012, 306] on button "Close Modal" at bounding box center [1014, 298] width 27 height 27
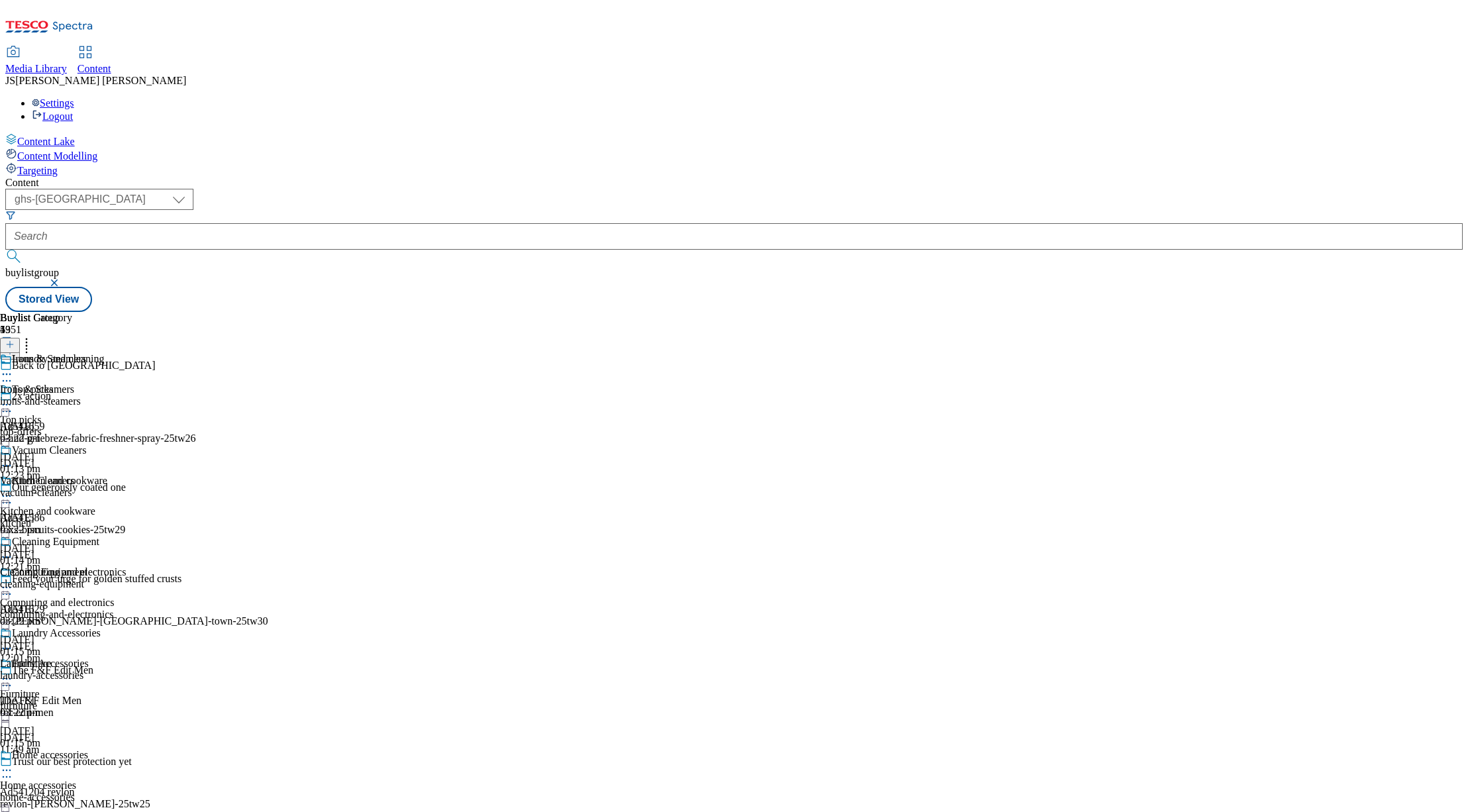
scroll to position [702, 0]
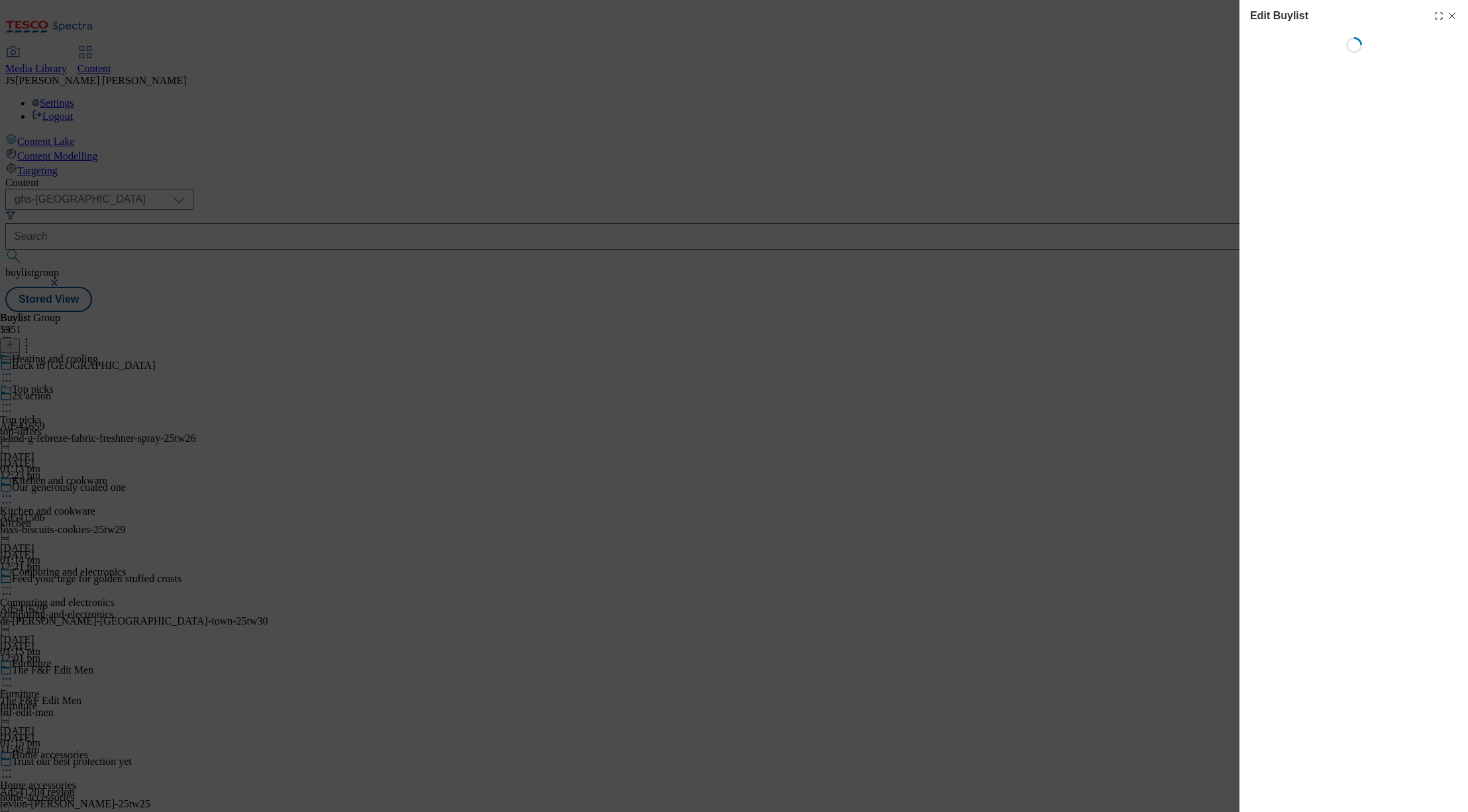
select select "evergreen"
select select "Banner"
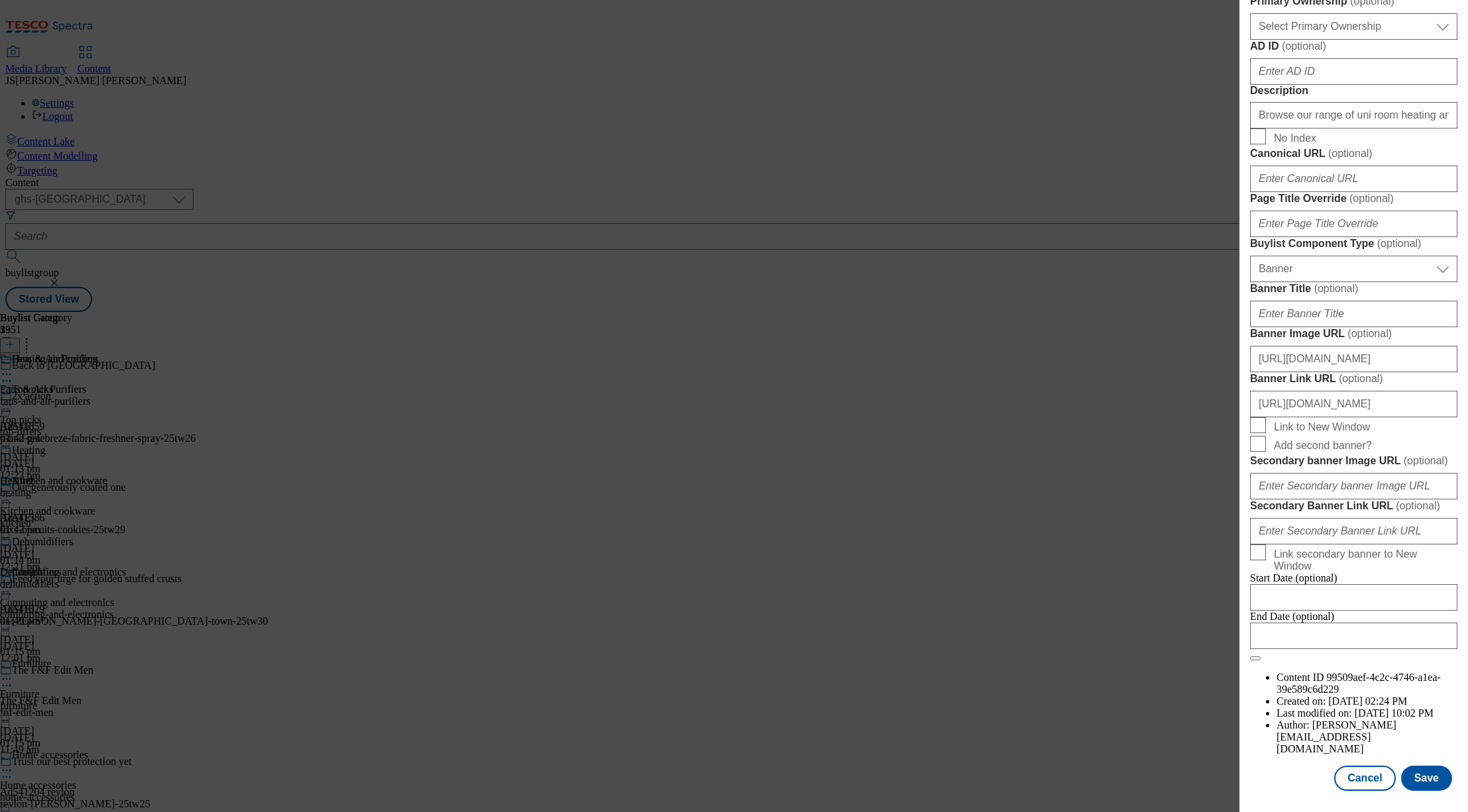
scroll to position [1121, 0]
click at [1307, 346] on input "https://digitalcontent.api.tesco.com/v2/media/ghs-mktg/9c959411-9652-429f-a43b-…" at bounding box center [1354, 359] width 207 height 27
paste input "https://digitalcontent.api.tesco.com/v2/media/ghs-mktg/ad2e6e5c-3de0-4b0e-ad9d-…"
type input "https://digitalcontent.api.tesco.com/v2/media/ghs-mktg/ad2e6e5c-3de0-4b0e-ad9d-…"
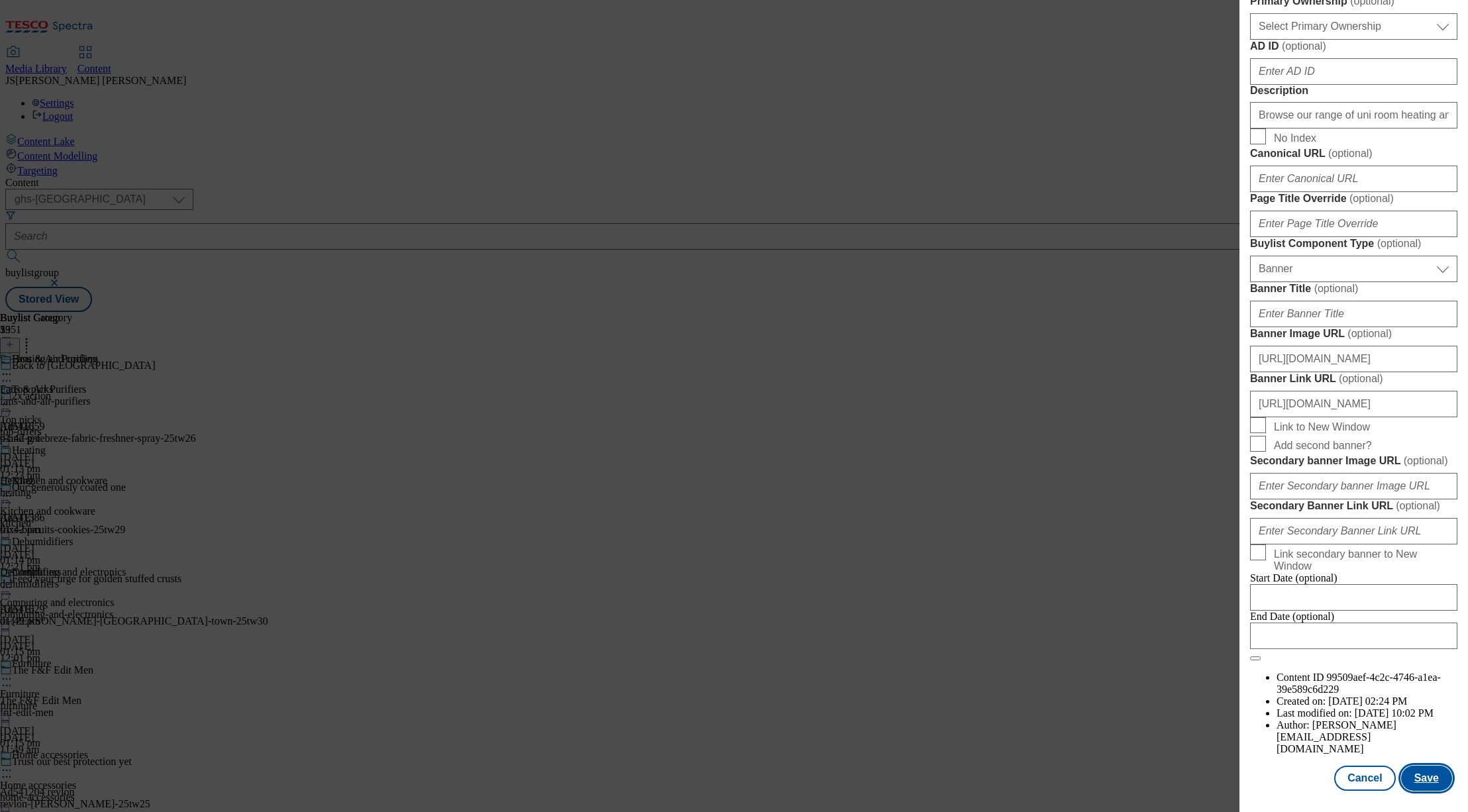
click at [1419, 778] on button "Save" at bounding box center [1427, 777] width 51 height 25
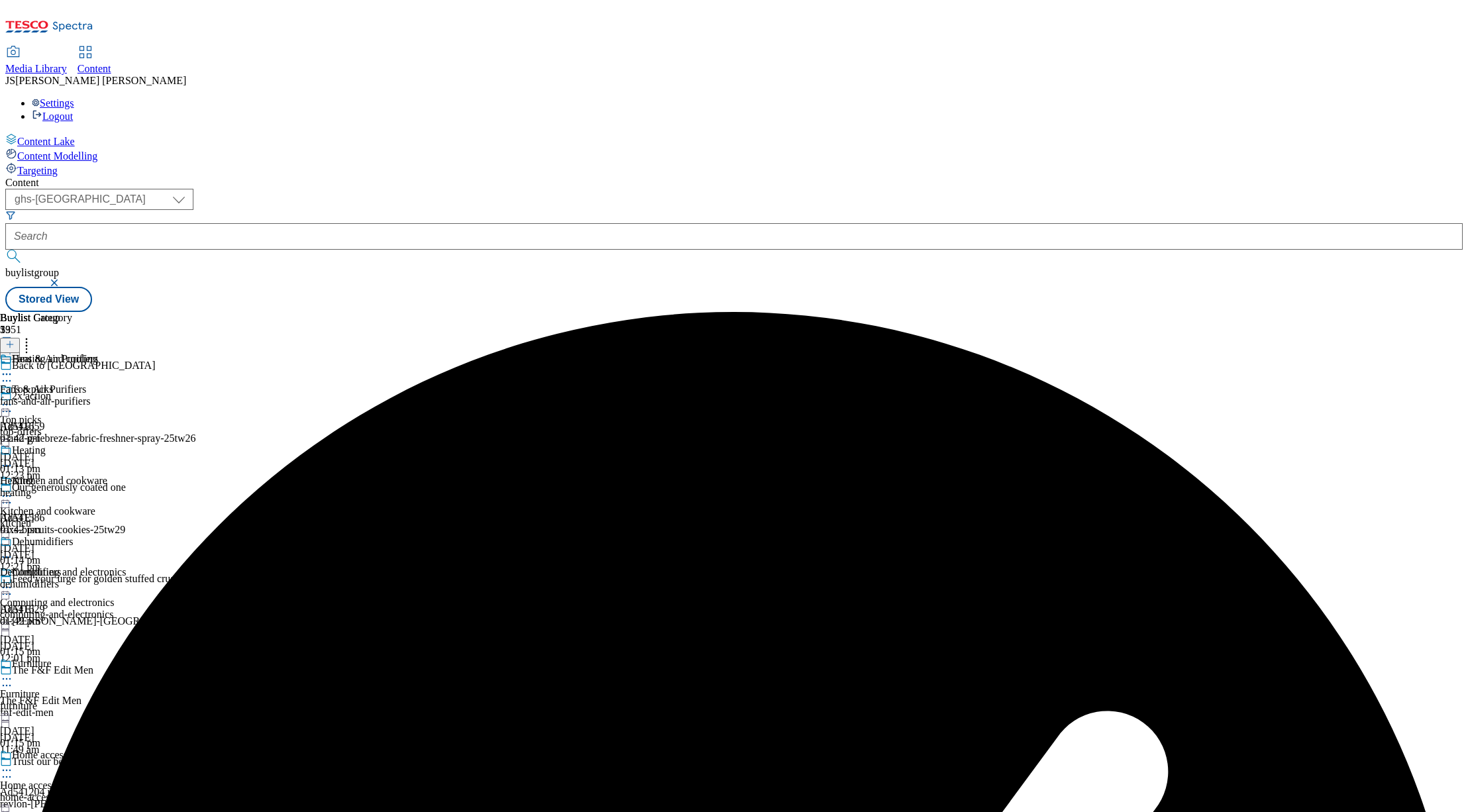
click at [8, 373] on circle at bounding box center [6, 374] width 2 height 2
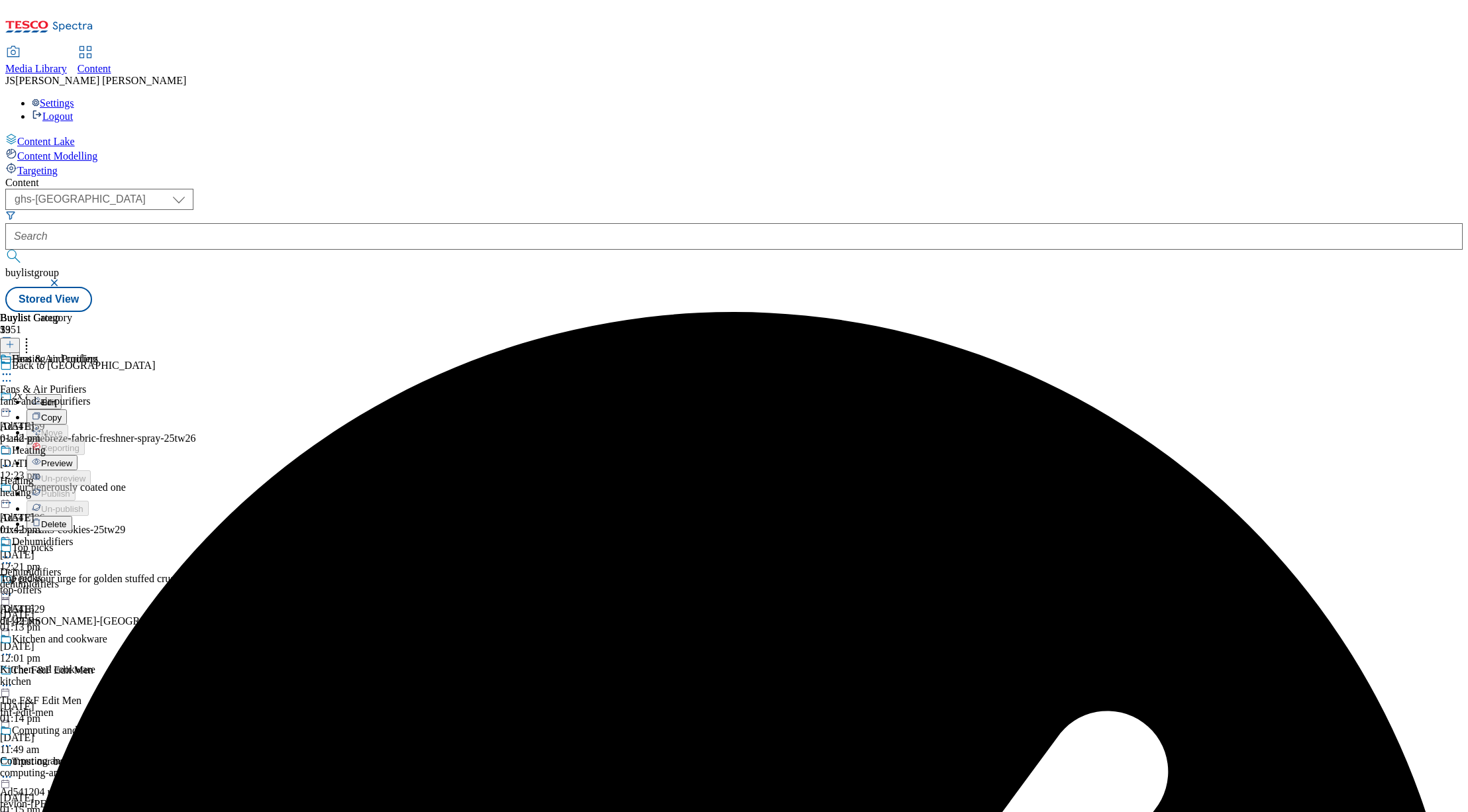
click at [73, 458] on span "Preview" at bounding box center [57, 462] width 31 height 10
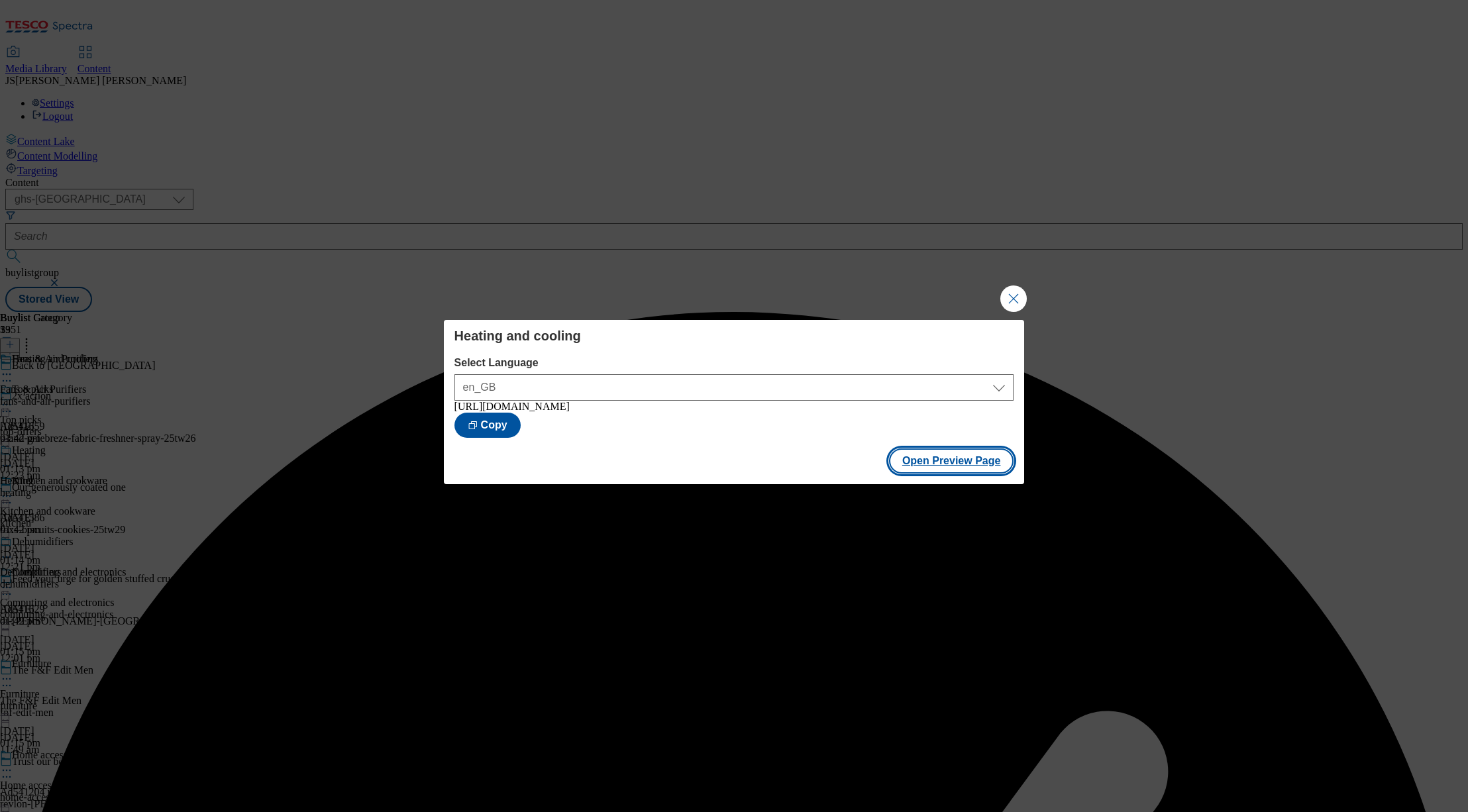
click at [947, 473] on button "Open Preview Page" at bounding box center [951, 461] width 125 height 25
click at [1016, 294] on button "Close Modal" at bounding box center [1014, 298] width 27 height 27
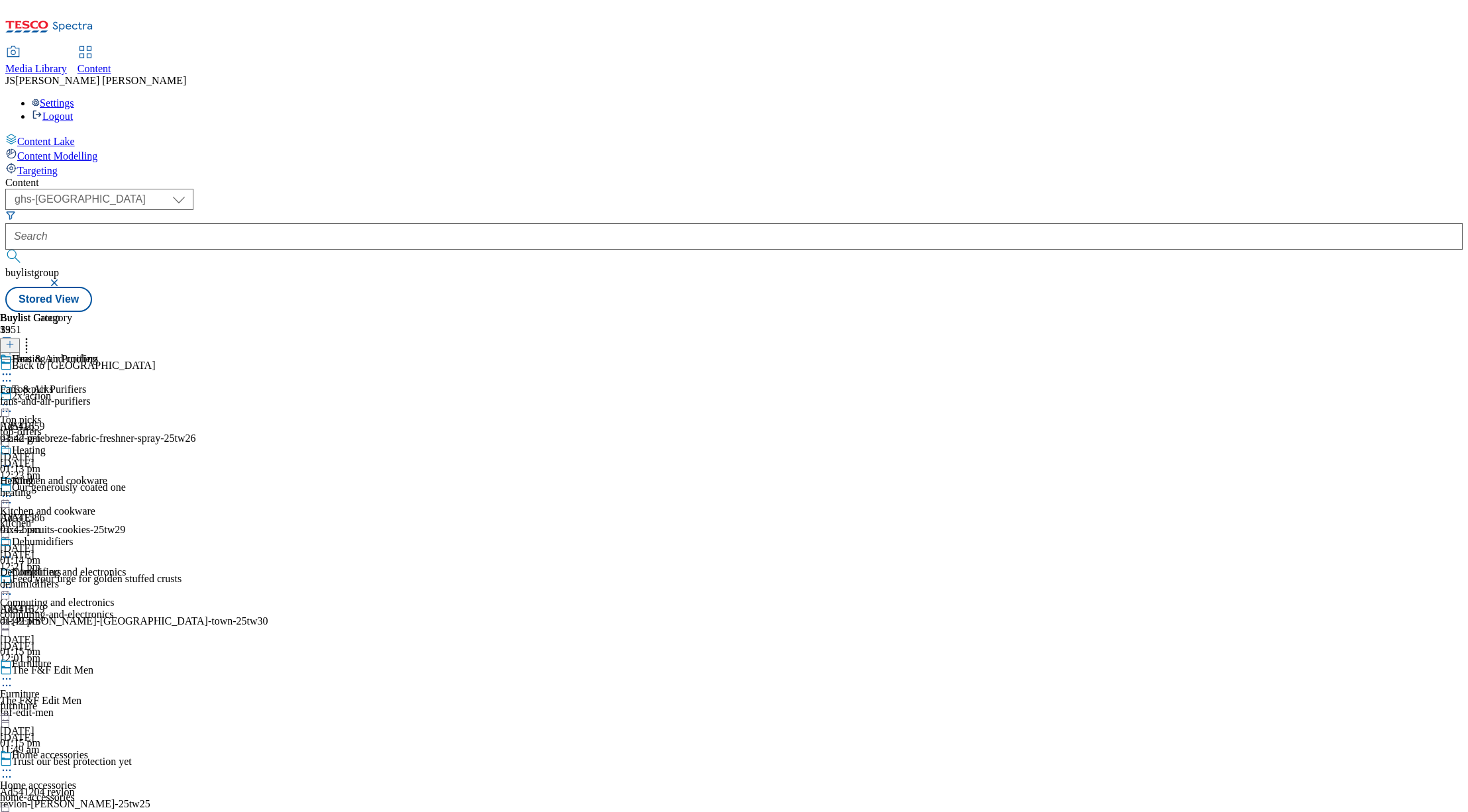
scroll to position [822, 0]
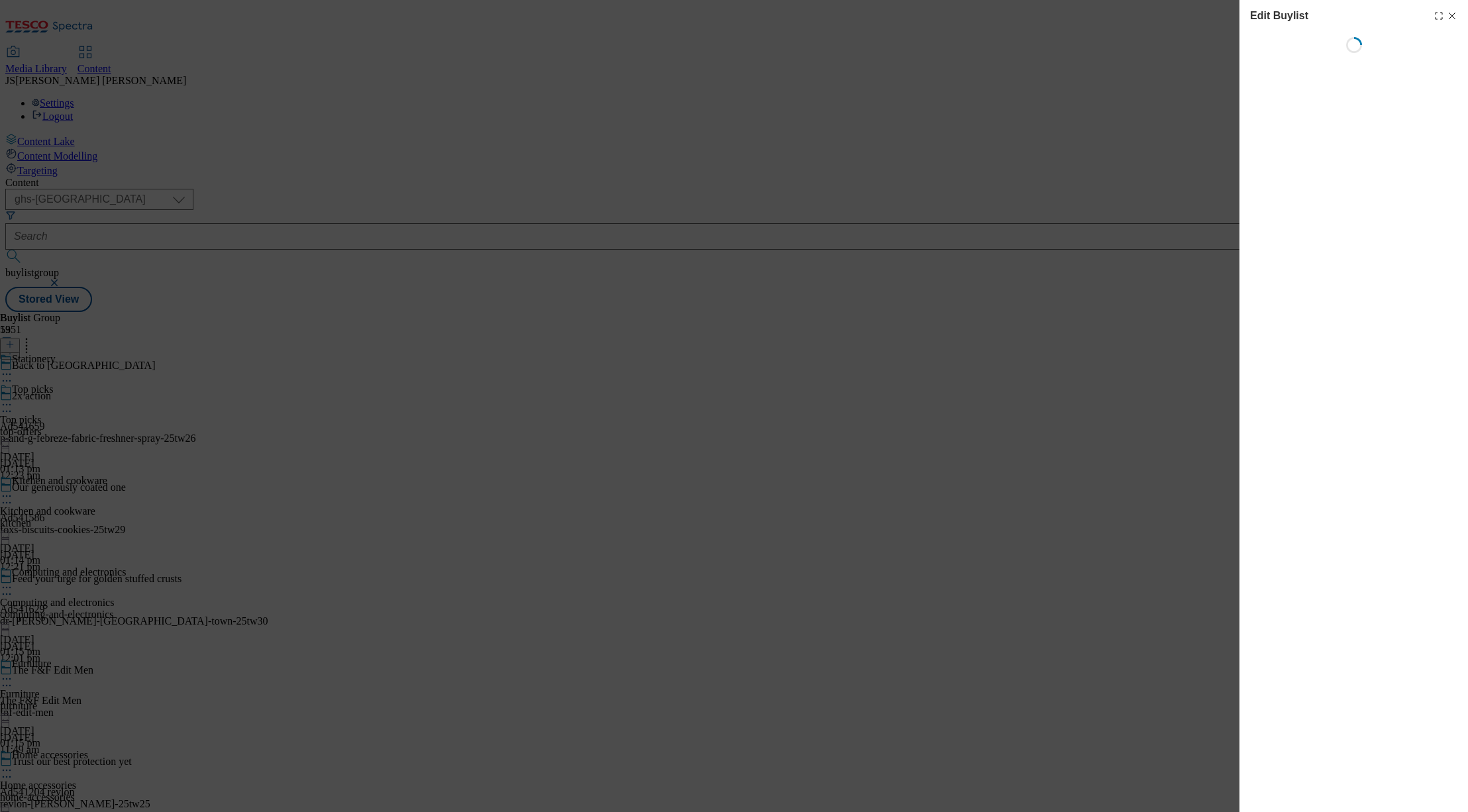
select select "evergreen"
select select "Banner"
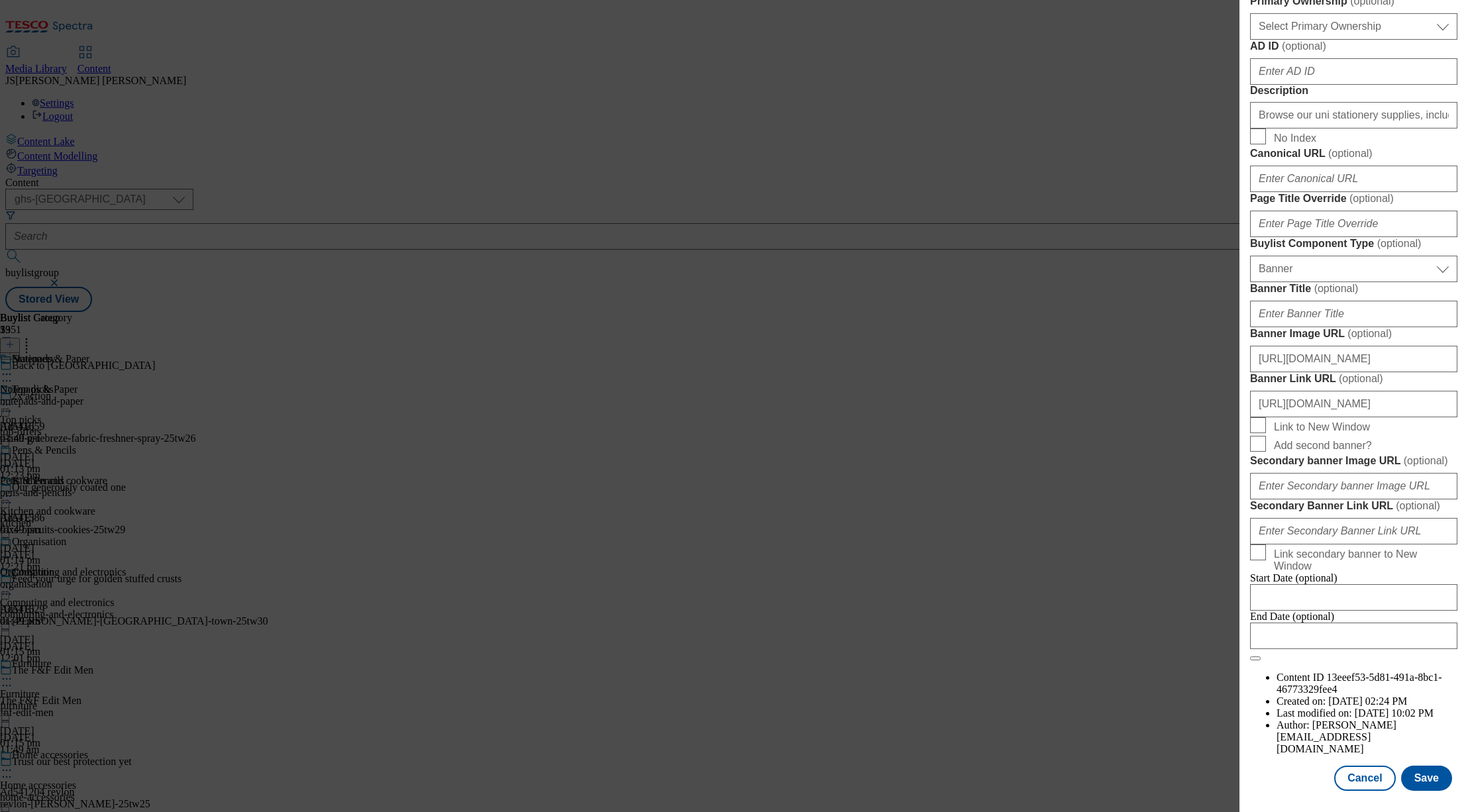
scroll to position [1166, 0]
click at [1326, 346] on input "https://digitalcontent.api.tesco.com/v2/media/ghs-mktg/9c959411-9652-429f-a43b-…" at bounding box center [1354, 359] width 207 height 27
paste input "https://digitalcontent.api.tesco.com/v2/media/ghs-mktg/ad2e6e5c-3de0-4b0e-ad9d-…"
type input "https://digitalcontent.api.tesco.com/v2/media/ghs-mktg/ad2e6e5c-3de0-4b0e-ad9d-…"
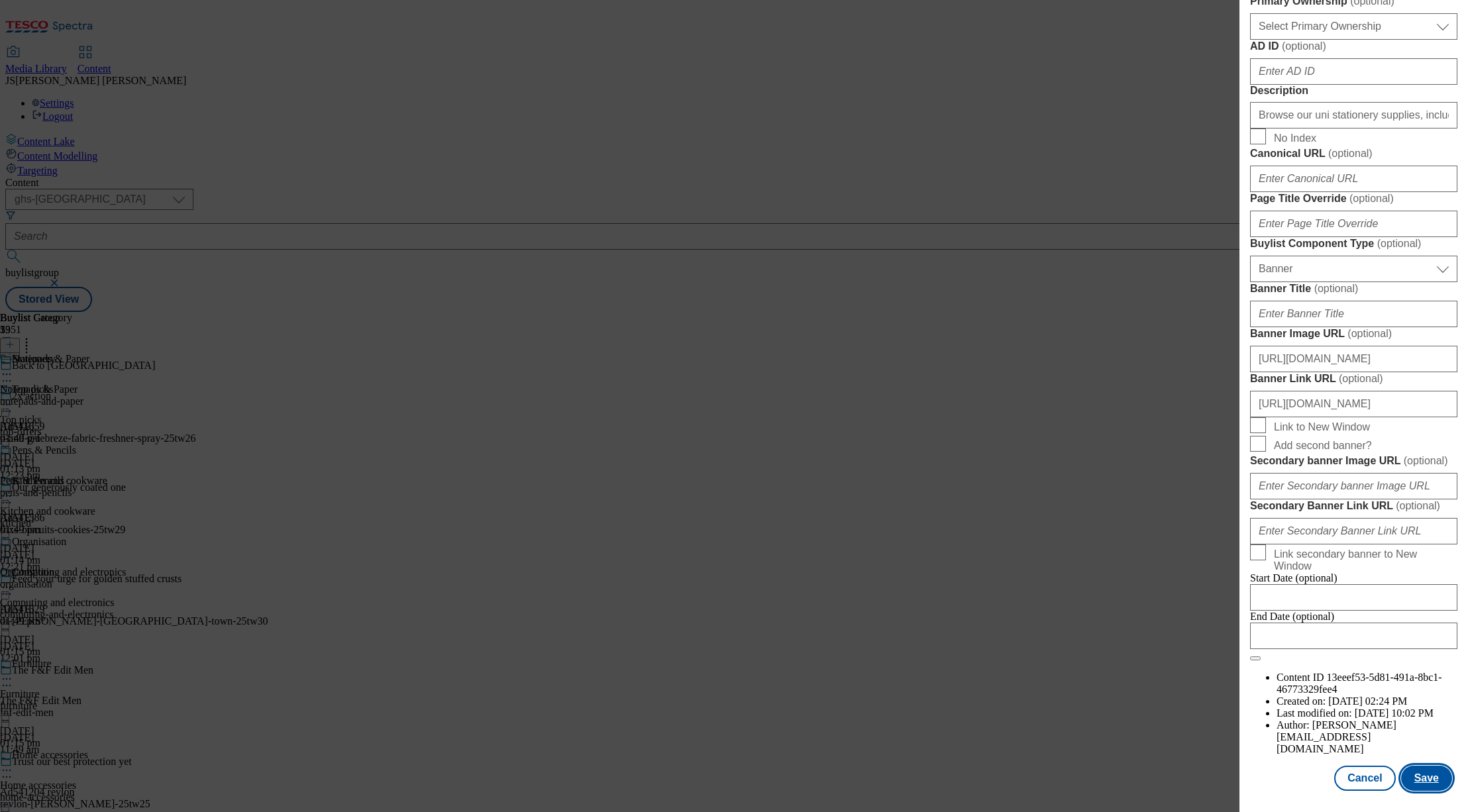
scroll to position [0, 0]
click at [1419, 784] on button "Save" at bounding box center [1427, 777] width 51 height 25
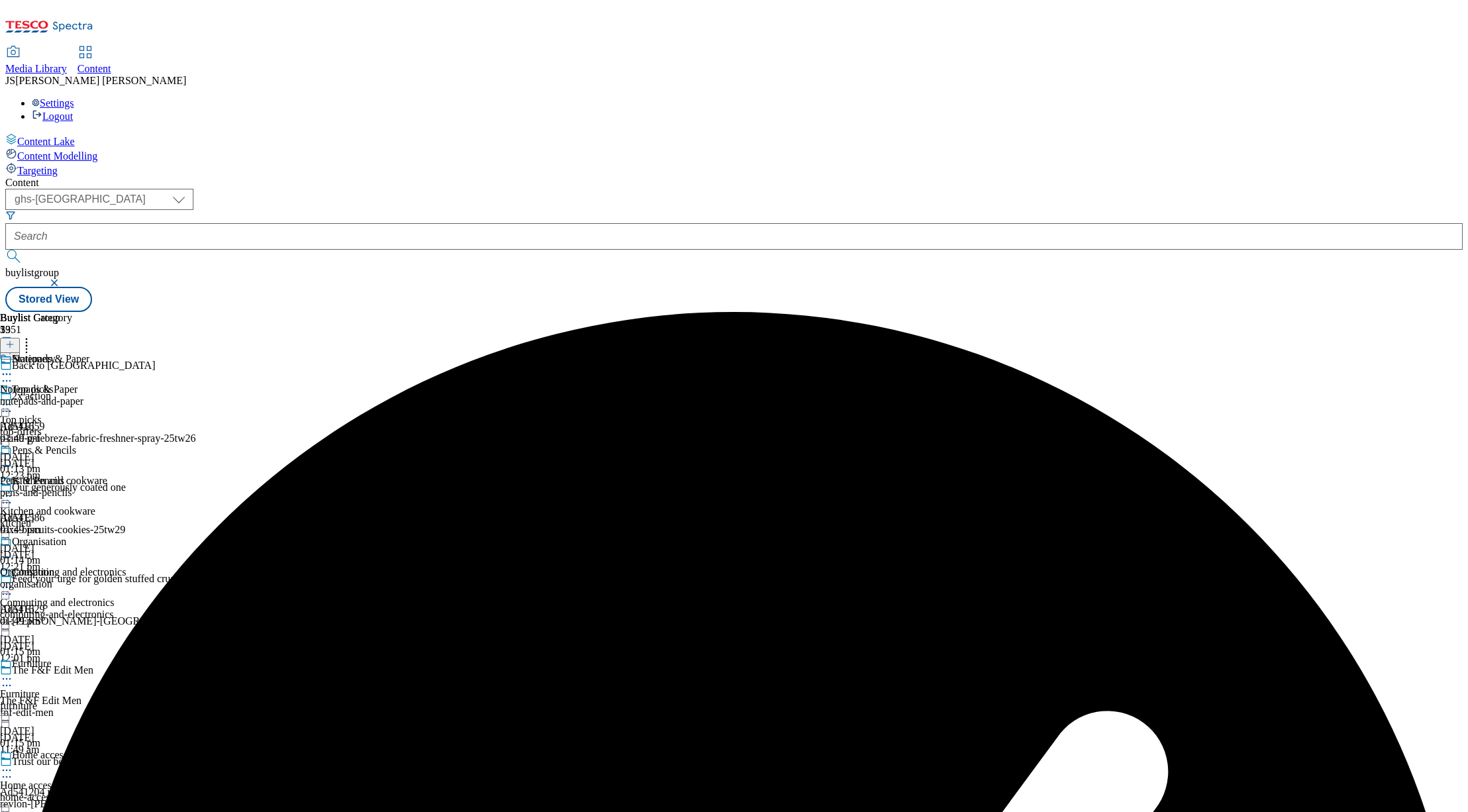
click at [13, 367] on icon at bounding box center [6, 373] width 13 height 13
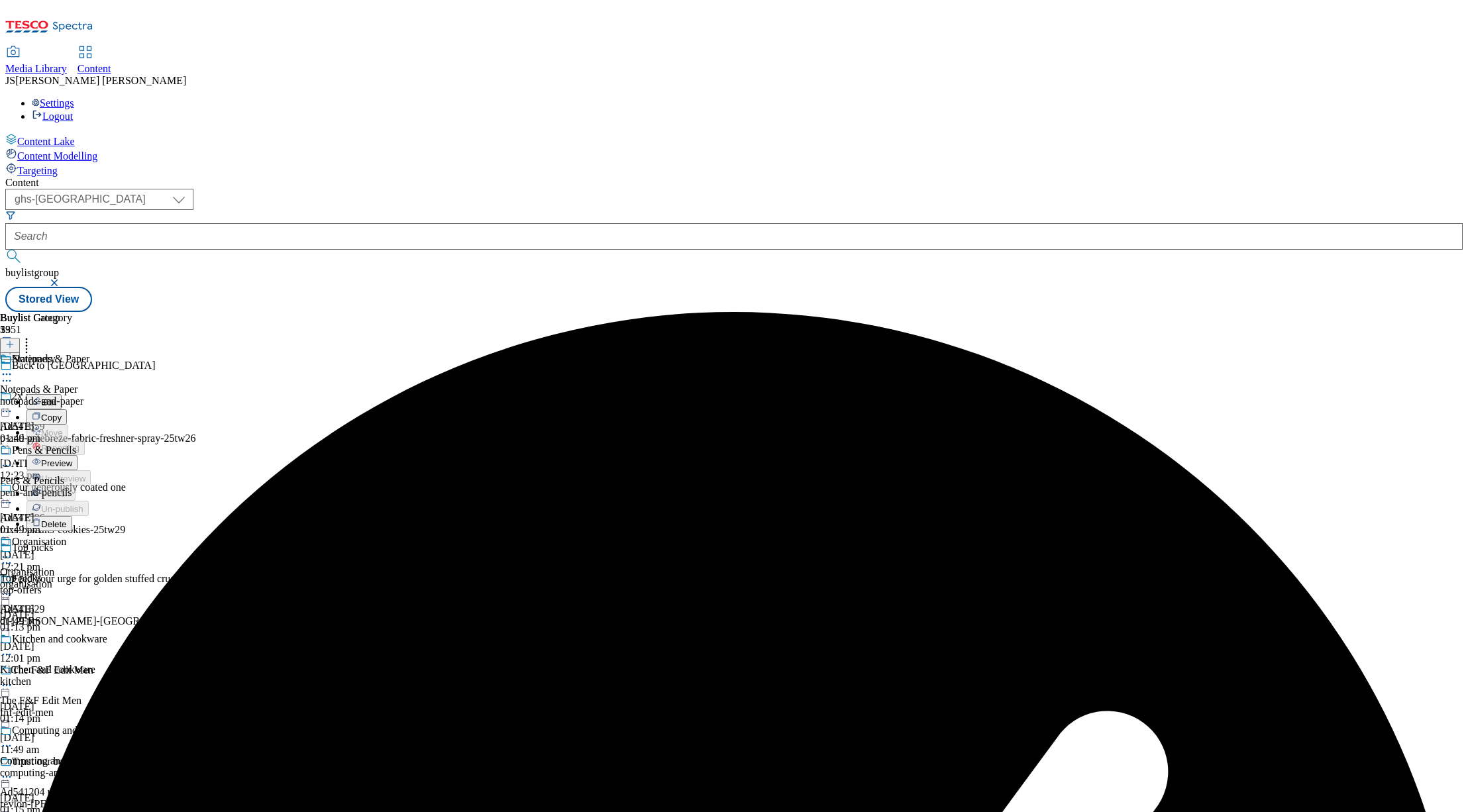
click at [73, 458] on span "Preview" at bounding box center [57, 462] width 31 height 10
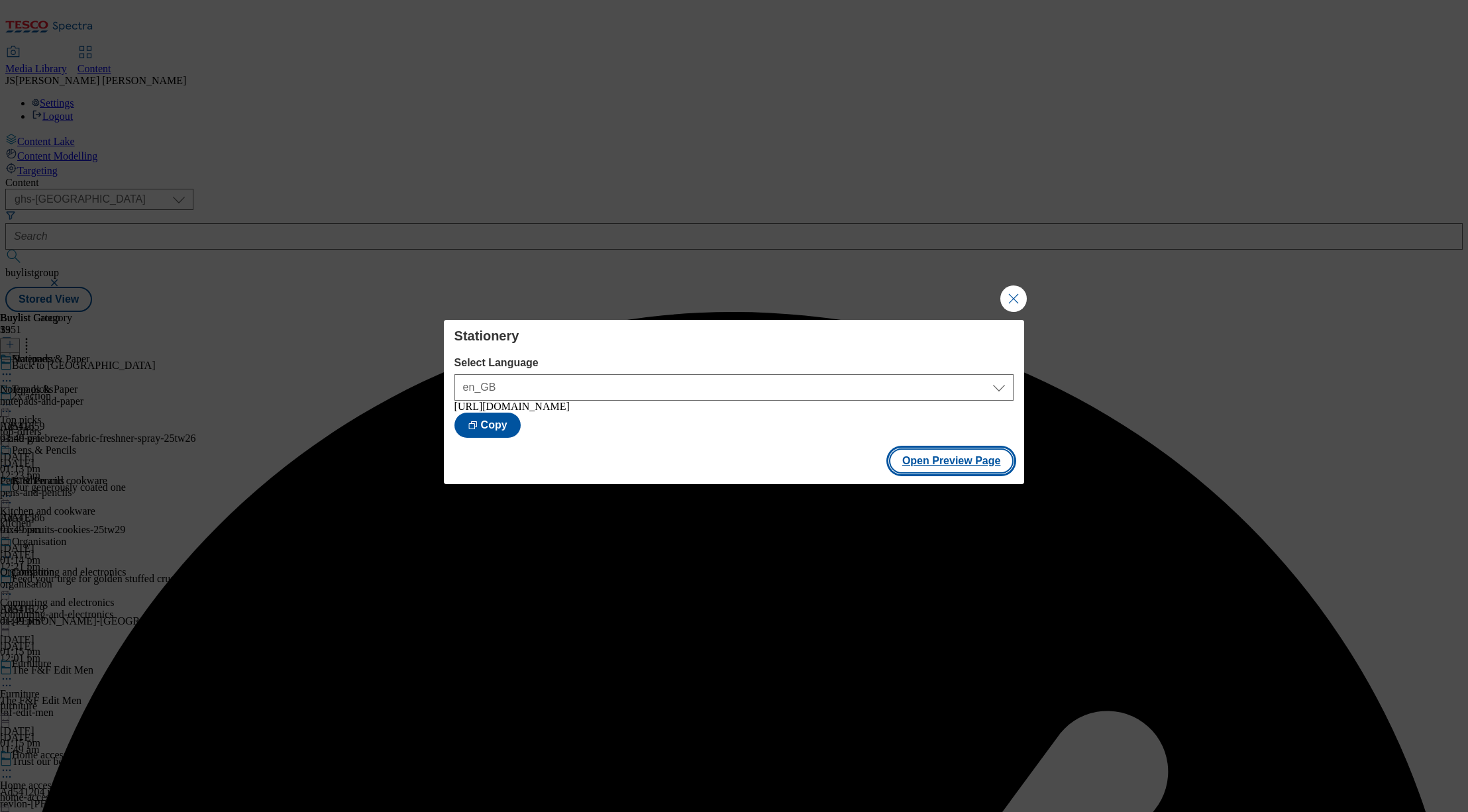
click at [956, 473] on button "Open Preview Page" at bounding box center [951, 461] width 125 height 25
click at [1012, 297] on button "Close Modal" at bounding box center [1014, 298] width 27 height 27
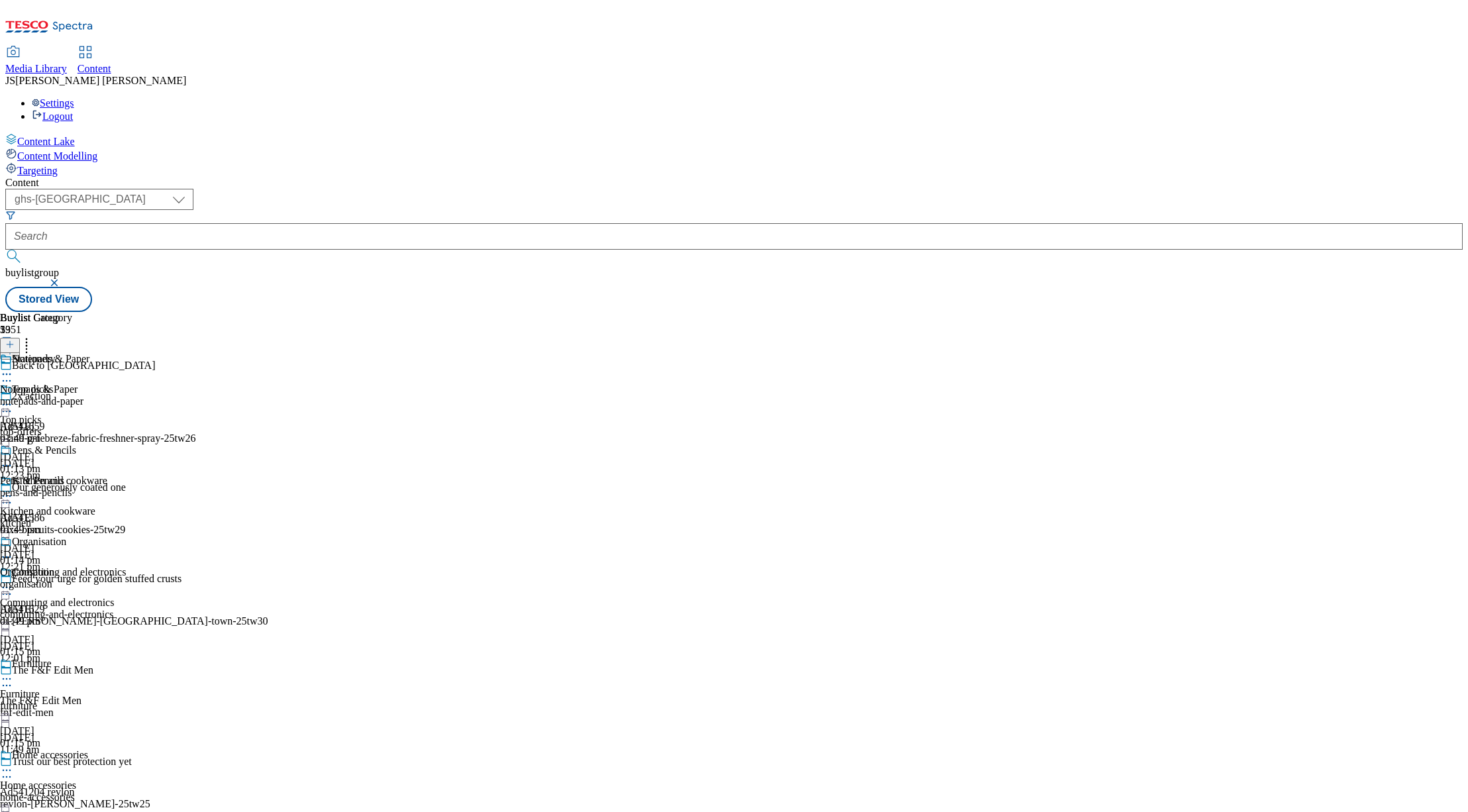
scroll to position [964, 0]
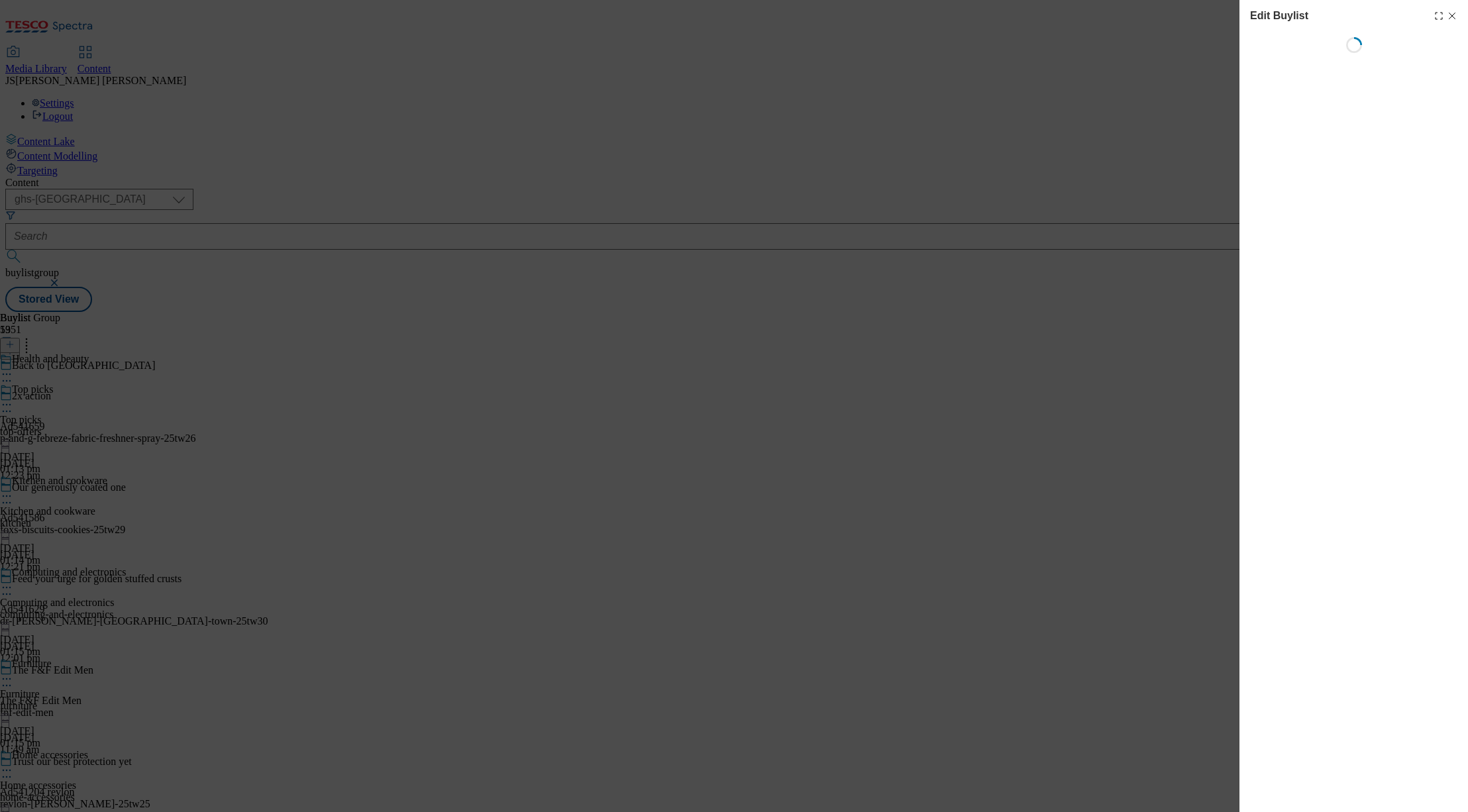
select select "evergreen"
select select "Banner"
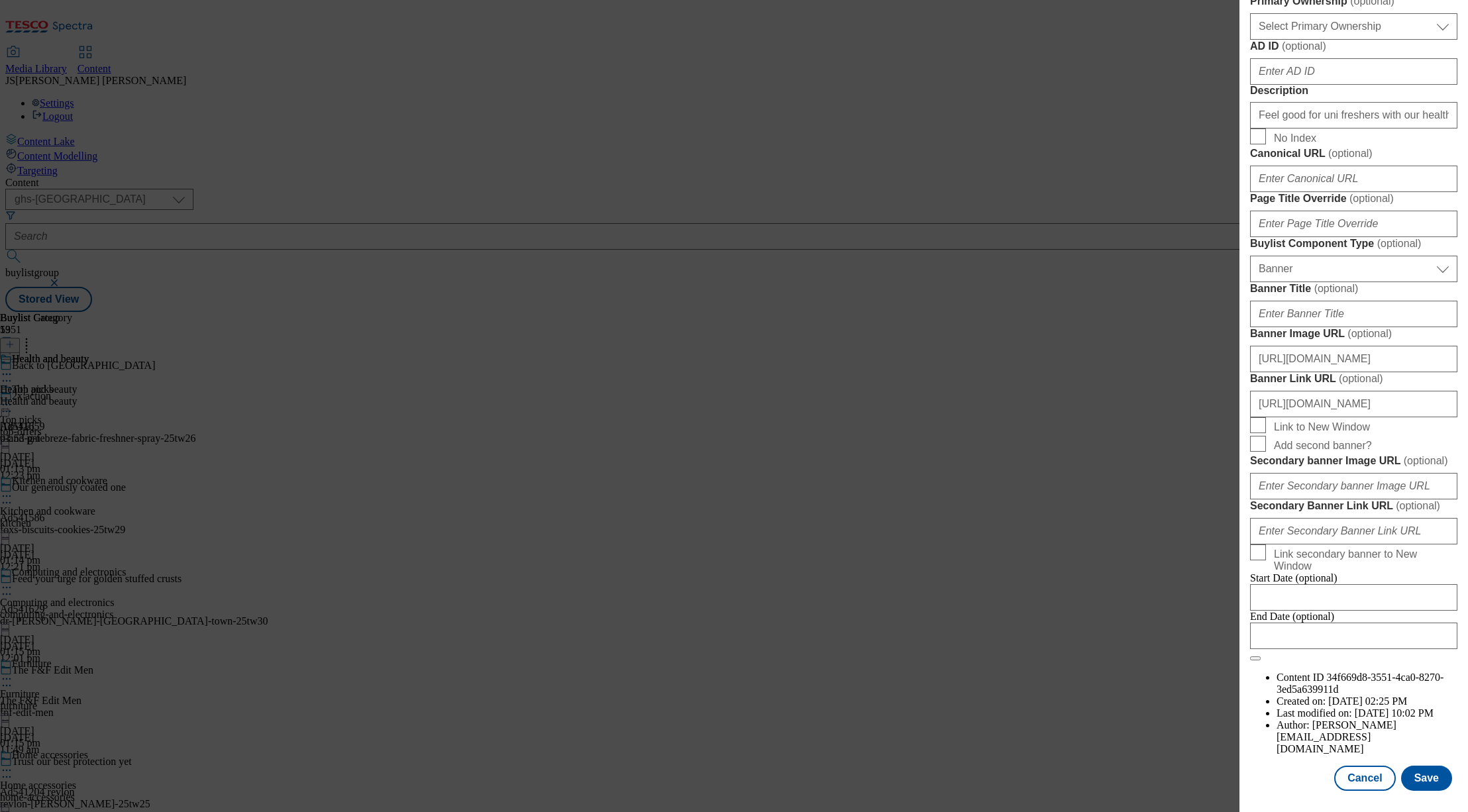
scroll to position [1174, 0]
click at [1293, 346] on input "https://digitalcontent.api.tesco.com/v2/media/ghs-mktg/9c959411-9652-429f-a43b-…" at bounding box center [1354, 359] width 207 height 27
type input "https://dixgitalcontent.api.tesco.com/v2/media/ghs-mktg/9c959411-9652-429f-a43b…"
paste input "https://digitalcontent.api.tesco.com/v2/media/ghs-mktg/ad2e6e5c-3de0-4b0e-ad9d-…"
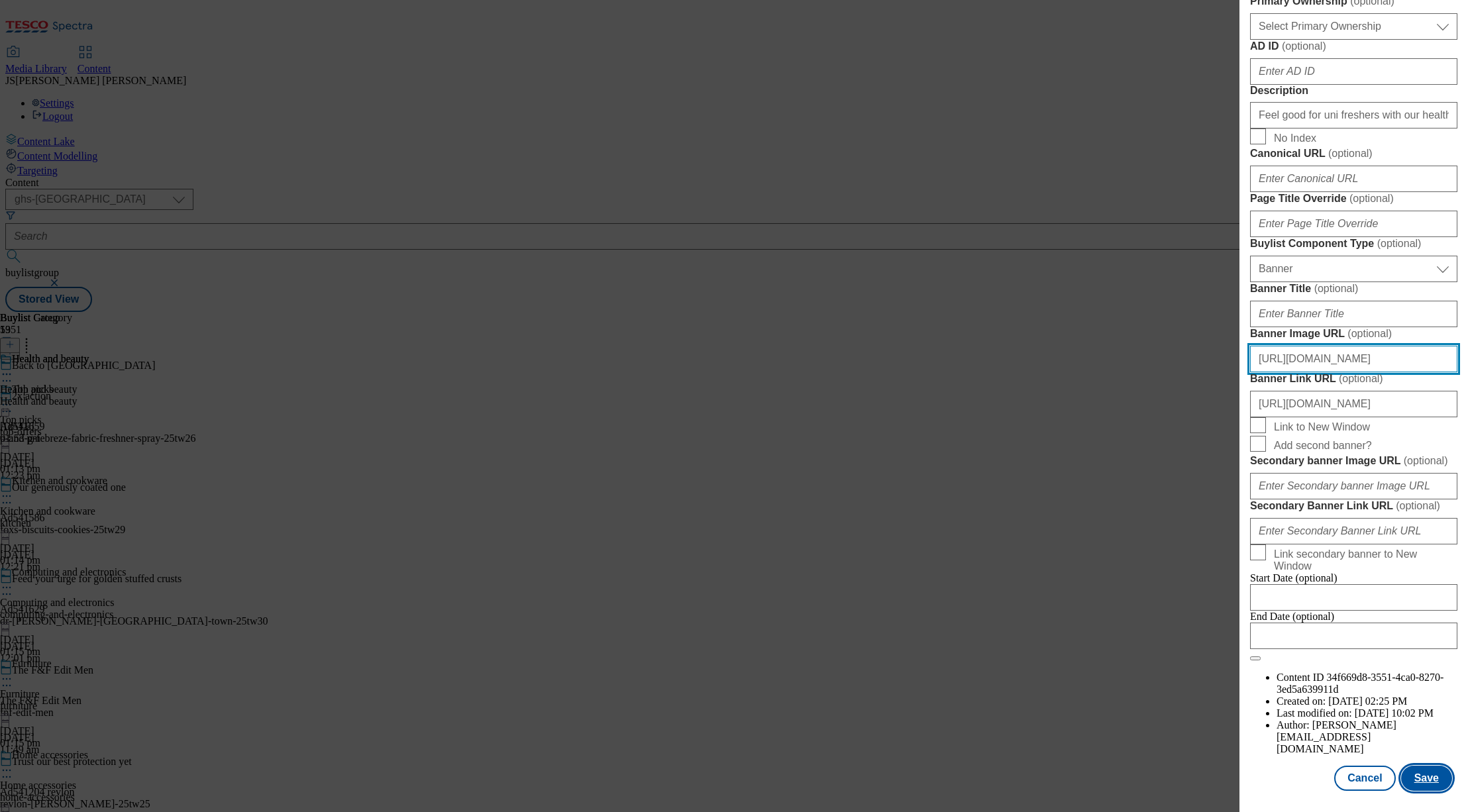
type input "https://digitalcontent.api.tesco.com/v2/media/ghs-mktg/ad2e6e5c-3de0-4b0e-ad9d-…"
click at [1424, 783] on button "Save" at bounding box center [1427, 777] width 51 height 25
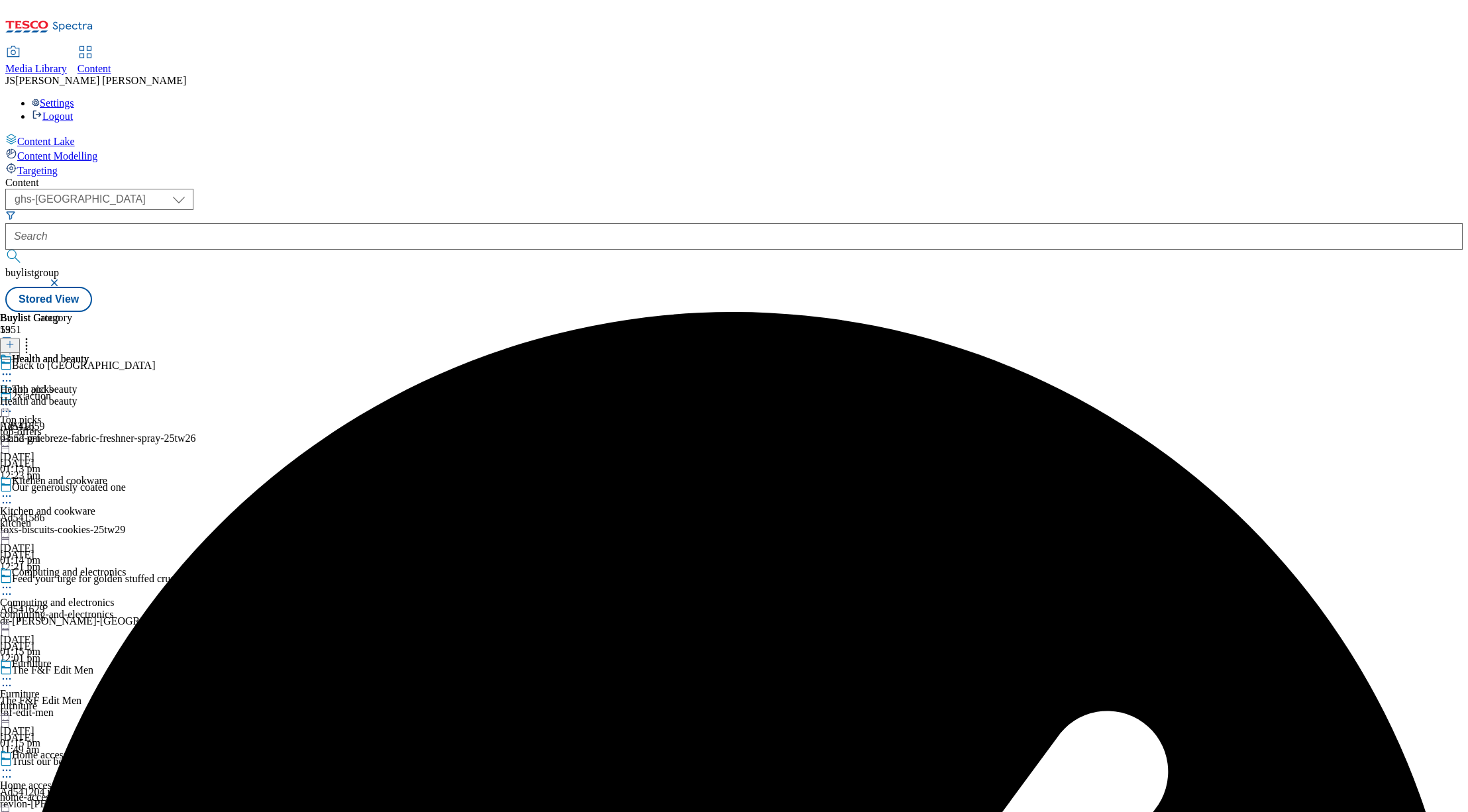
click at [13, 367] on icon at bounding box center [6, 373] width 13 height 13
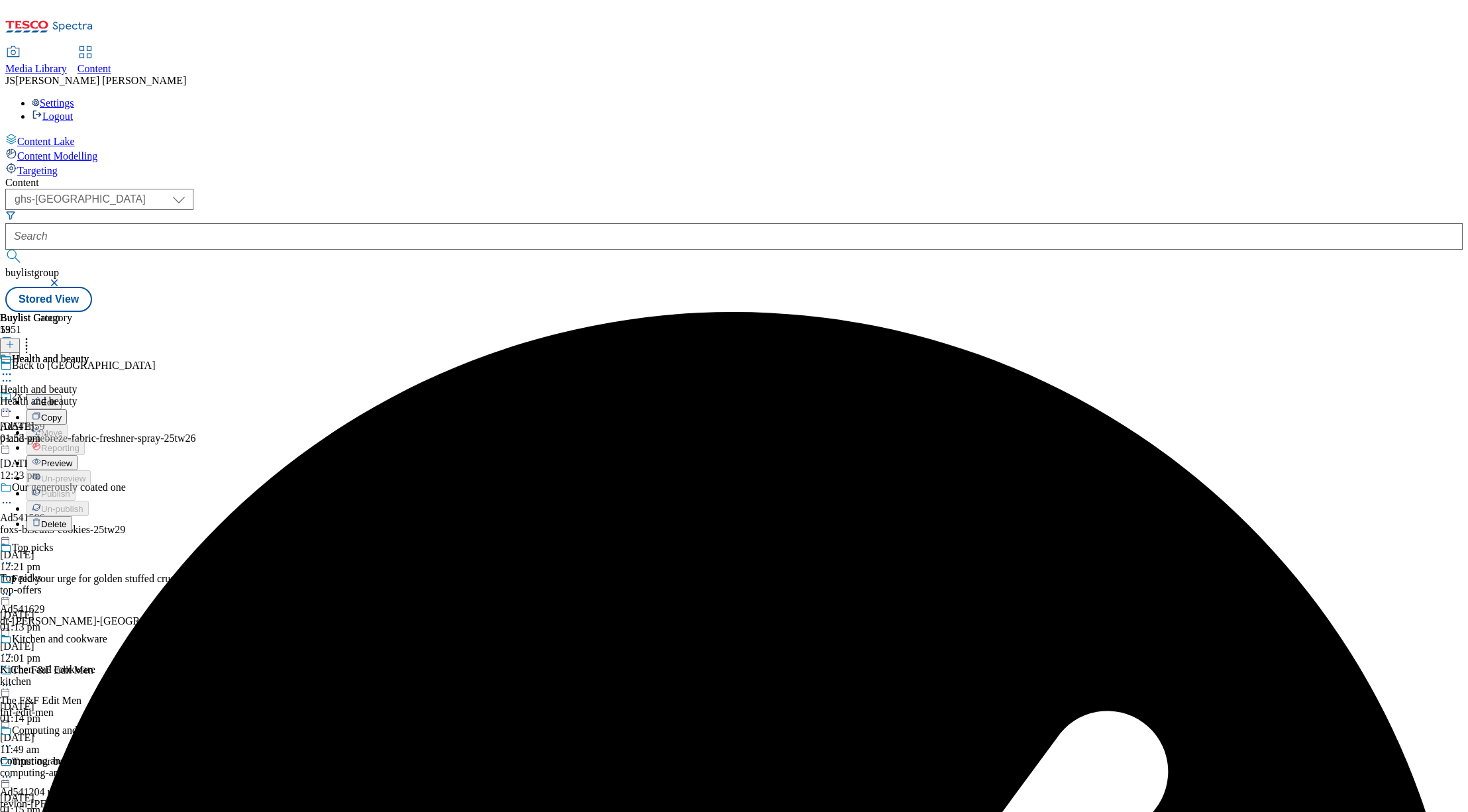
click at [73, 458] on span "Preview" at bounding box center [57, 462] width 31 height 10
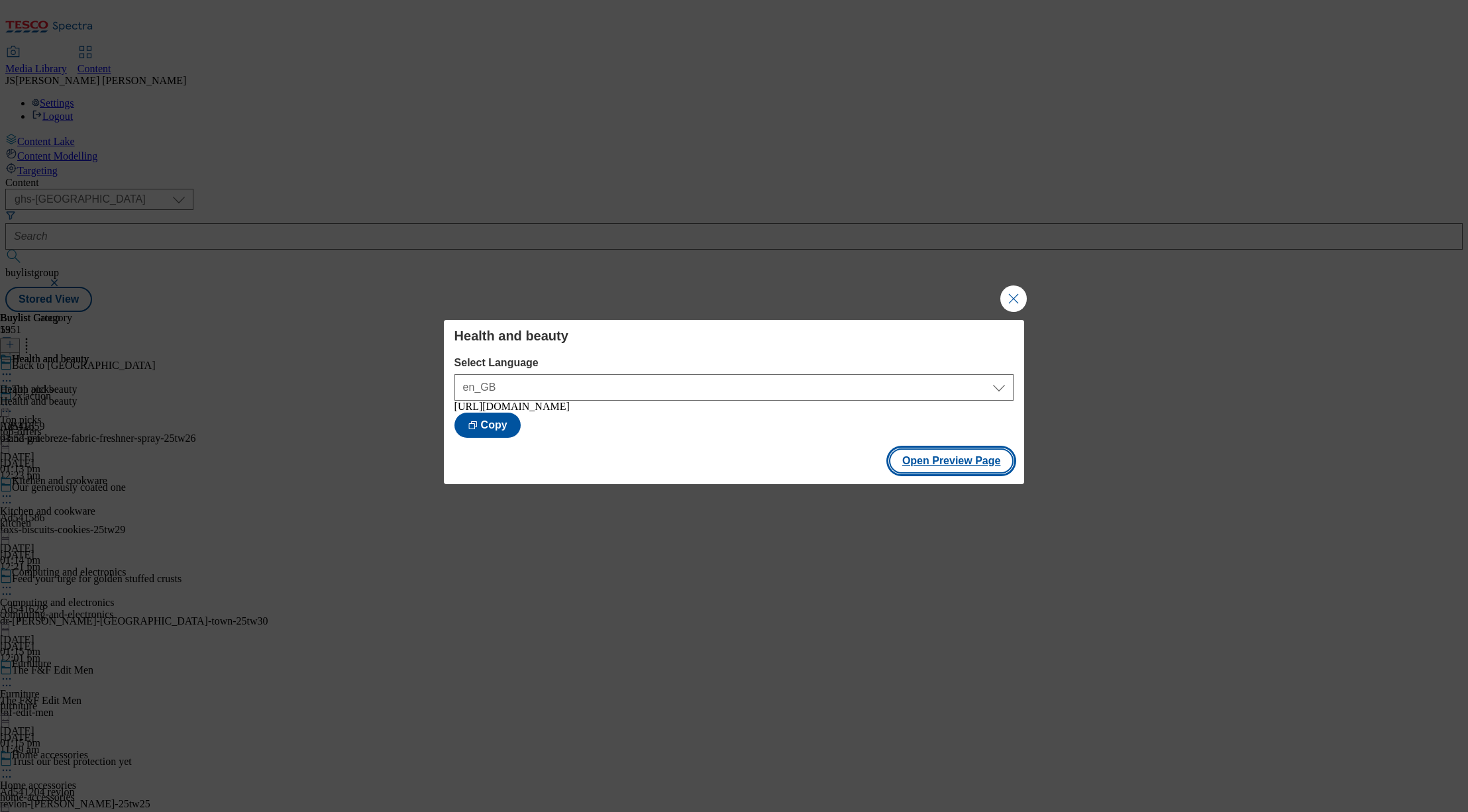
click at [936, 469] on button "Open Preview Page" at bounding box center [951, 461] width 125 height 25
click at [1015, 297] on button "Close Modal" at bounding box center [1014, 298] width 27 height 27
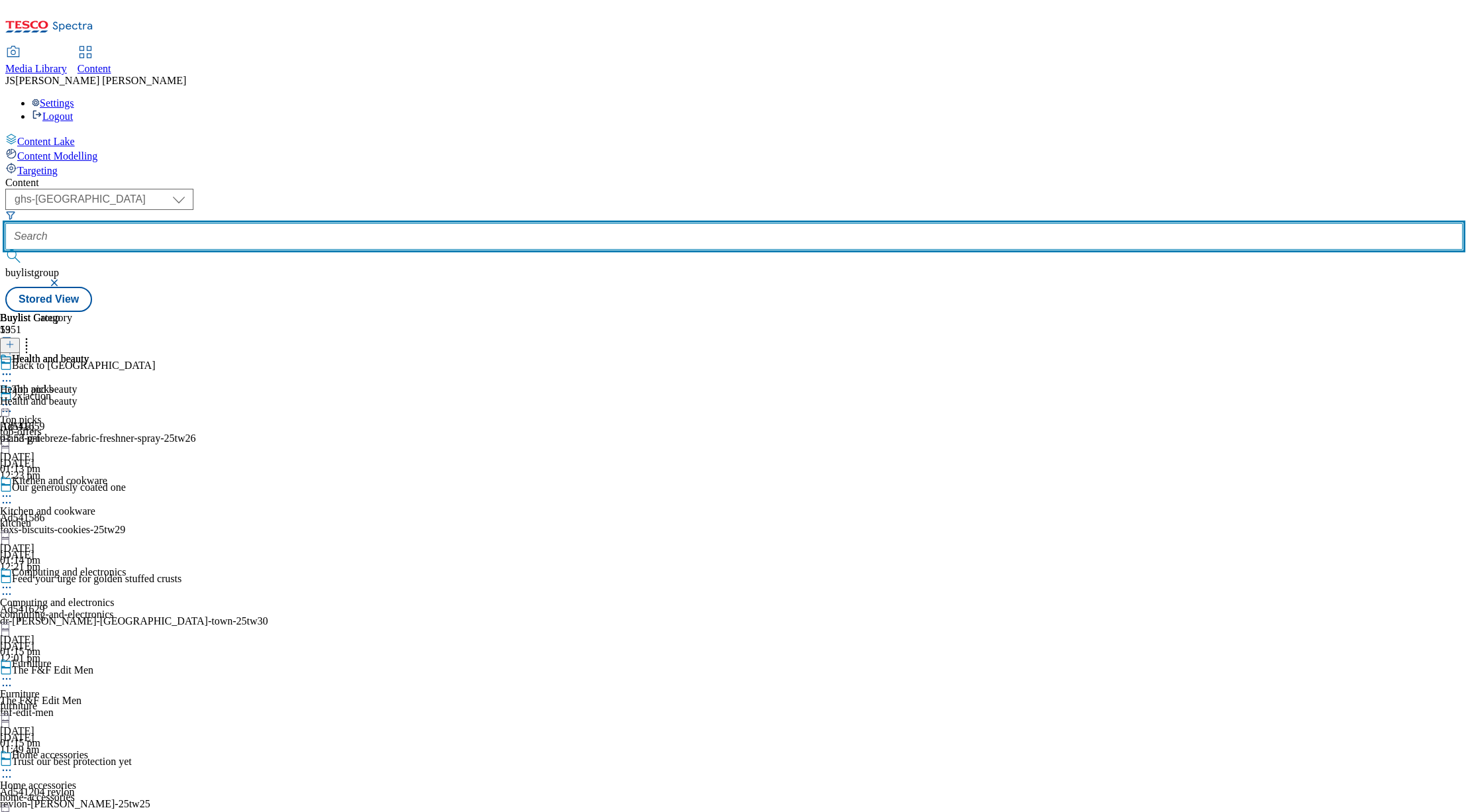
click at [315, 223] on input "text" at bounding box center [734, 236] width 1458 height 27
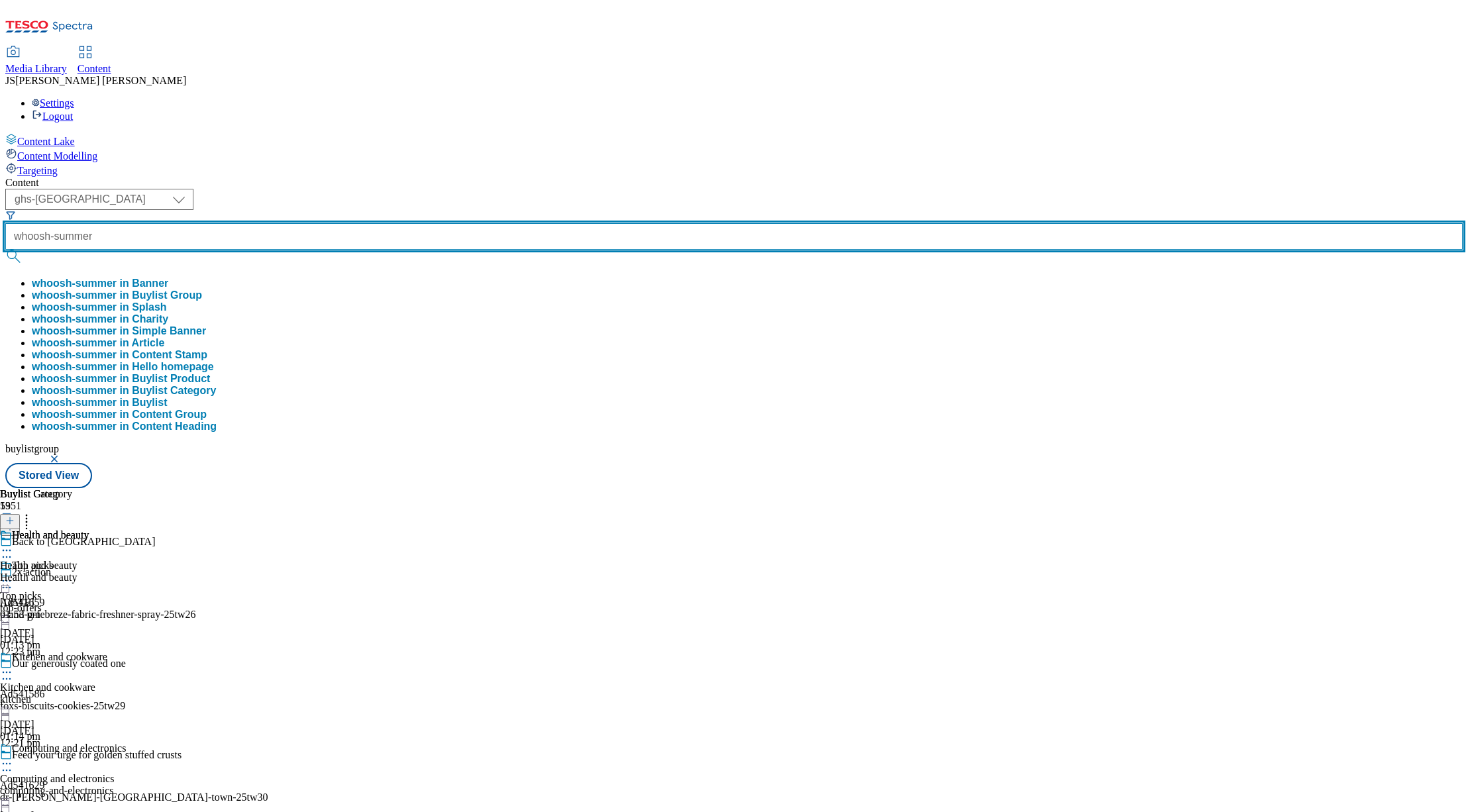
type input "whoosh-summer"
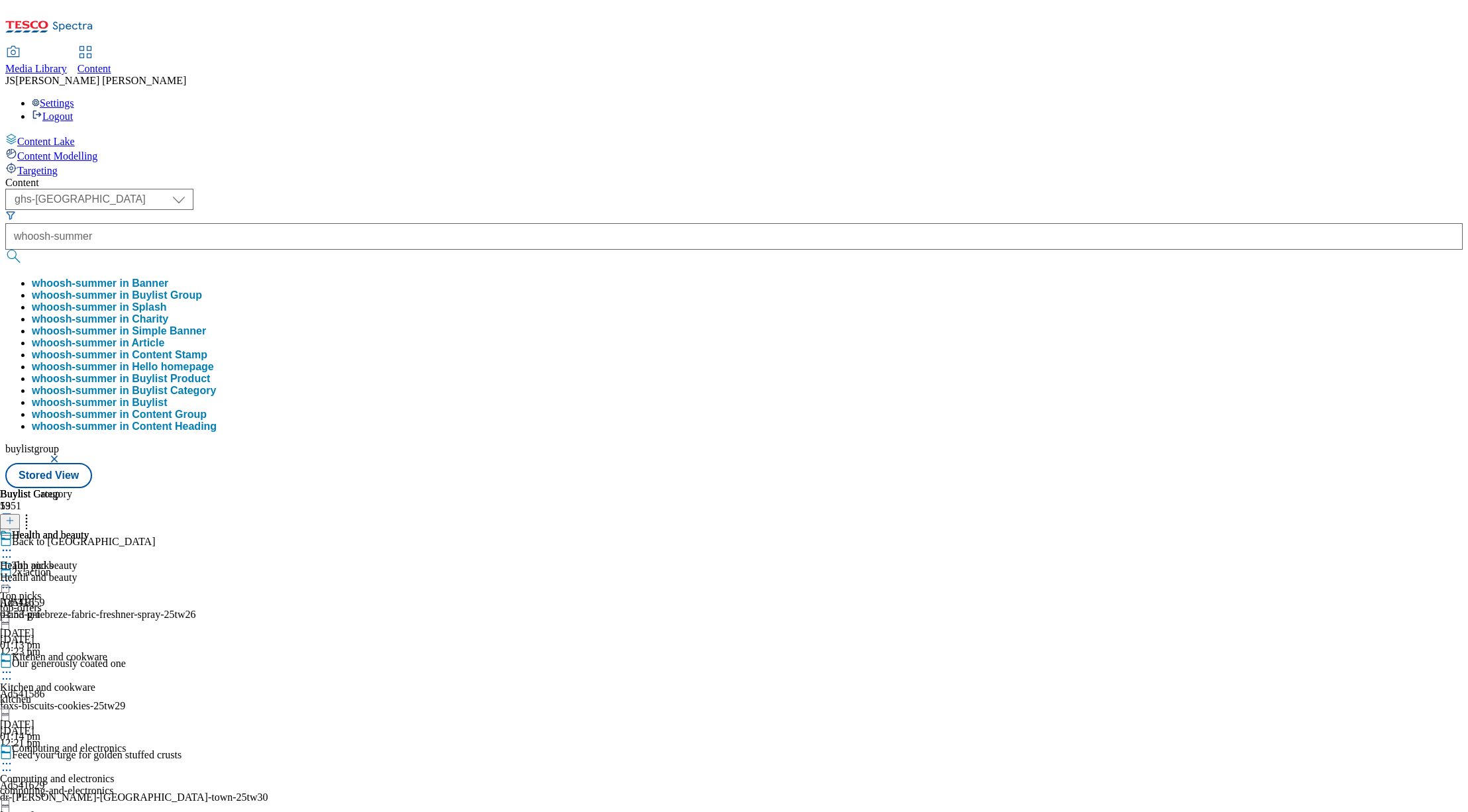
click at [202, 289] on button "whoosh-summer in Buylist Group" at bounding box center [117, 295] width 170 height 12
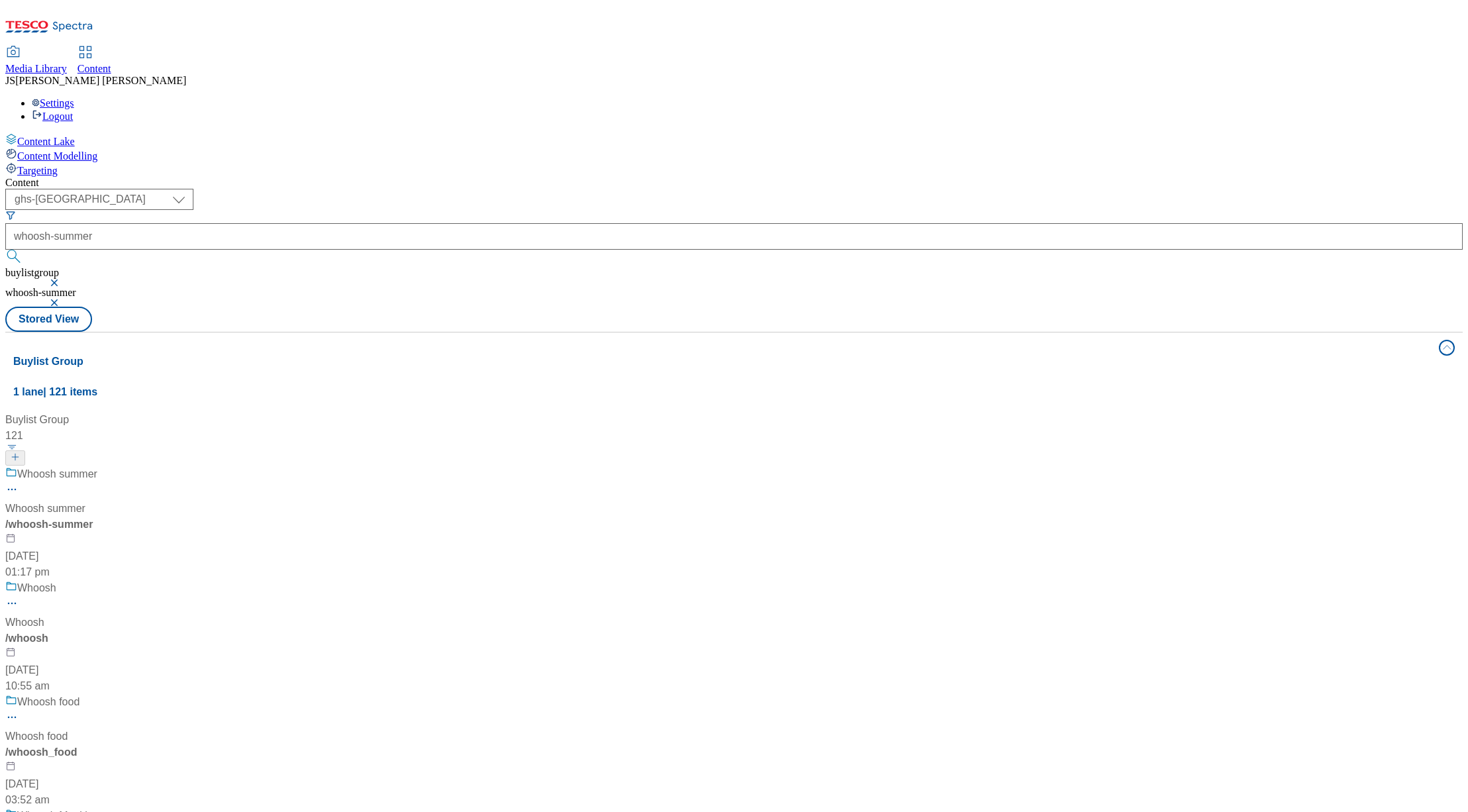
click at [93, 518] on span "/ whoosh-summer" at bounding box center [49, 524] width 87 height 11
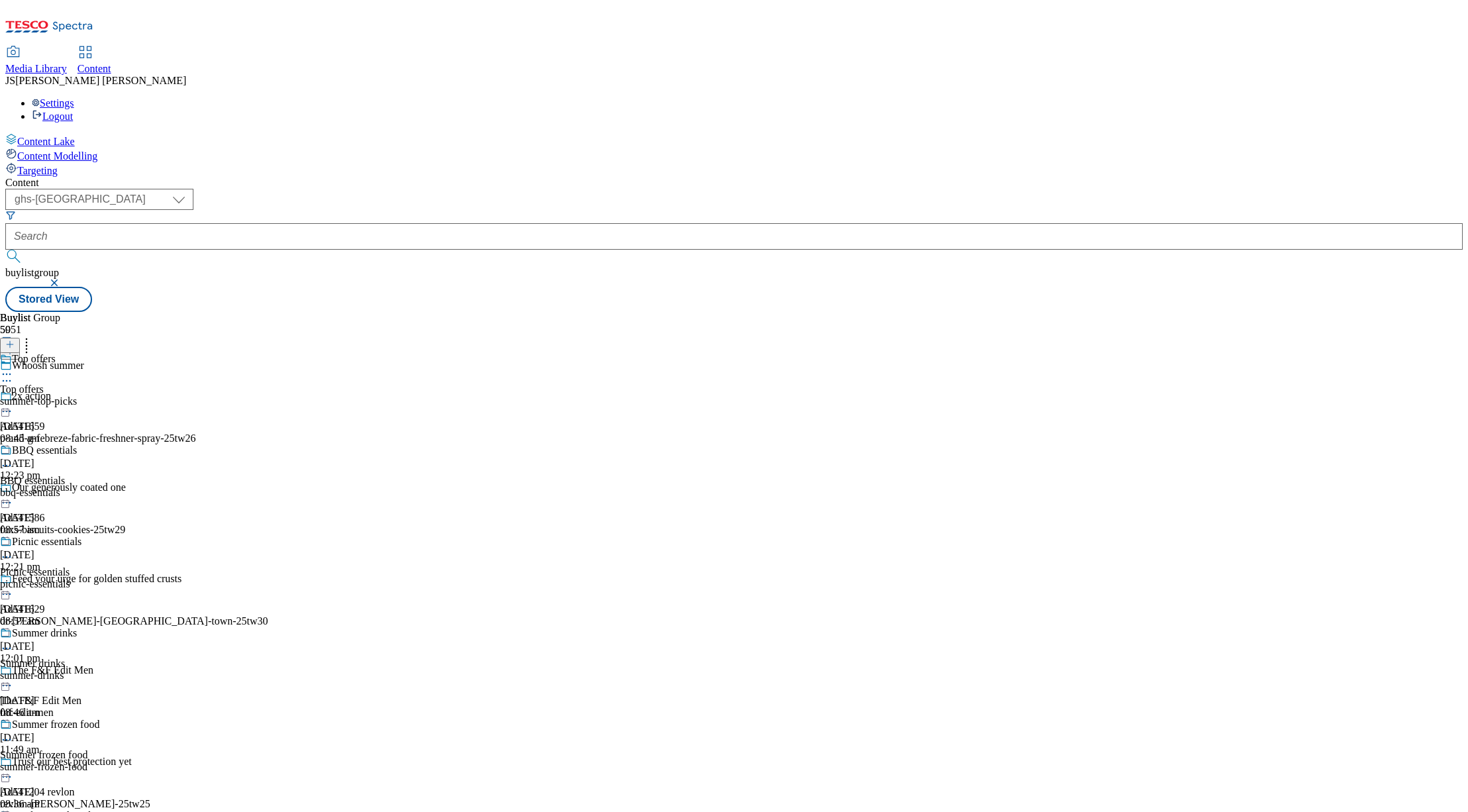
scroll to position [6448, 0]
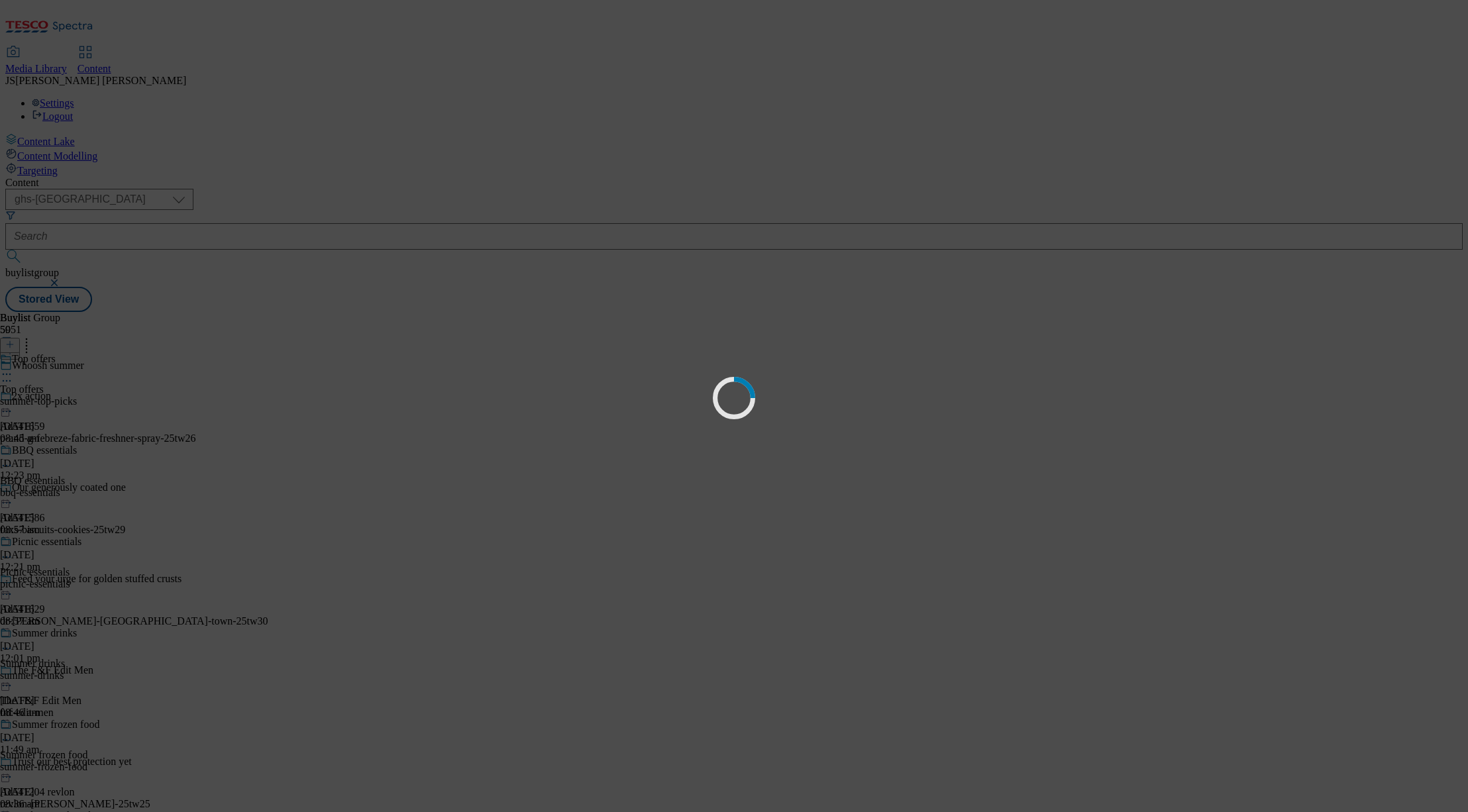
scroll to position [0, 0]
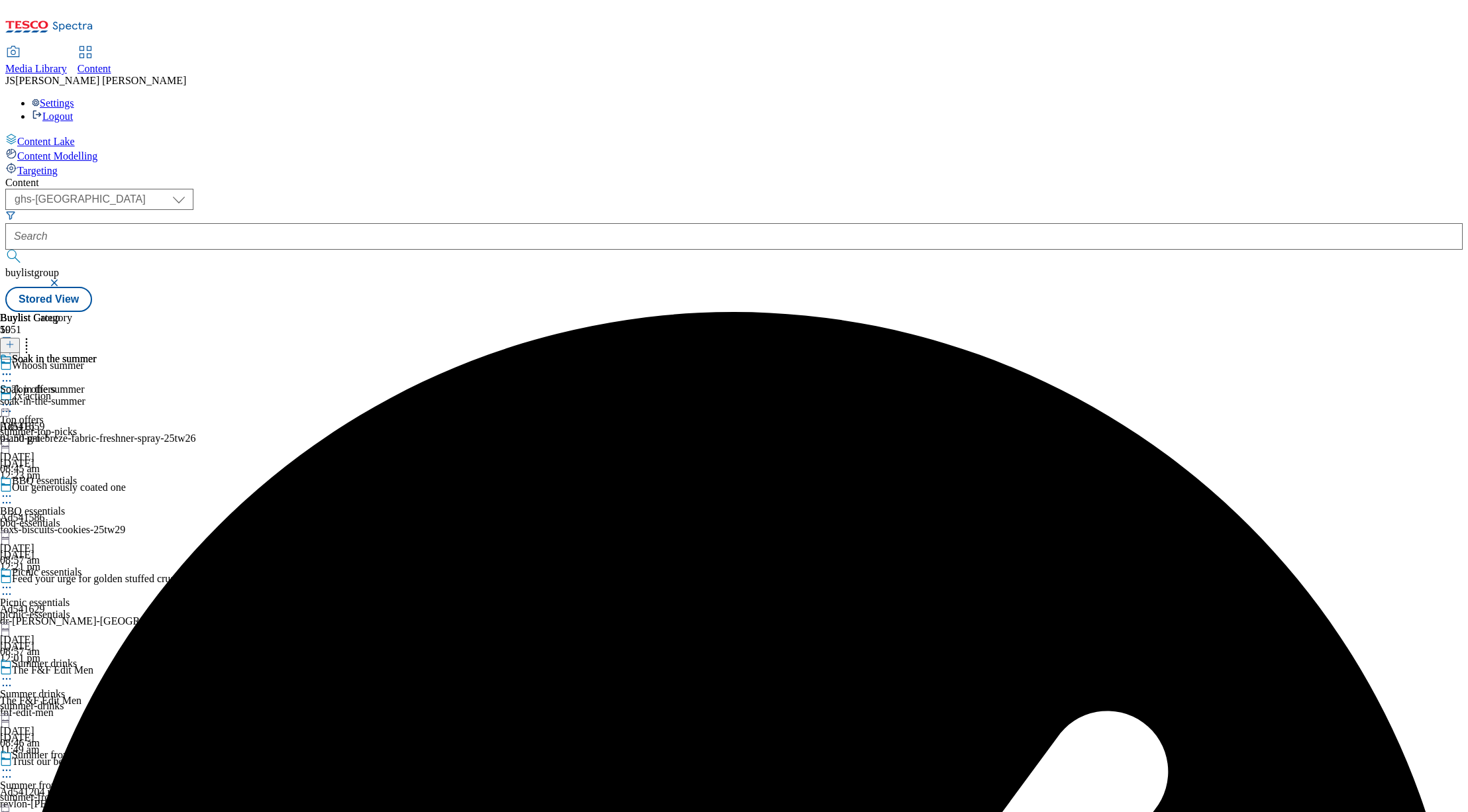
scroll to position [6448, 0]
